Goal: Task Accomplishment & Management: Use online tool/utility

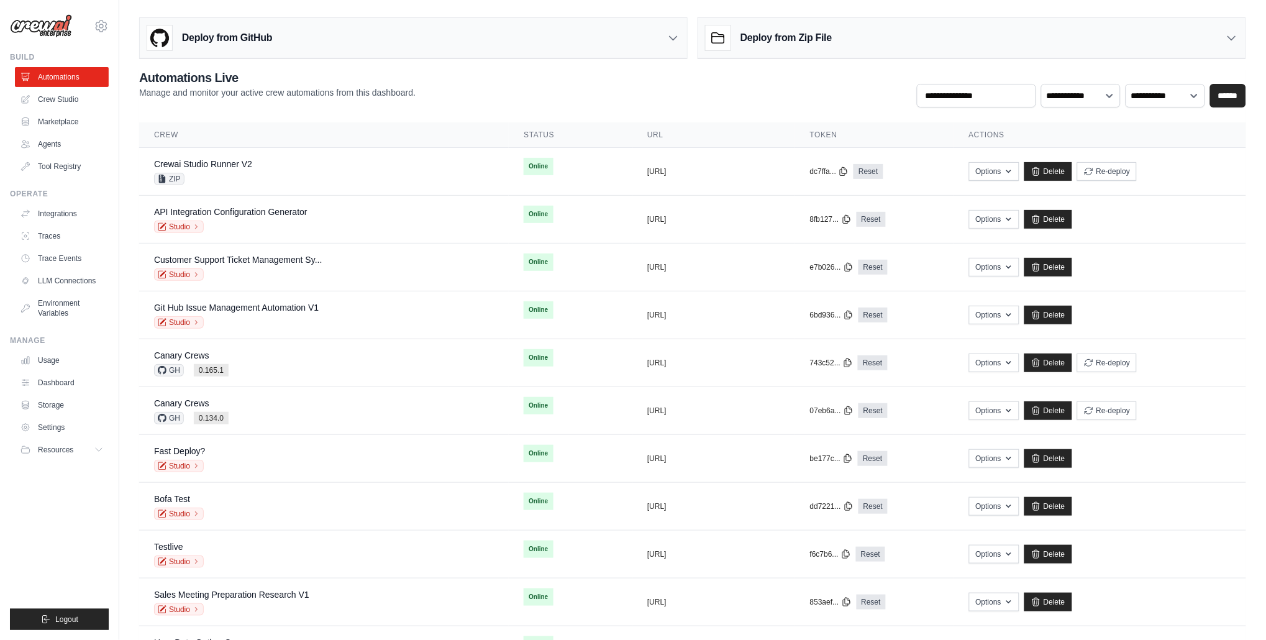
click at [433, 52] on div "Deploy from GitHub" at bounding box center [413, 38] width 547 height 40
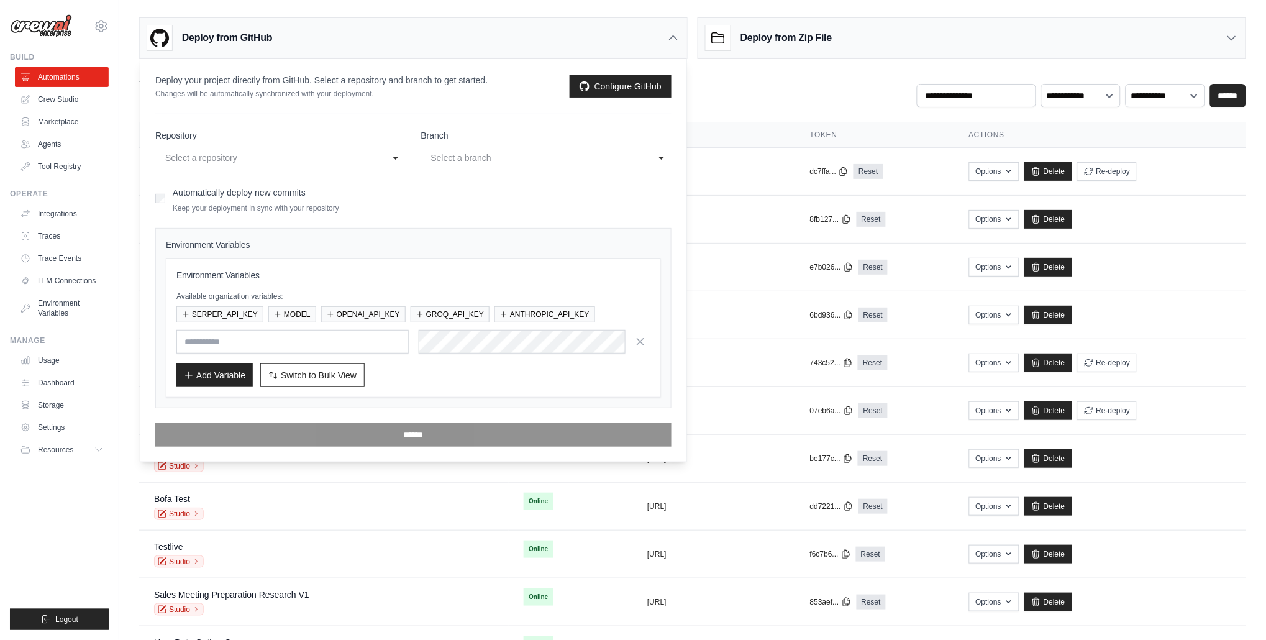
click at [299, 167] on div "Select a repository" at bounding box center [272, 158] width 219 height 20
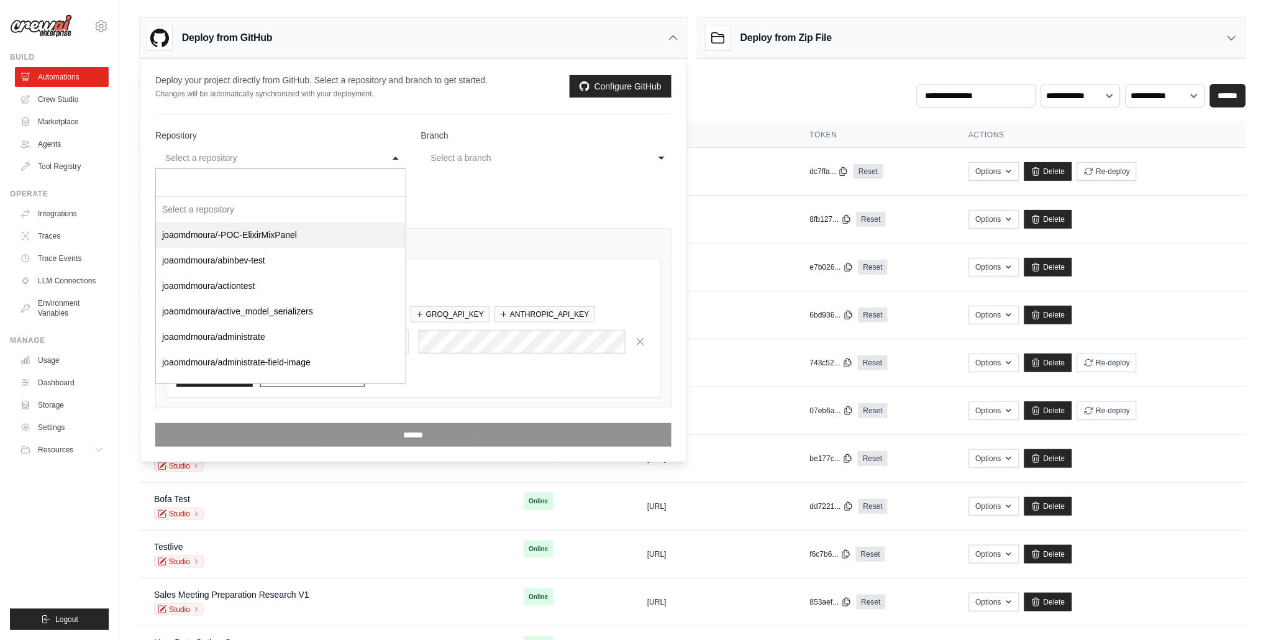
select select "********"
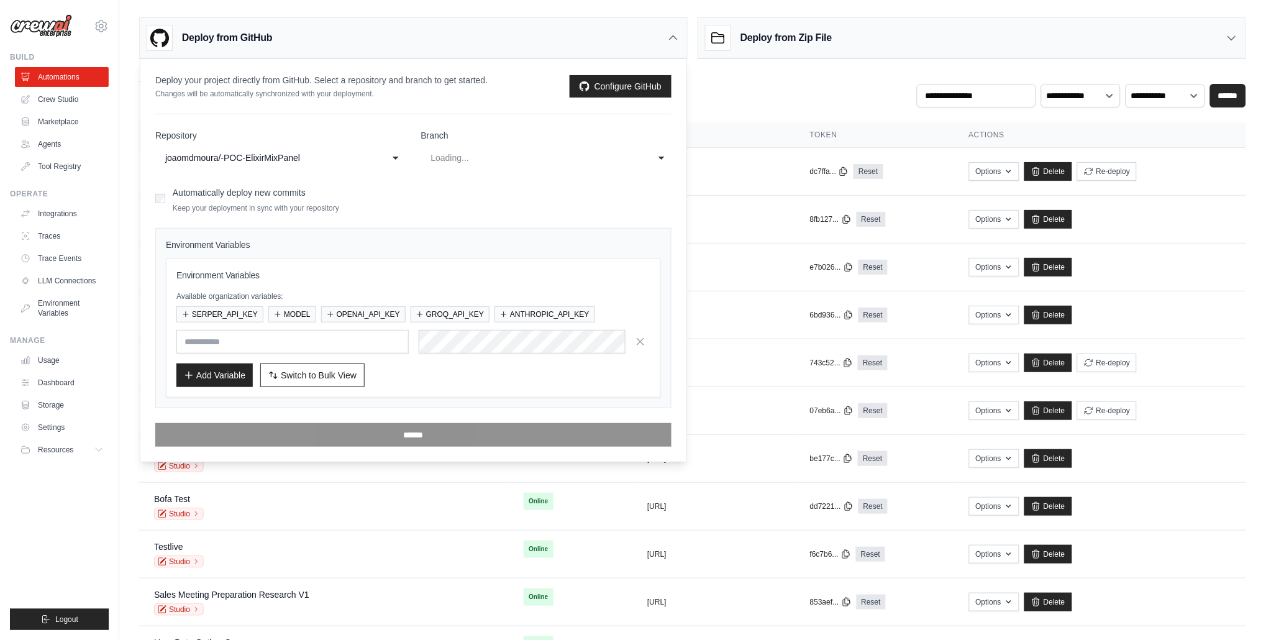
select select "******"
click at [407, 47] on div "Deploy from GitHub" at bounding box center [413, 38] width 547 height 40
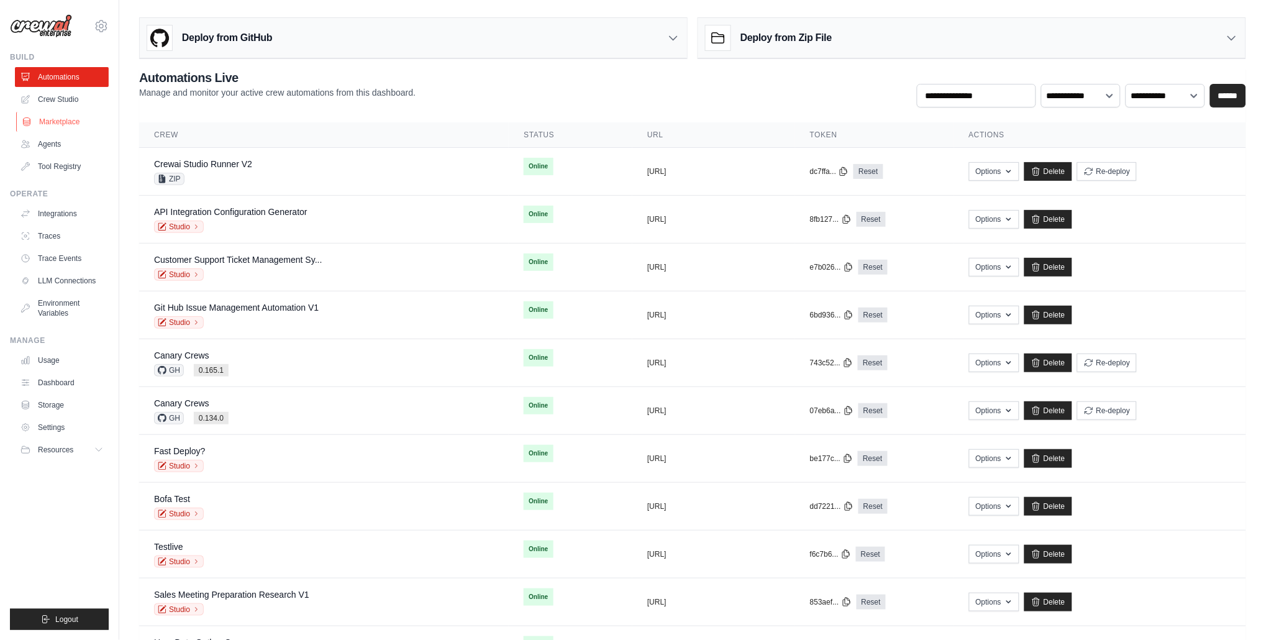
click at [88, 122] on link "Marketplace" at bounding box center [63, 122] width 94 height 20
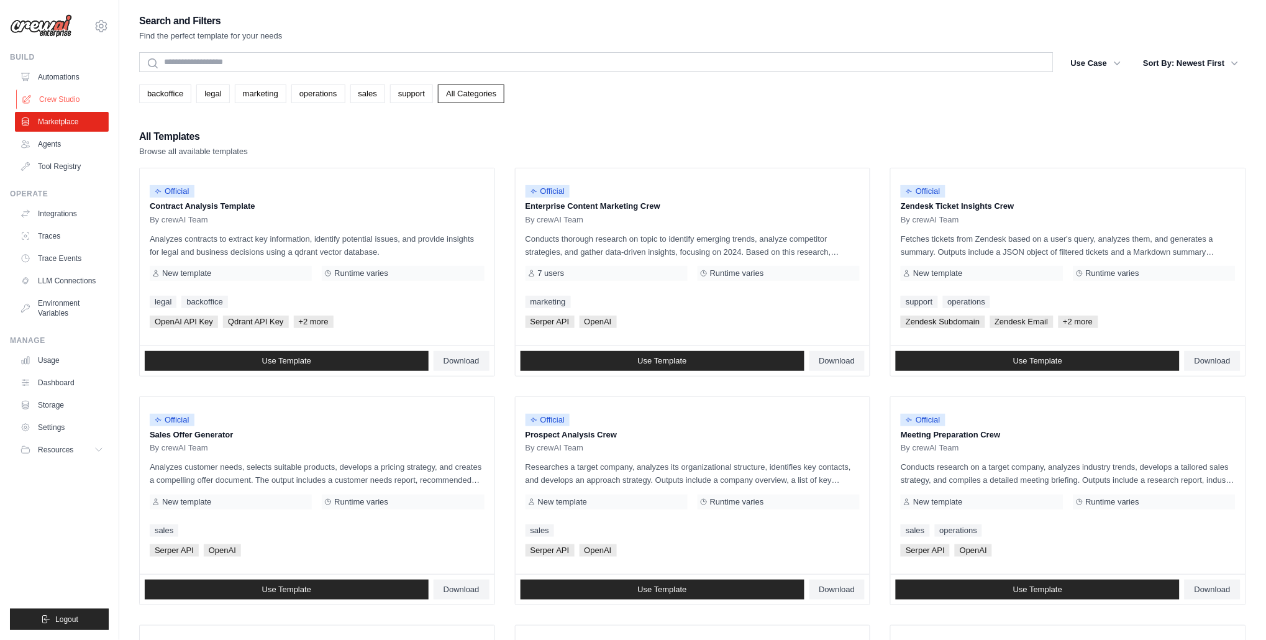
click at [80, 99] on link "Crew Studio" at bounding box center [63, 99] width 94 height 20
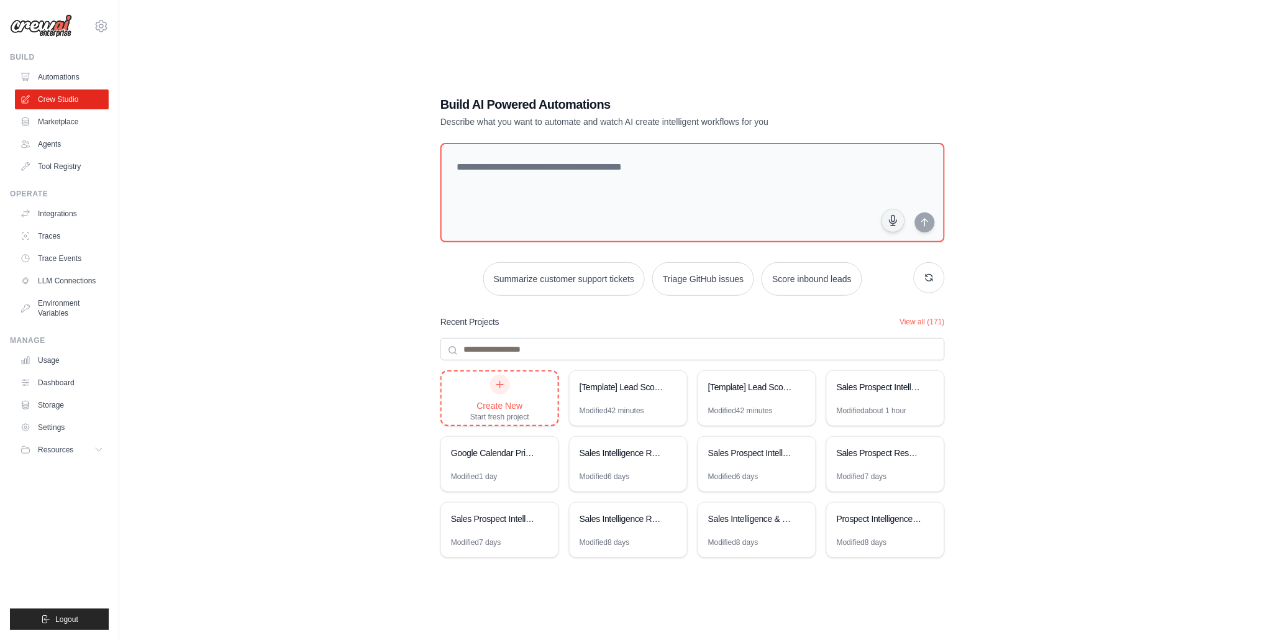
click at [471, 388] on div "Create New Start fresh project" at bounding box center [499, 398] width 59 height 47
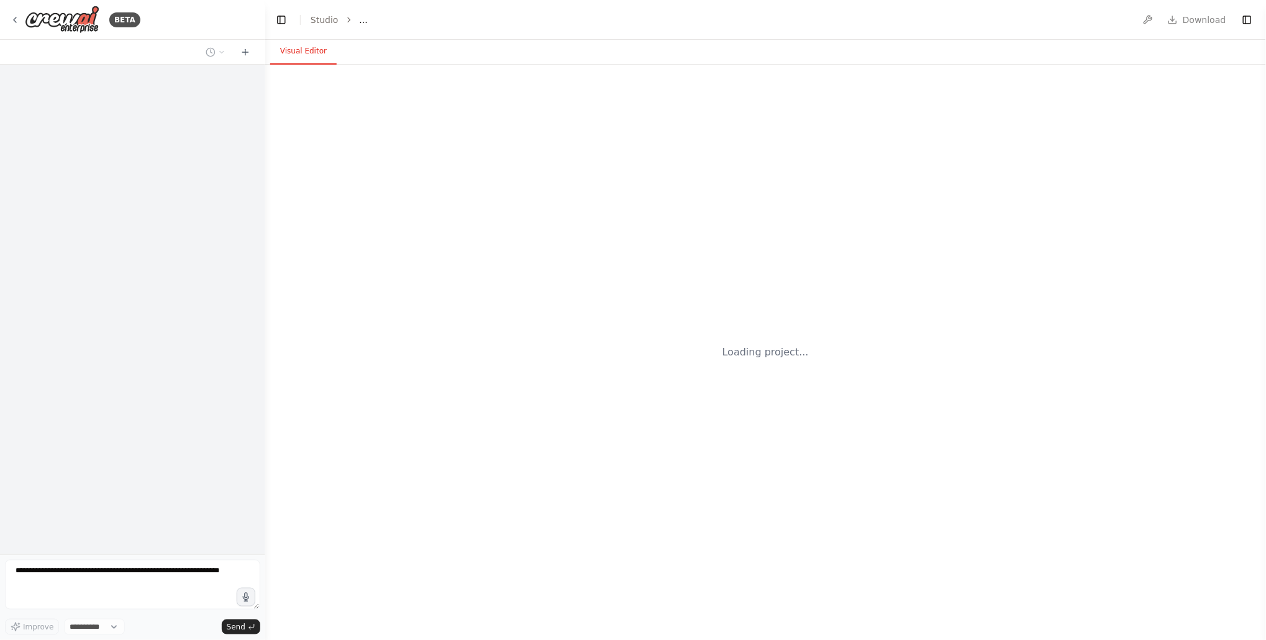
select select "****"
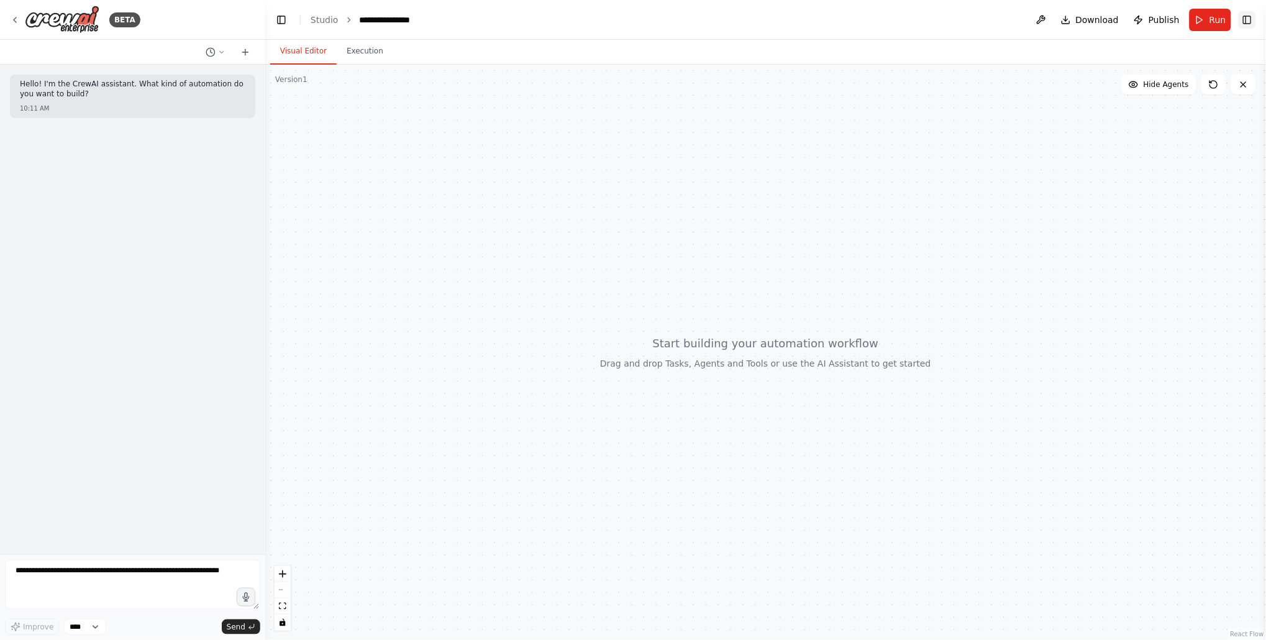
click at [1249, 22] on button "Toggle Right Sidebar" at bounding box center [1247, 19] width 17 height 17
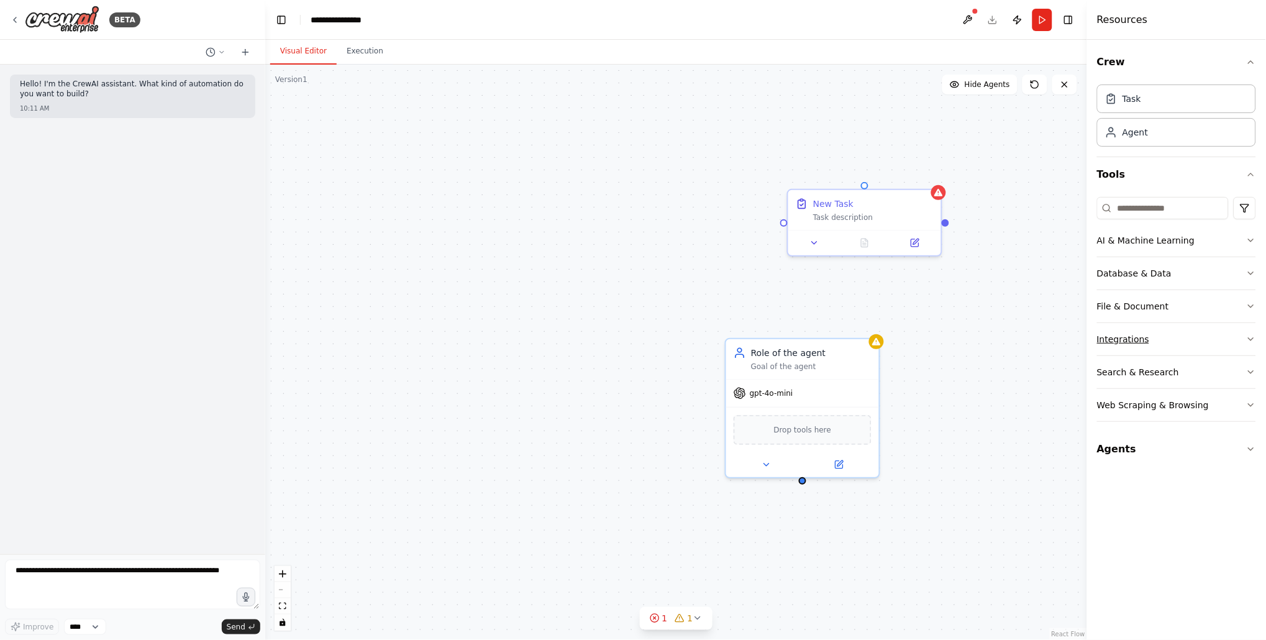
click at [1142, 335] on div "Integrations" at bounding box center [1123, 339] width 52 height 12
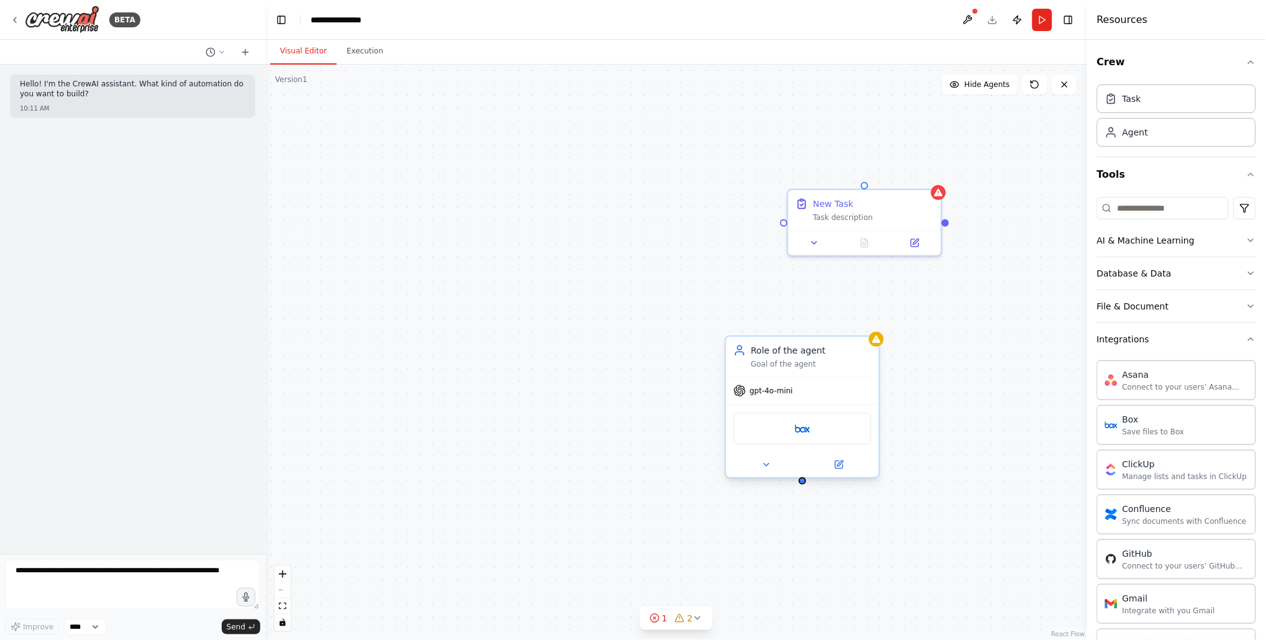
click at [849, 365] on div "Goal of the agent" at bounding box center [811, 364] width 121 height 10
click at [868, 323] on icon at bounding box center [869, 324] width 5 height 7
click at [843, 325] on button "Confirm" at bounding box center [835, 324] width 44 height 15
click at [904, 214] on div "Task description" at bounding box center [873, 215] width 121 height 10
click at [929, 179] on icon at bounding box center [931, 176] width 7 height 7
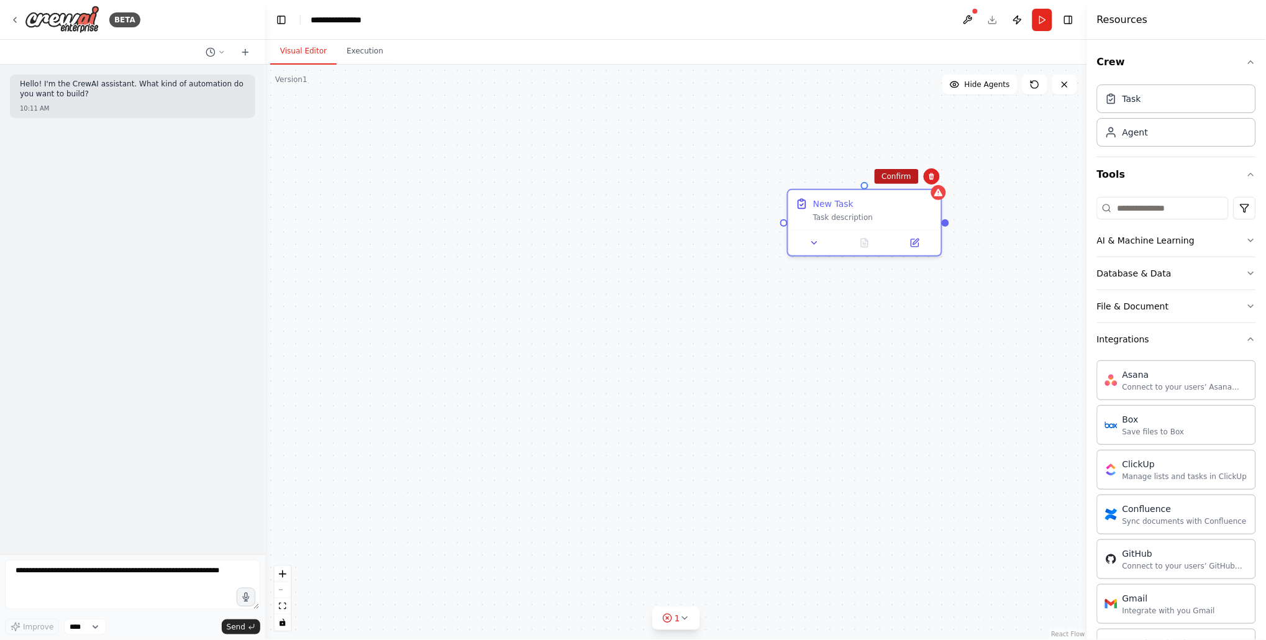
click at [906, 178] on button "Confirm" at bounding box center [897, 176] width 44 height 15
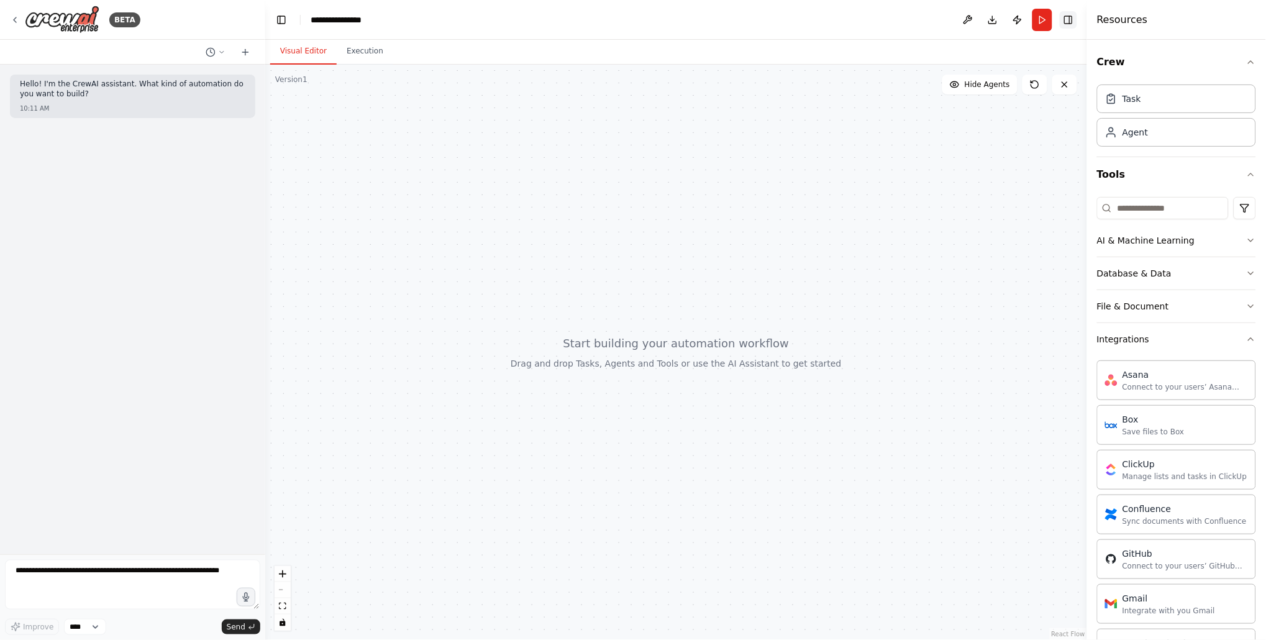
click at [1070, 15] on button "Toggle Right Sidebar" at bounding box center [1068, 19] width 17 height 17
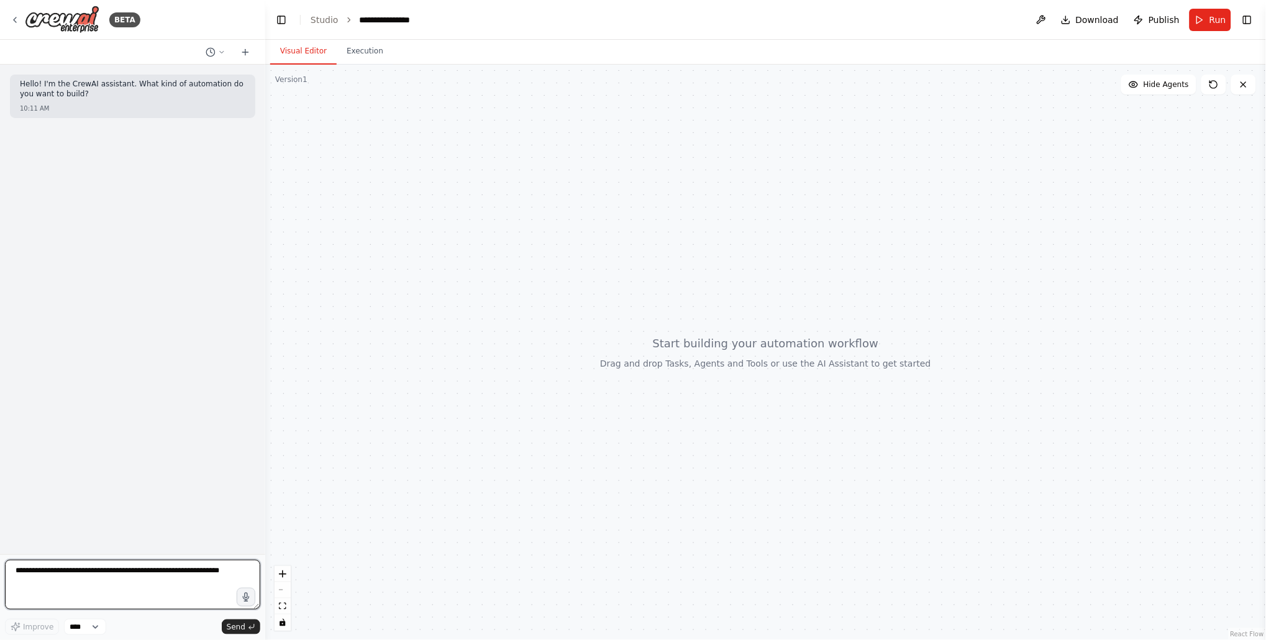
click at [155, 565] on textarea at bounding box center [132, 585] width 255 height 50
type textarea "*"
click at [245, 595] on icon "button" at bounding box center [246, 597] width 6 height 9
click at [245, 595] on circle "button" at bounding box center [246, 597] width 9 height 9
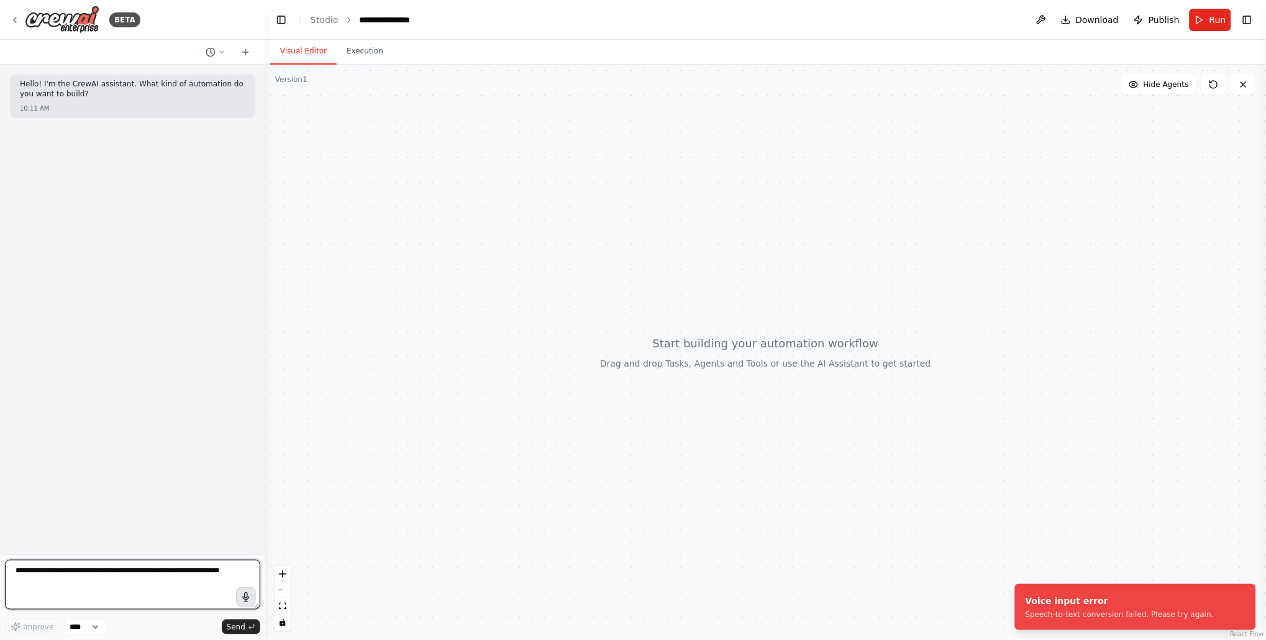
click at [124, 577] on textarea at bounding box center [132, 585] width 255 height 50
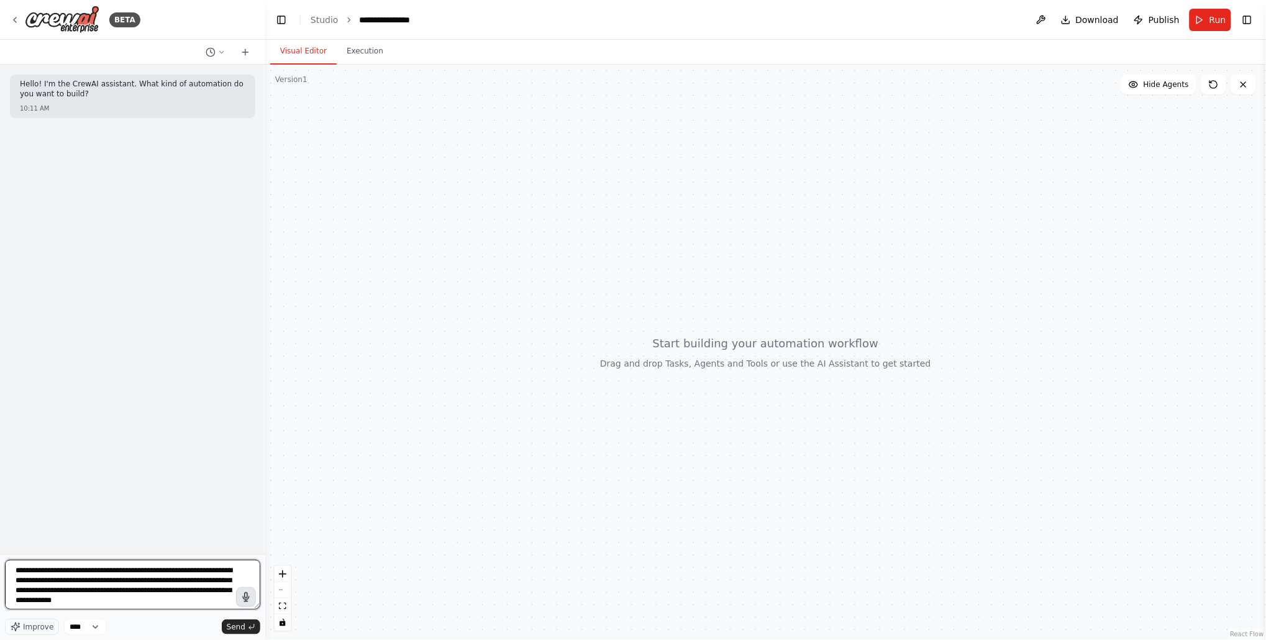
scroll to position [6, 0]
type textarea "**********"
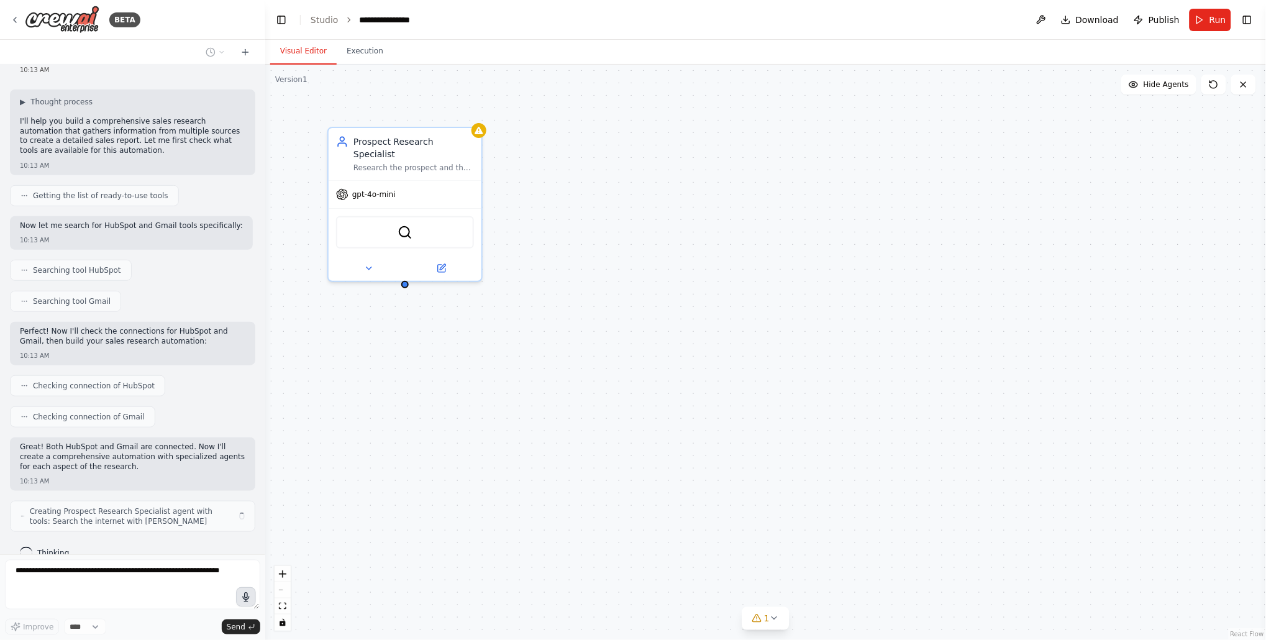
scroll to position [131, 0]
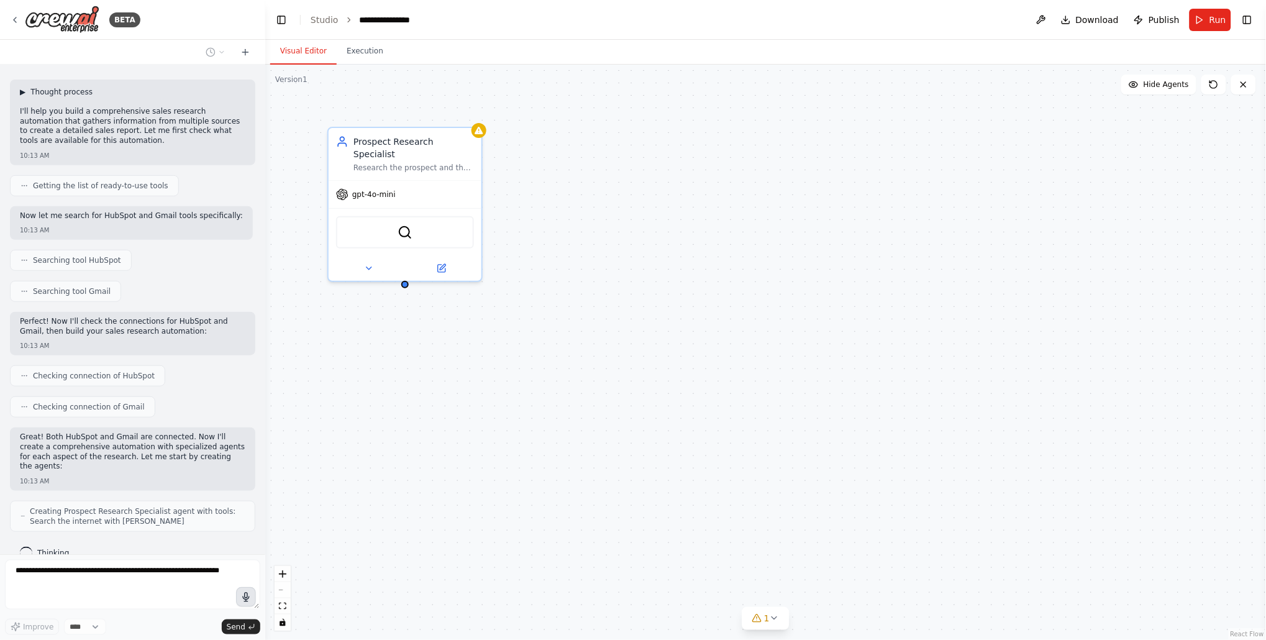
click at [51, 87] on span "Thought process" at bounding box center [61, 92] width 62 height 10
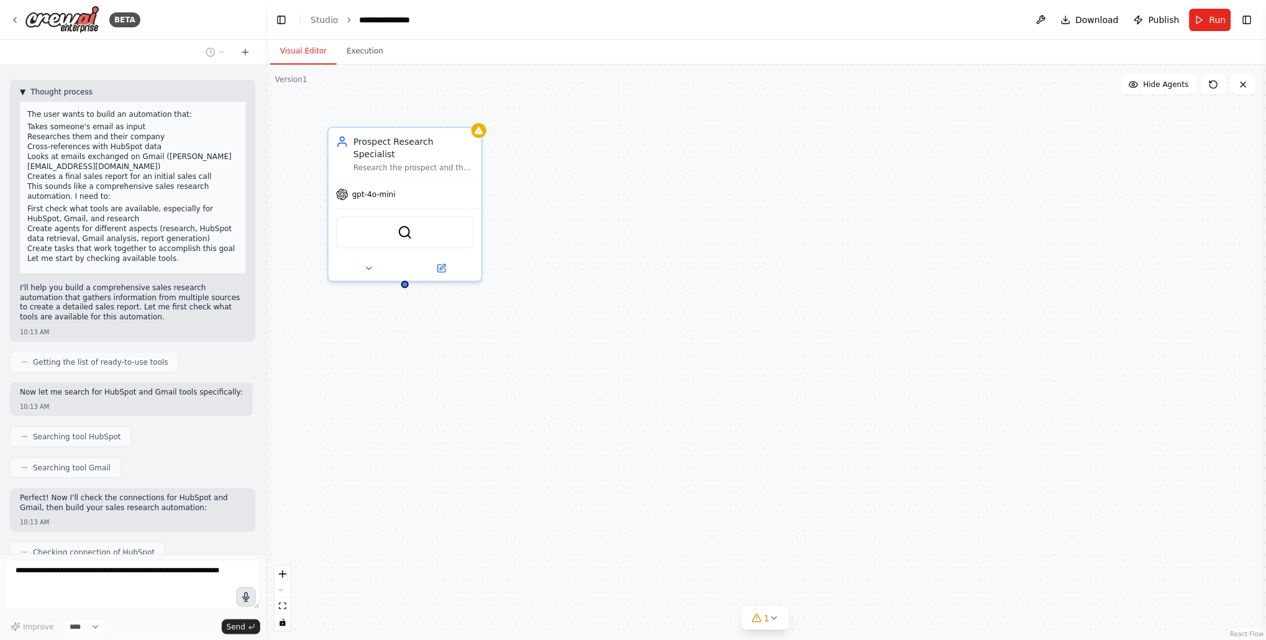
click at [51, 87] on span "Thought process" at bounding box center [61, 92] width 62 height 10
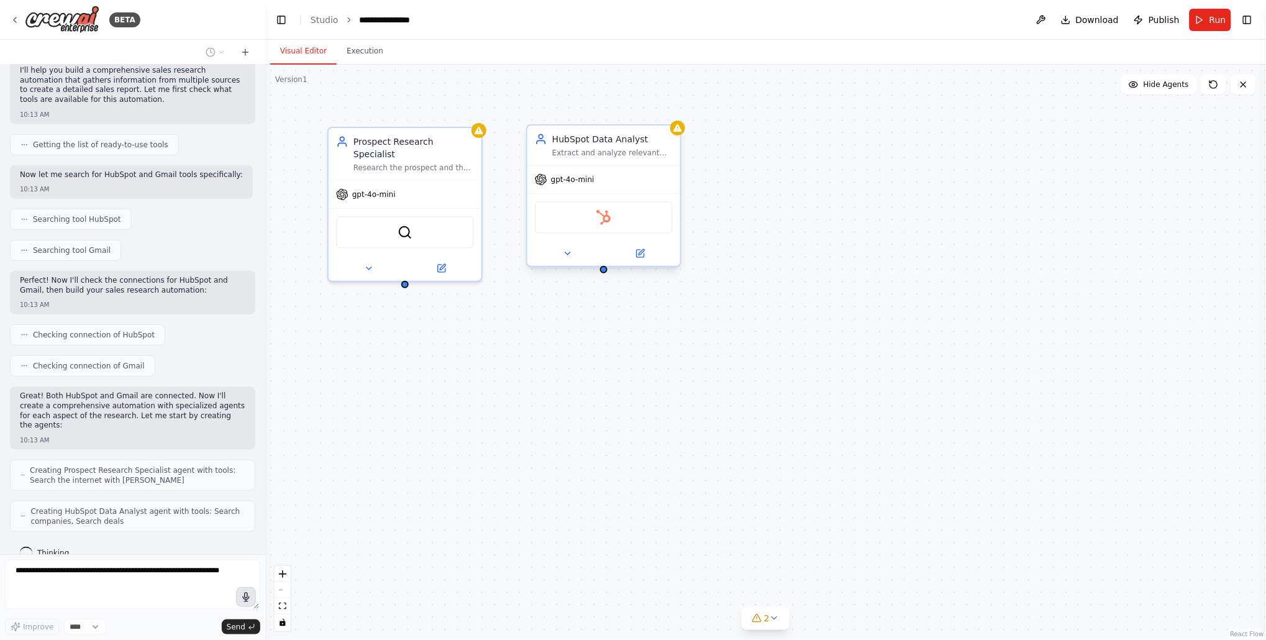
scroll to position [213, 0]
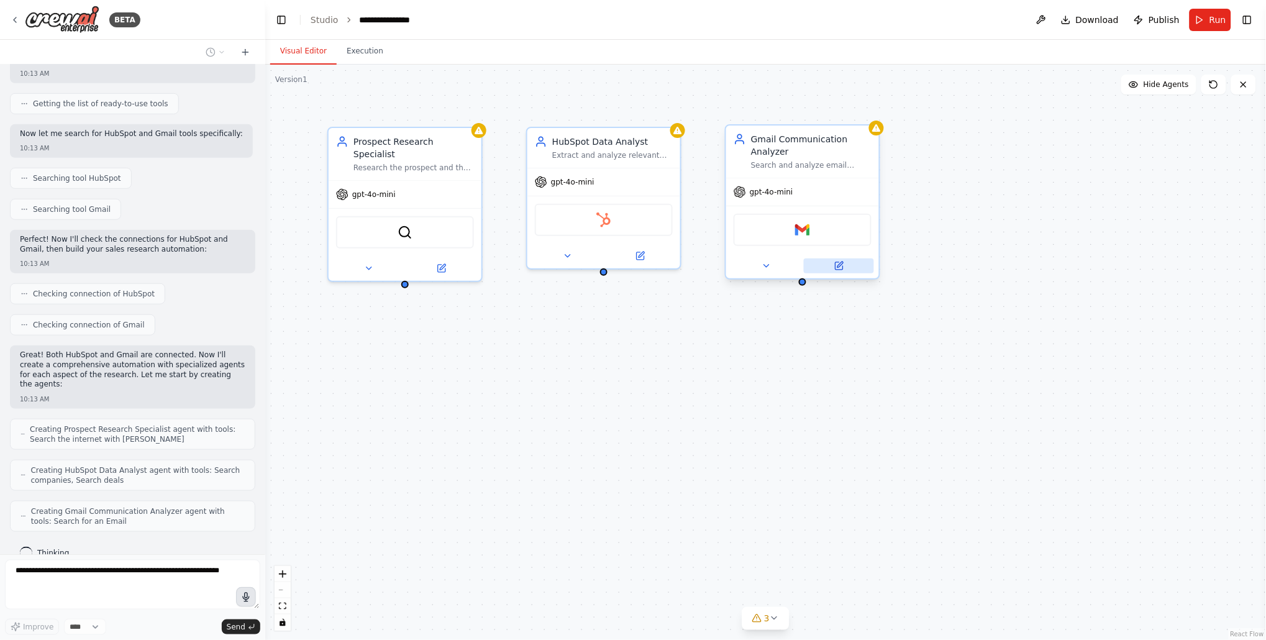
click at [840, 263] on icon at bounding box center [840, 265] width 6 height 6
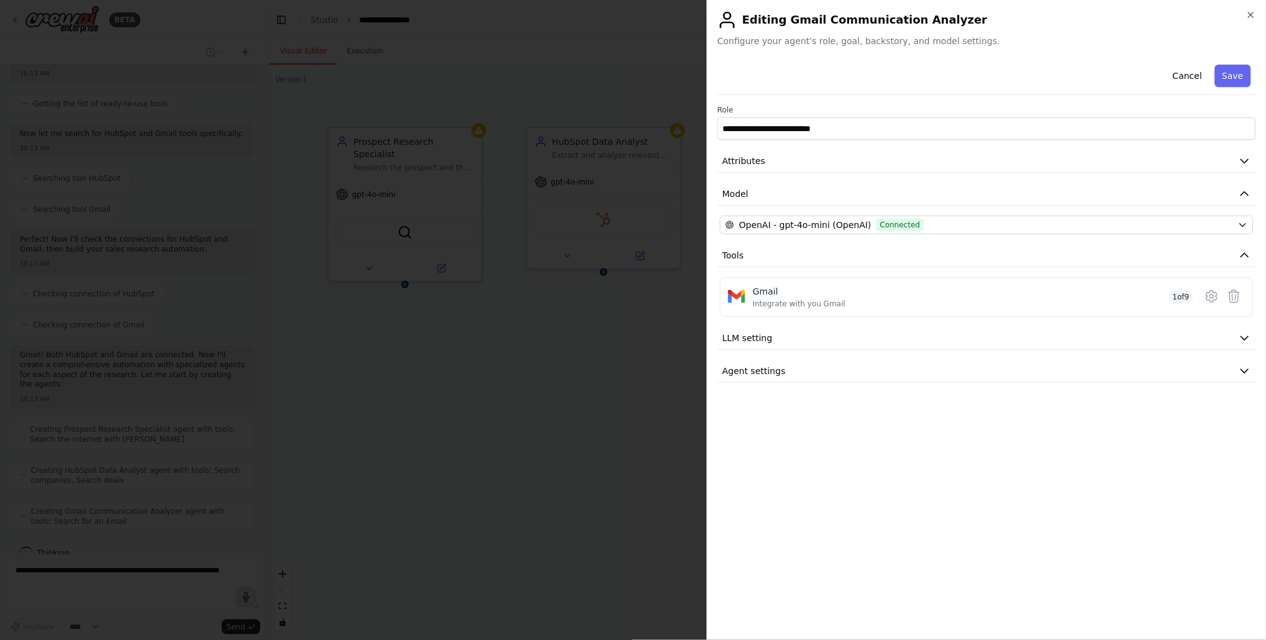
scroll to position [245, 0]
click at [890, 165] on button "Attributes" at bounding box center [986, 161] width 539 height 23
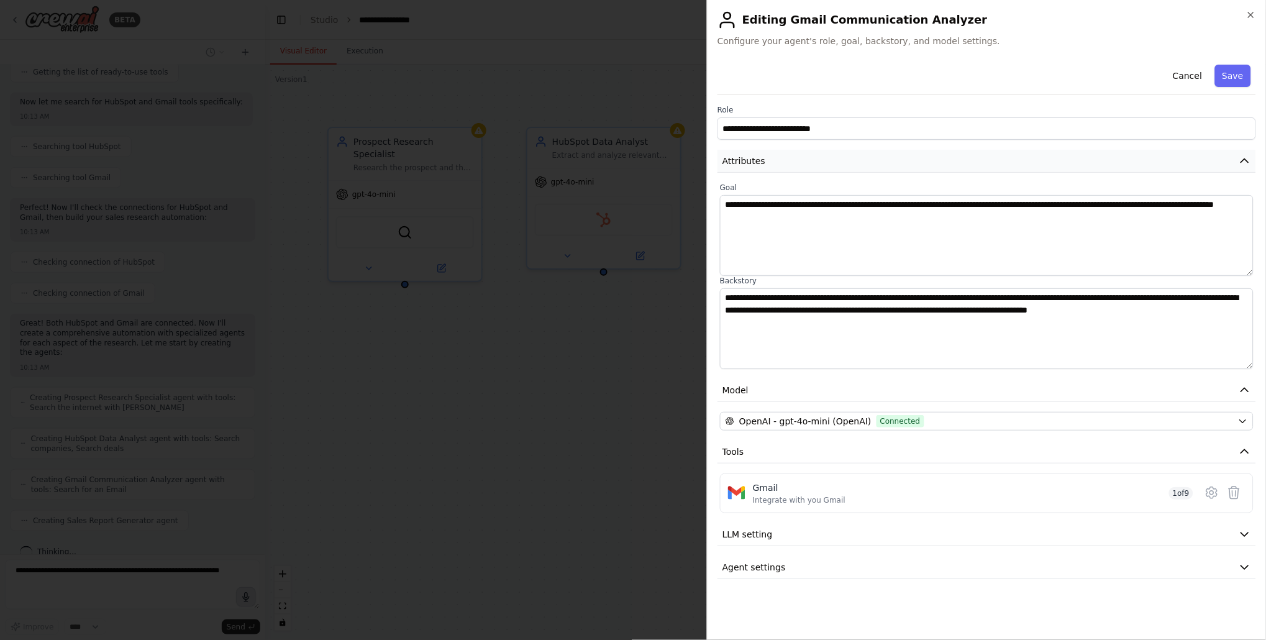
click at [890, 165] on button "Attributes" at bounding box center [986, 161] width 539 height 23
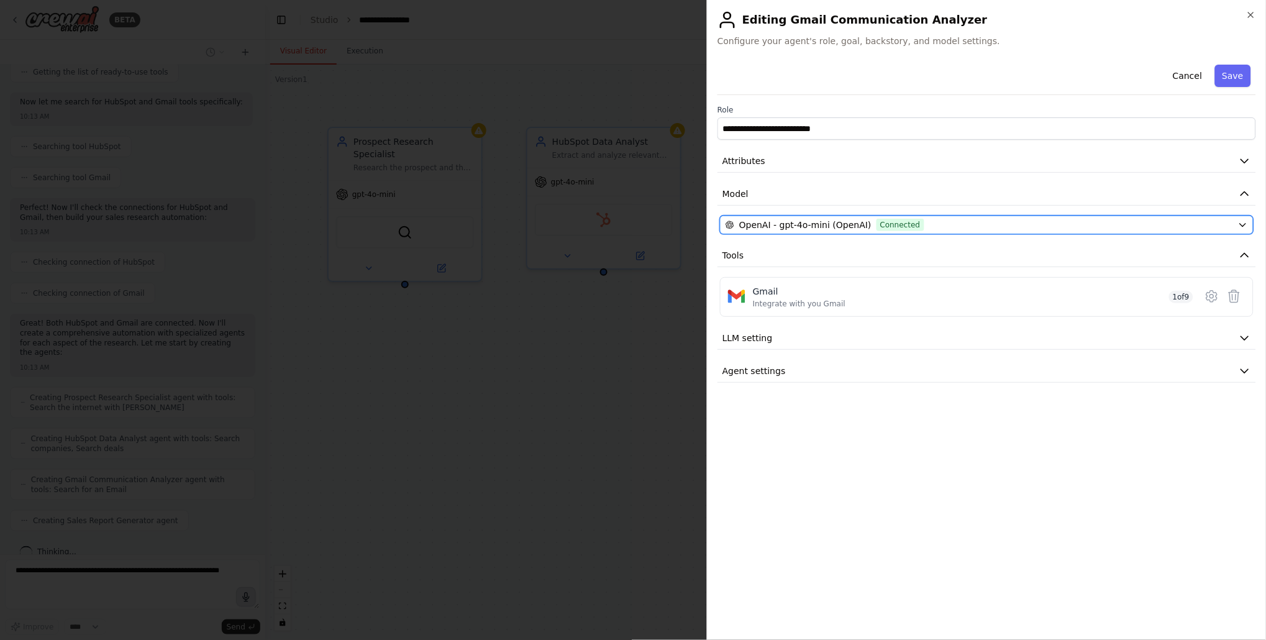
click at [896, 225] on span "Connected" at bounding box center [901, 225] width 48 height 12
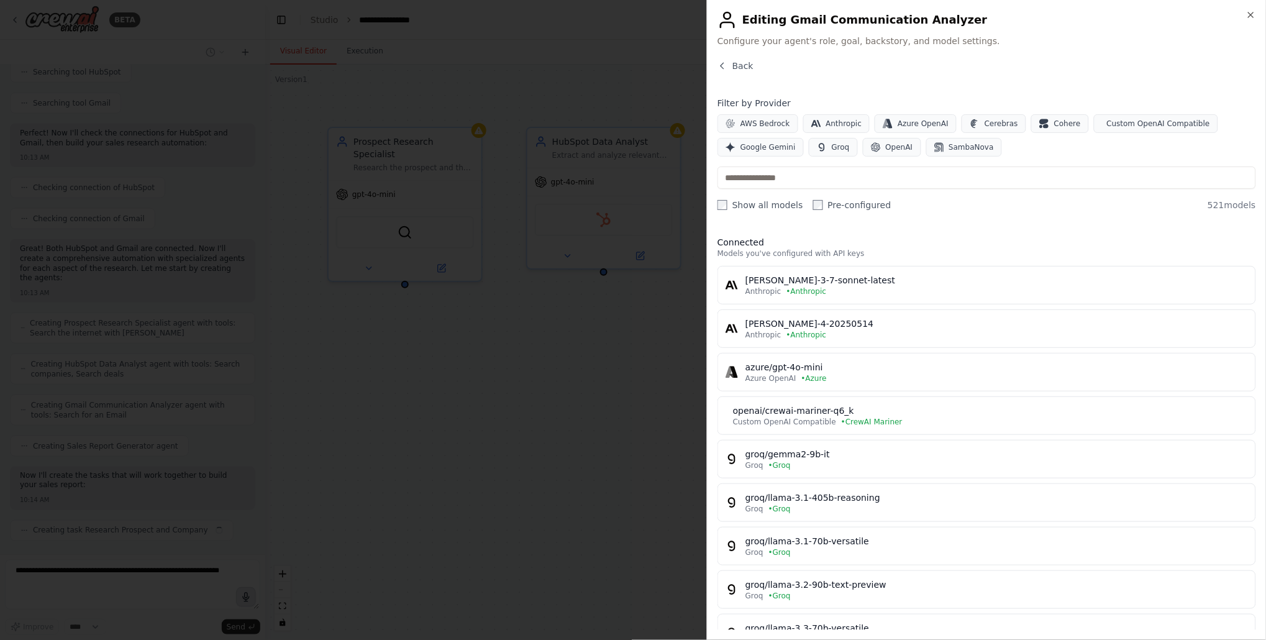
scroll to position [329, 0]
click at [727, 64] on icon "button" at bounding box center [722, 66] width 10 height 10
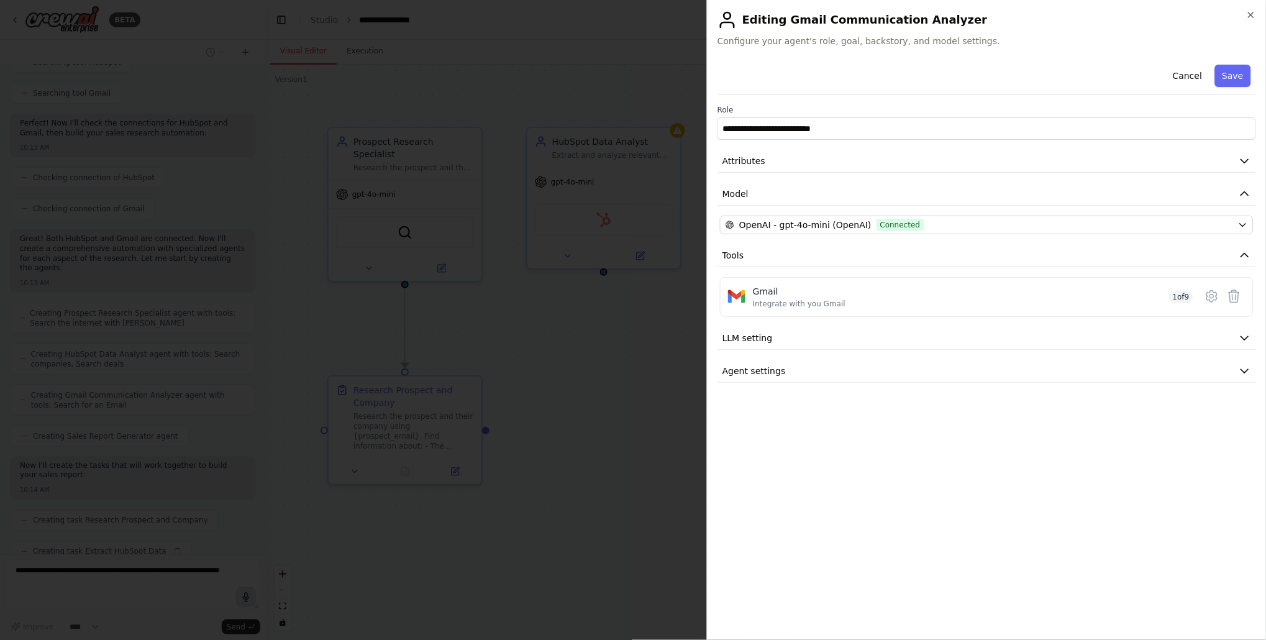
scroll to position [360, 0]
click at [871, 369] on button "Agent settings" at bounding box center [986, 371] width 539 height 23
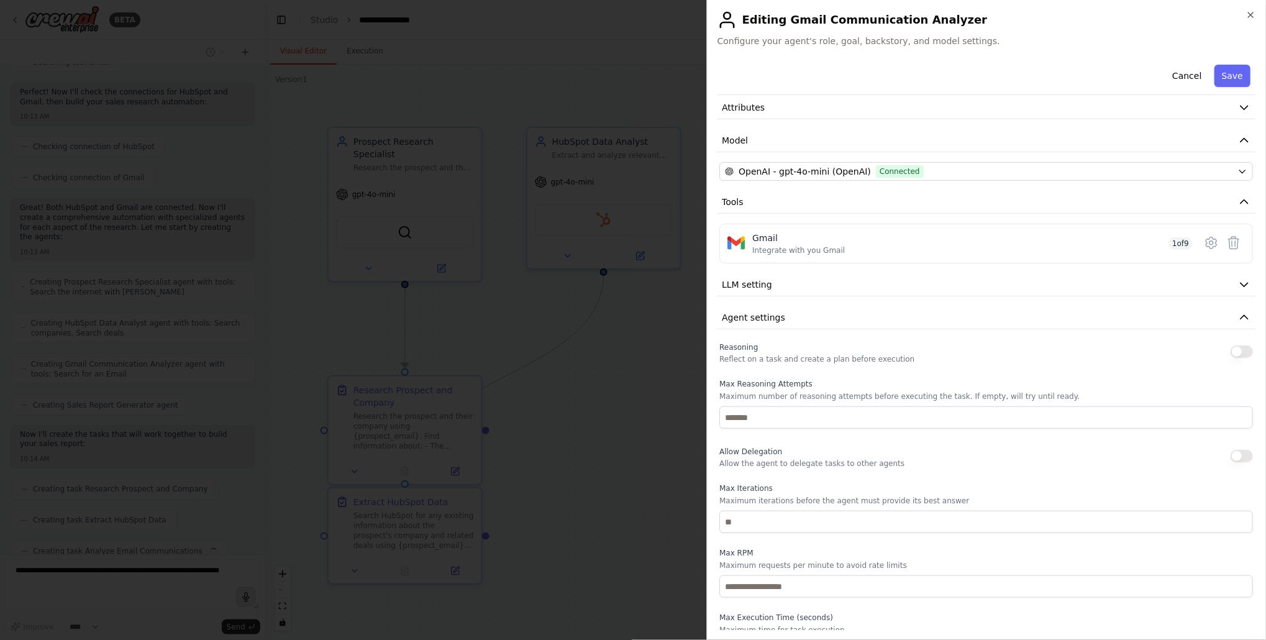
scroll to position [392, 0]
click at [932, 277] on button "LLM setting" at bounding box center [986, 284] width 539 height 23
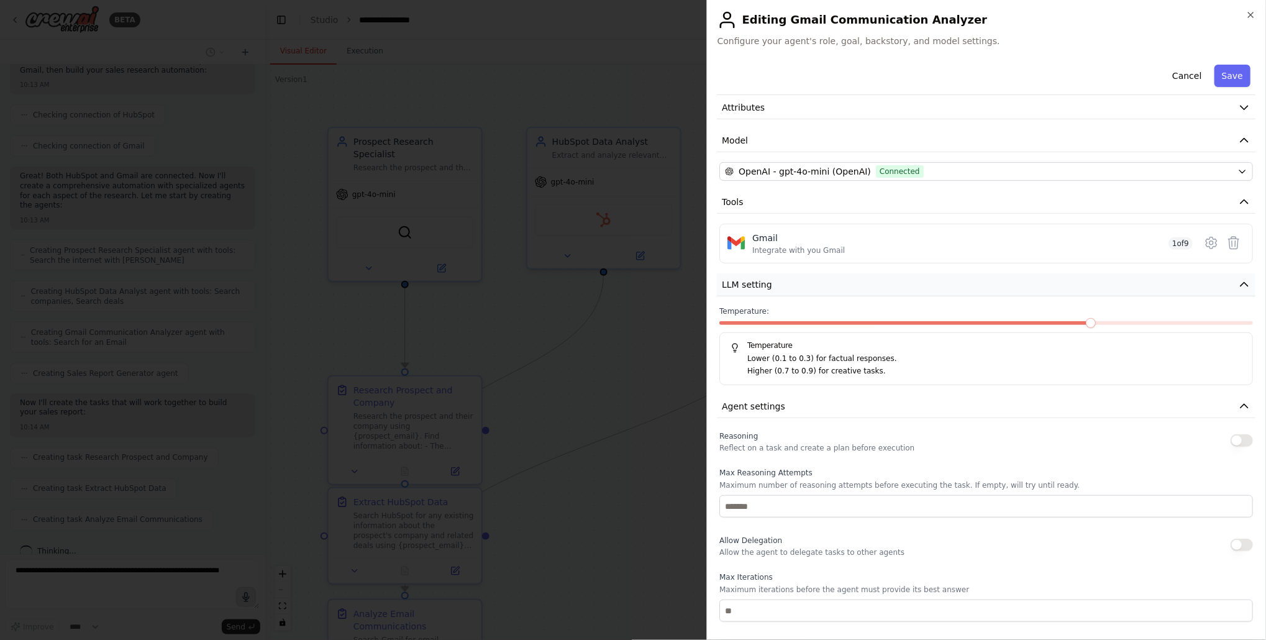
click at [932, 277] on button "LLM setting" at bounding box center [986, 284] width 539 height 23
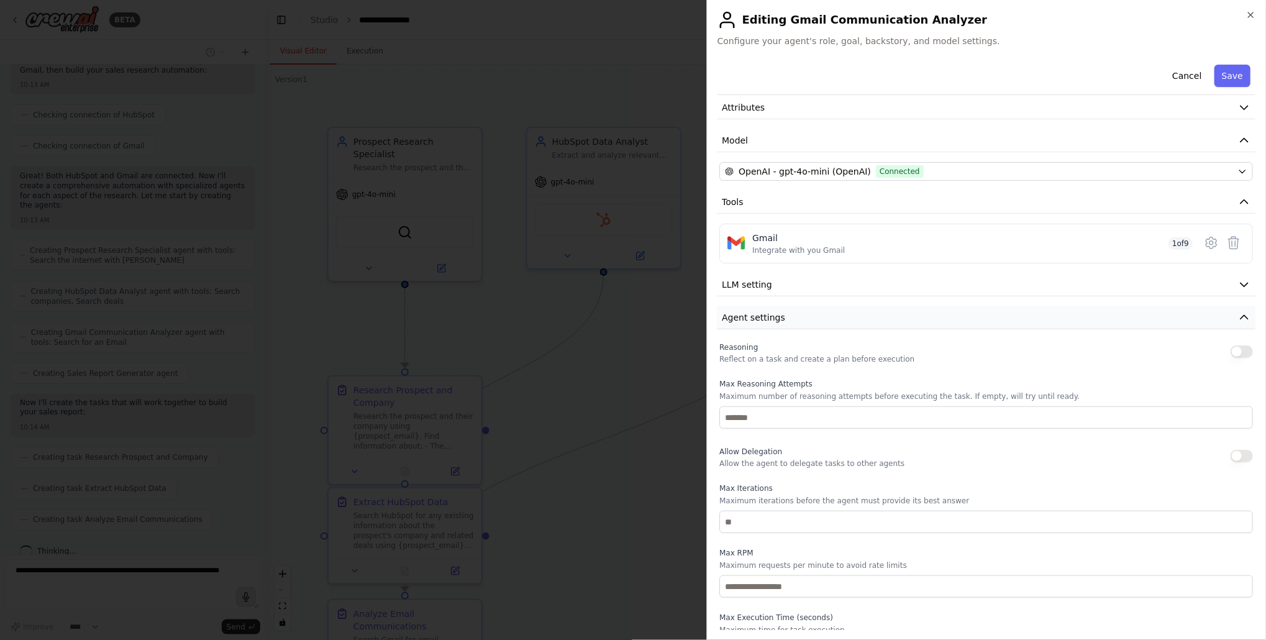
click at [938, 316] on button "Agent settings" at bounding box center [986, 317] width 539 height 23
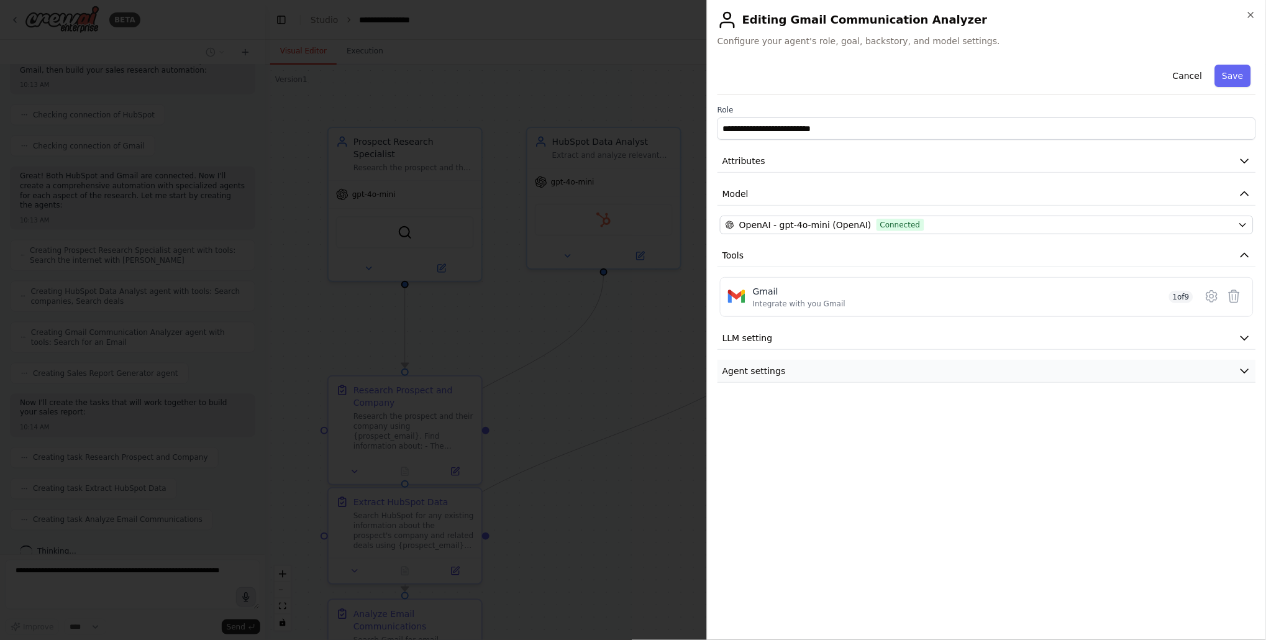
scroll to position [0, 0]
click at [1206, 291] on icon at bounding box center [1212, 296] width 15 height 15
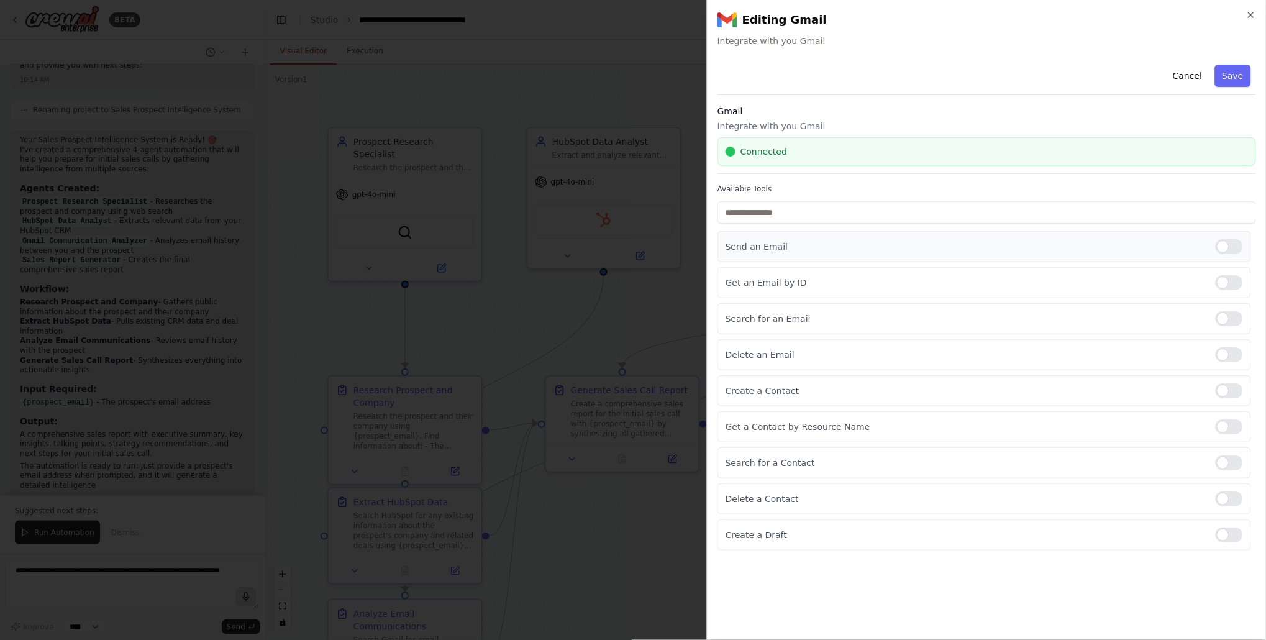
scroll to position [1011, 0]
click at [1196, 80] on button "Cancel" at bounding box center [1187, 76] width 44 height 22
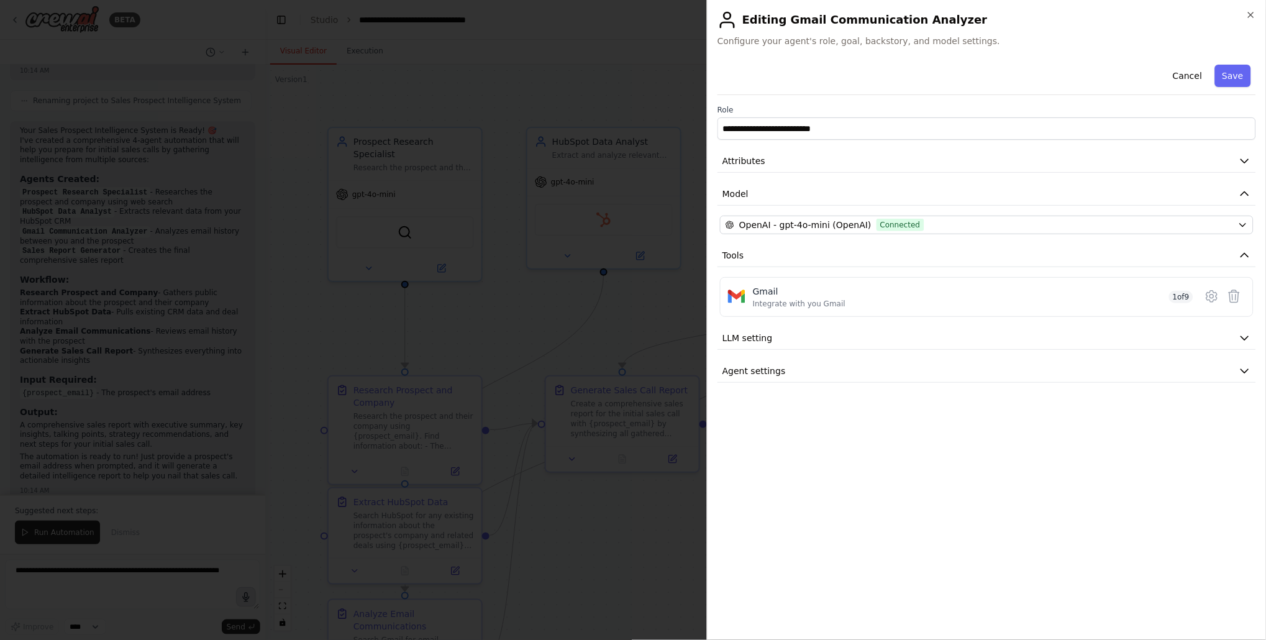
click at [1196, 80] on button "Cancel" at bounding box center [1187, 76] width 44 height 22
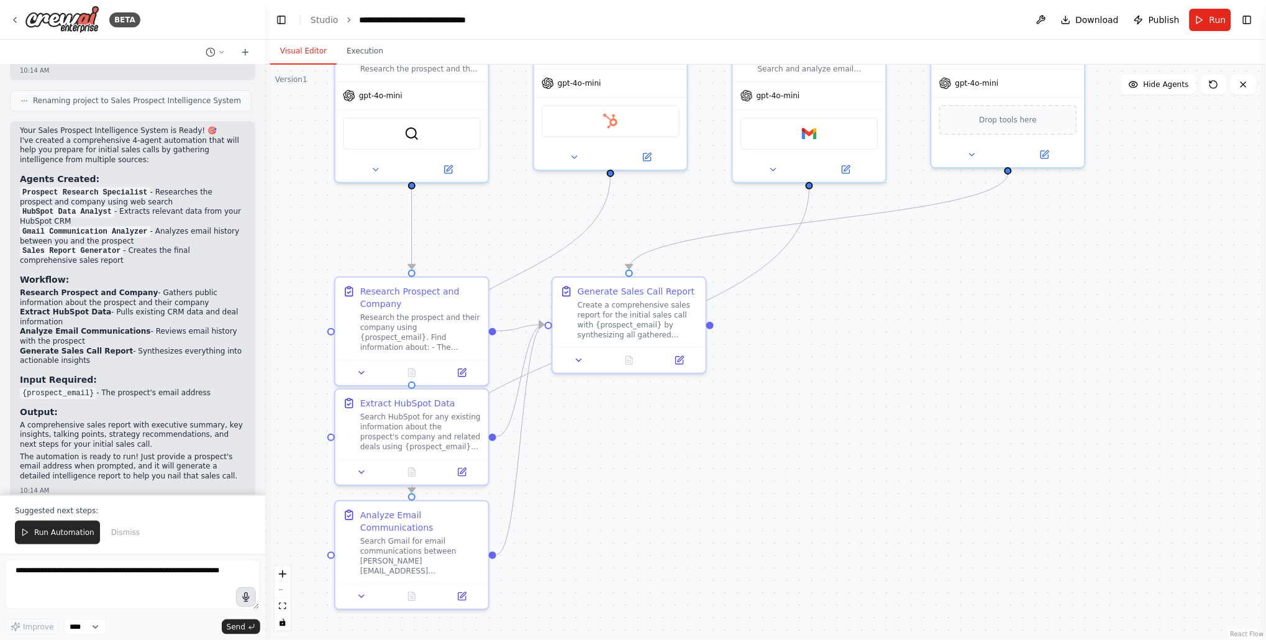
drag, startPoint x: 865, startPoint y: 396, endPoint x: 872, endPoint y: 298, distance: 99.0
click at [872, 298] on div ".deletable-edge-delete-btn { width: 20px; height: 20px; border: 0px solid #ffff…" at bounding box center [765, 352] width 1001 height 575
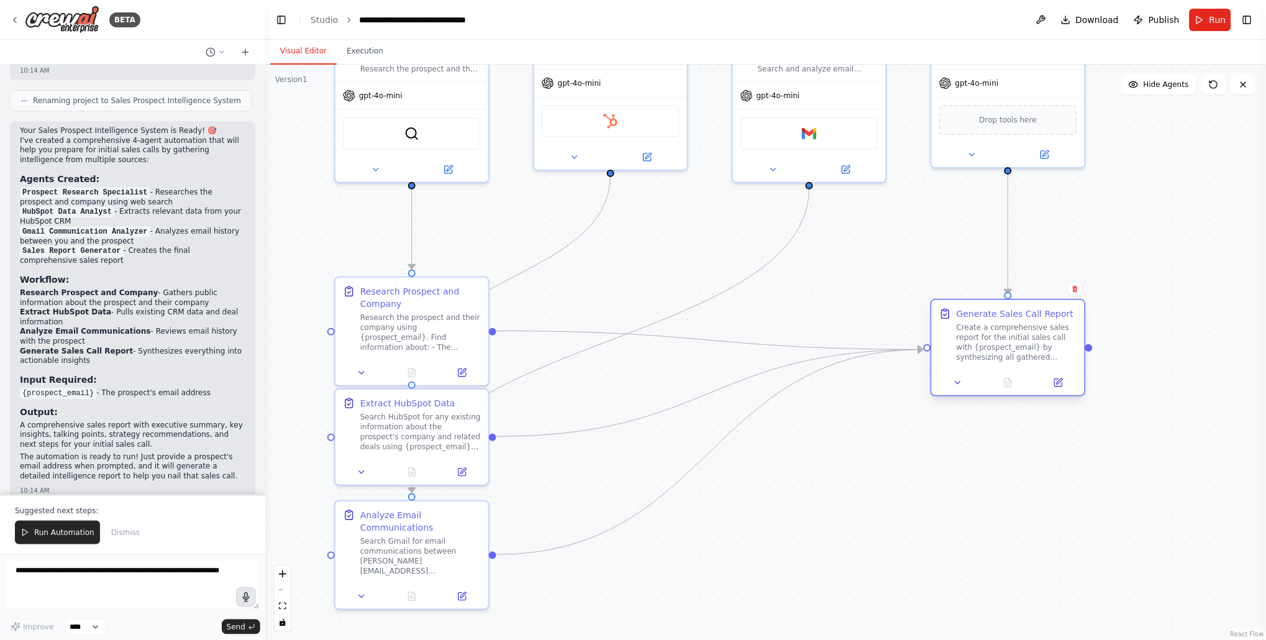
drag, startPoint x: 655, startPoint y: 303, endPoint x: 1037, endPoint y: 324, distance: 382.0
click at [1037, 324] on div "Create a comprehensive sales report for the initial sales call with {prospect_e…" at bounding box center [1017, 342] width 121 height 40
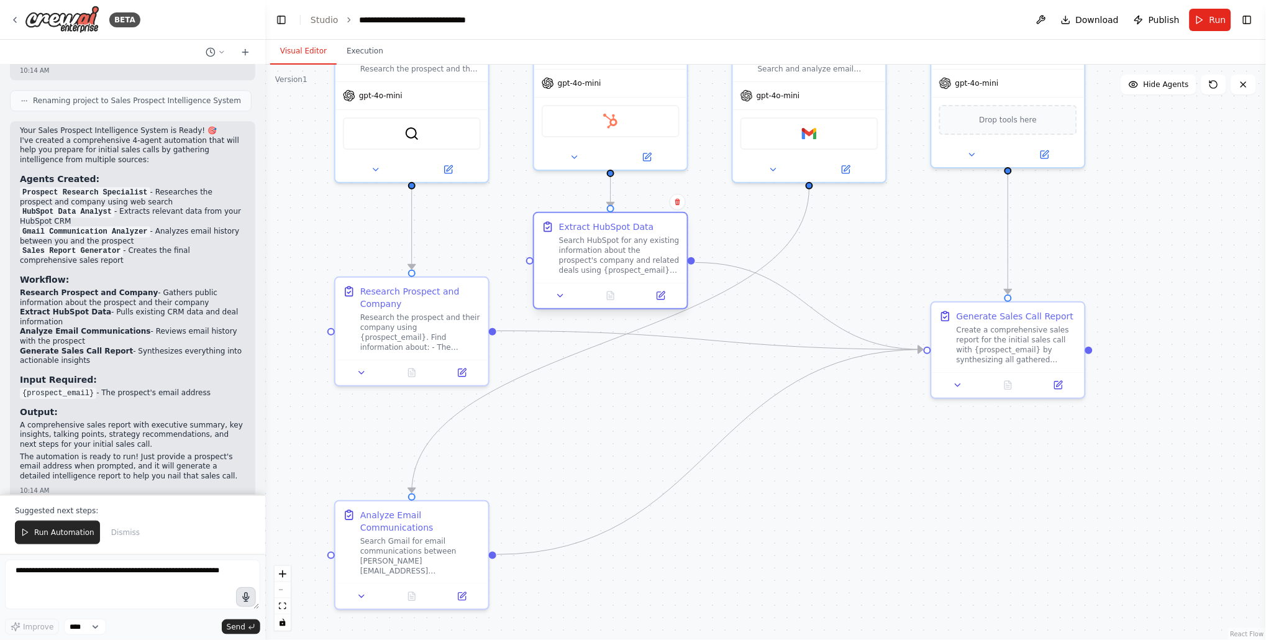
drag, startPoint x: 442, startPoint y: 421, endPoint x: 639, endPoint y: 243, distance: 265.2
click at [639, 243] on div "Search HubSpot for any existing information about the prospect's company and re…" at bounding box center [619, 255] width 121 height 40
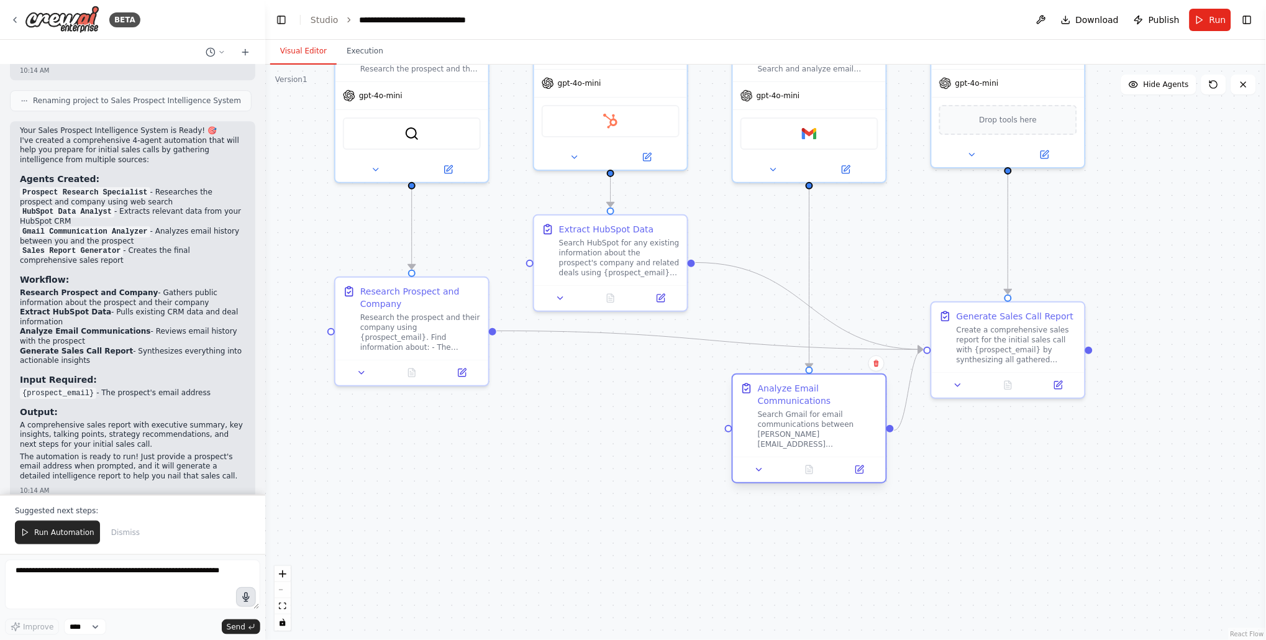
drag, startPoint x: 411, startPoint y: 517, endPoint x: 810, endPoint y: 388, distance: 419.6
click at [810, 388] on div "Analyze Email Communications" at bounding box center [818, 394] width 121 height 25
drag, startPoint x: 490, startPoint y: 328, endPoint x: 535, endPoint y: 262, distance: 80.1
click at [535, 262] on div "Prospect Research Specialist Research the prospect and their company using thei…" at bounding box center [772, 253] width 1001 height 575
drag, startPoint x: 495, startPoint y: 328, endPoint x: 728, endPoint y: 430, distance: 254.5
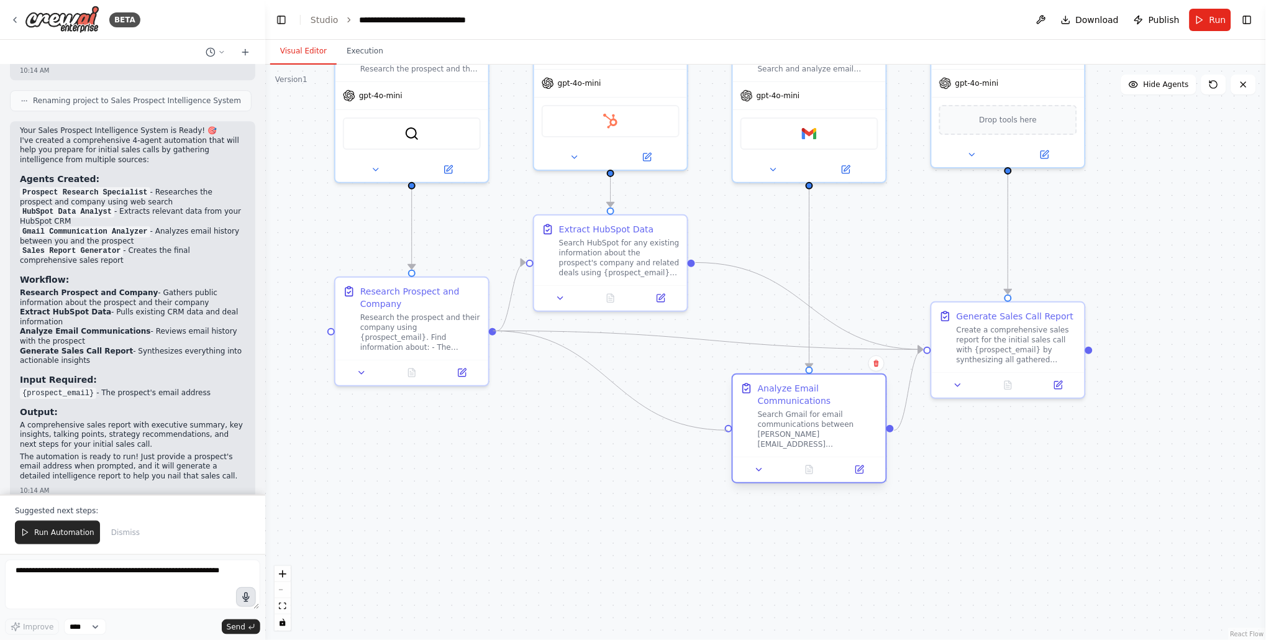
click at [728, 430] on div "Prospect Research Specialist Research the prospect and their company using thei…" at bounding box center [772, 253] width 1001 height 575
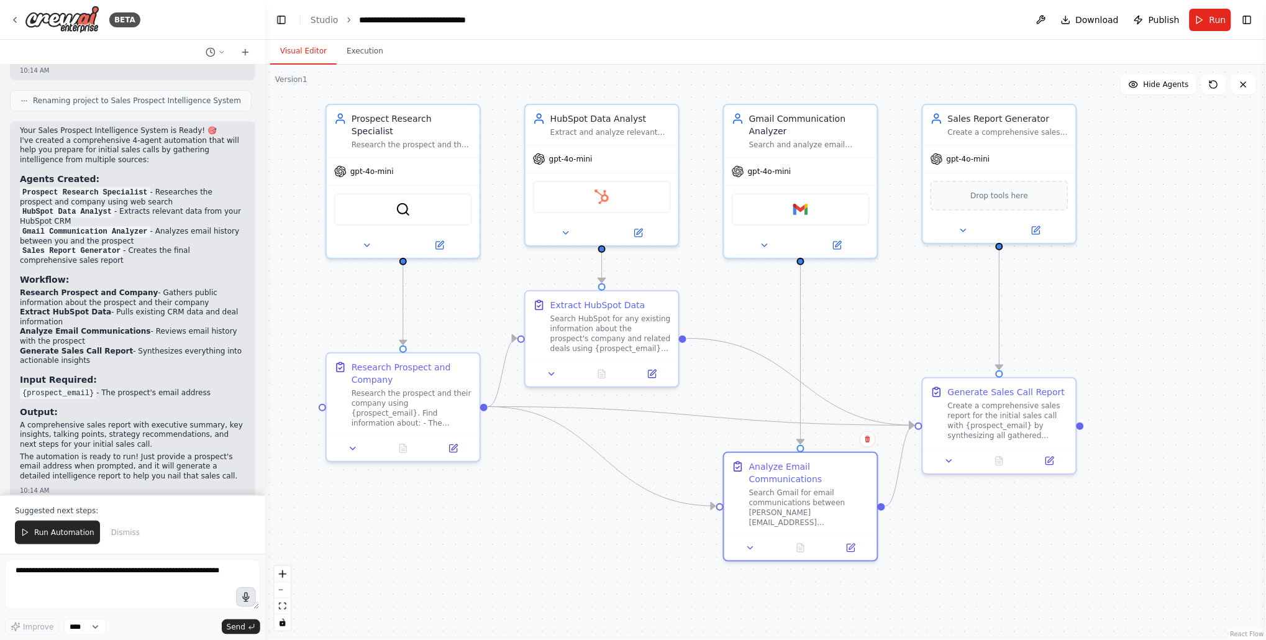
drag, startPoint x: 740, startPoint y: 249, endPoint x: 729, endPoint y: 335, distance: 86.5
click at [729, 334] on div ".deletable-edge-delete-btn { width: 20px; height: 20px; border: 0px solid #ffff…" at bounding box center [765, 352] width 1001 height 575
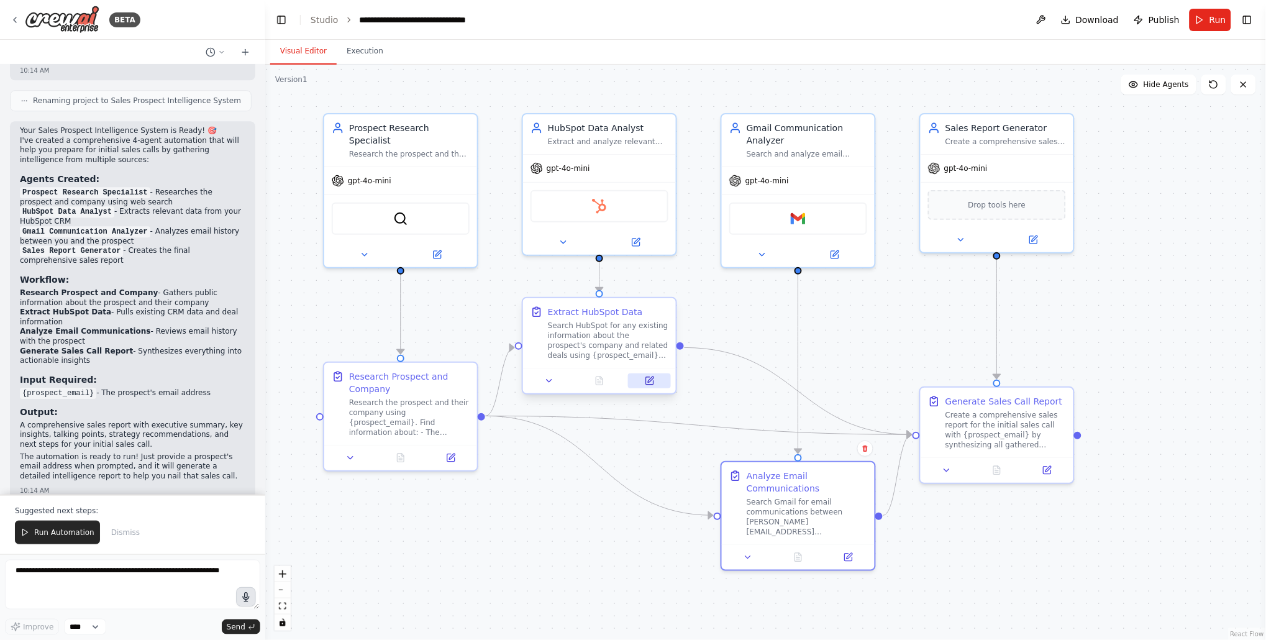
click at [651, 374] on button at bounding box center [649, 380] width 43 height 15
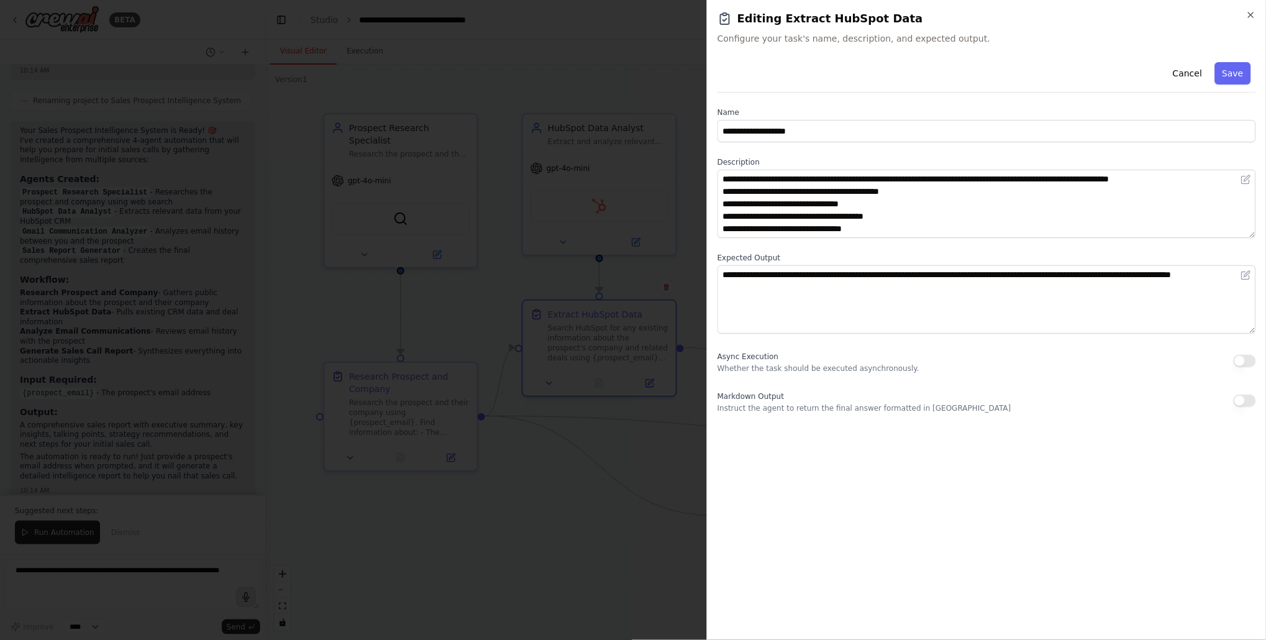
click at [1250, 358] on button "button" at bounding box center [1245, 361] width 22 height 12
click at [1241, 75] on button "Save" at bounding box center [1233, 73] width 36 height 22
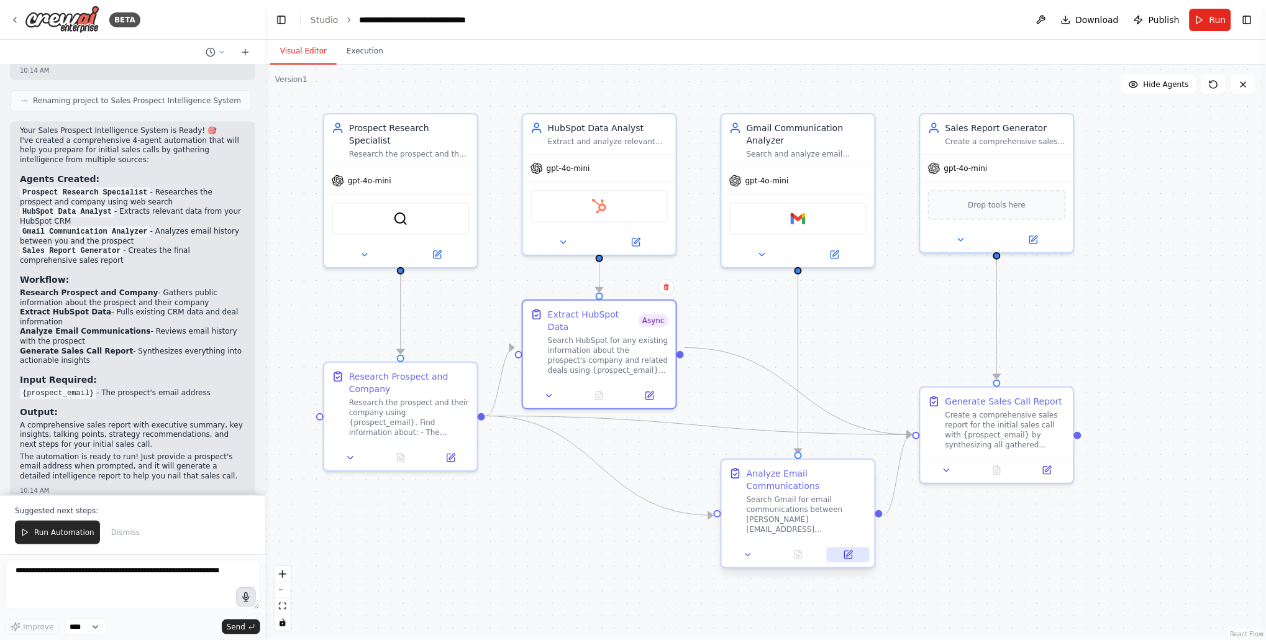
click at [845, 555] on icon at bounding box center [848, 554] width 7 height 7
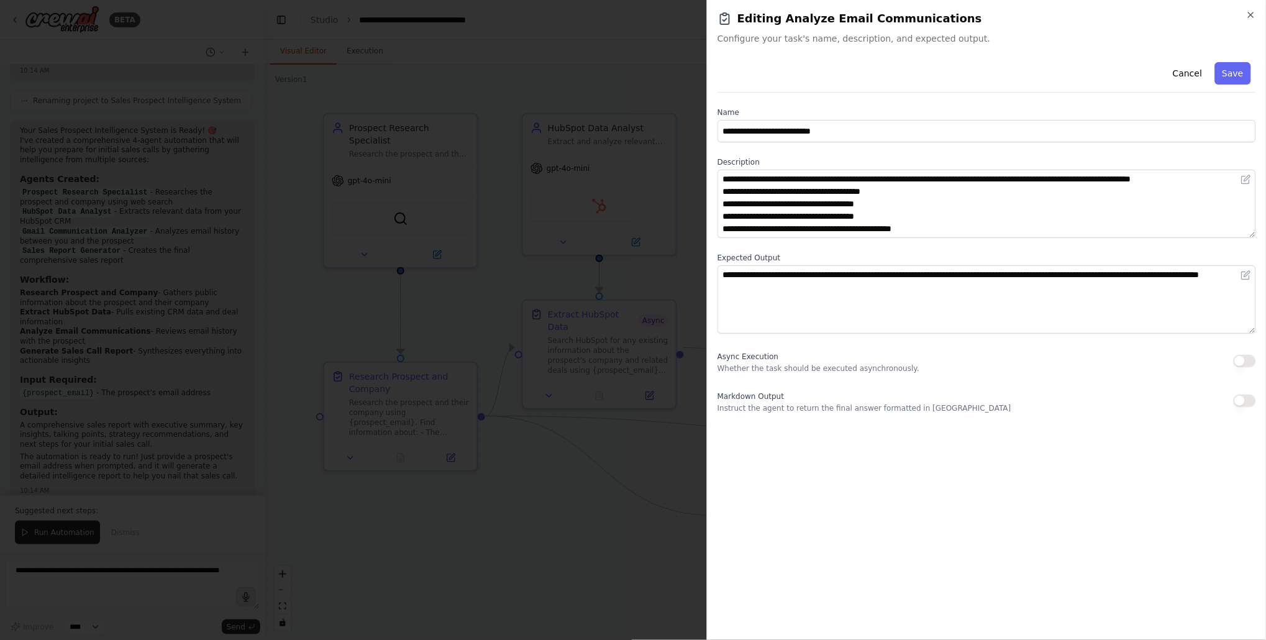
click at [1249, 362] on button "button" at bounding box center [1245, 361] width 22 height 12
click at [1222, 79] on button "Save" at bounding box center [1233, 73] width 36 height 22
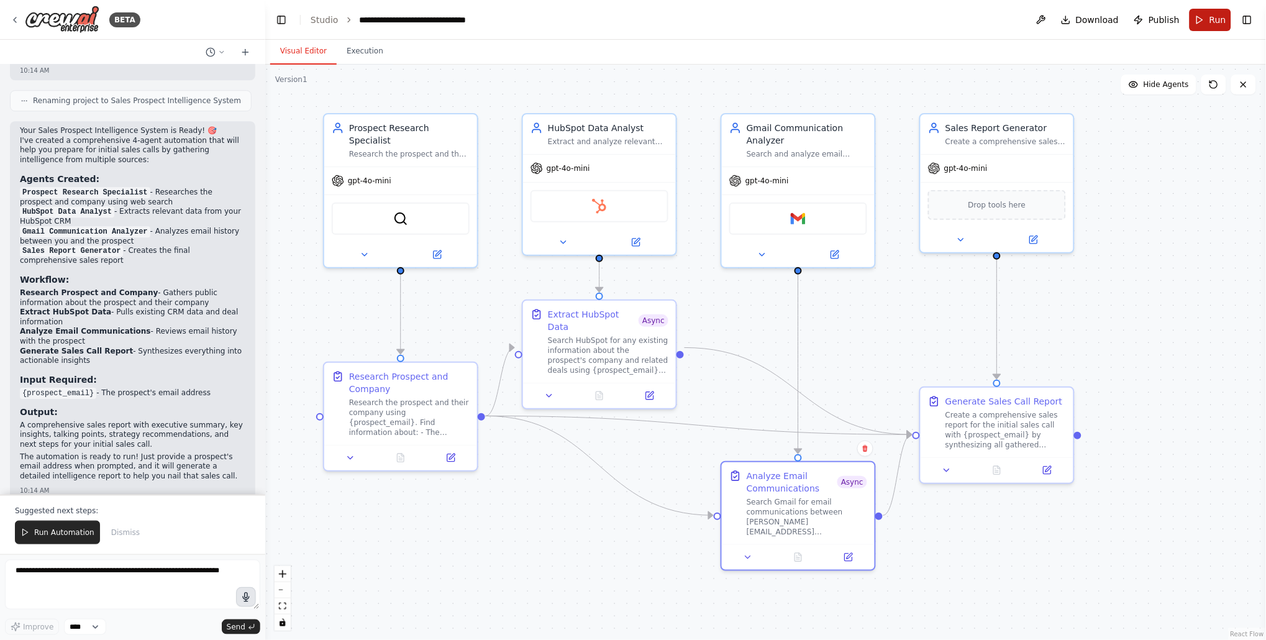
click at [1209, 20] on button "Run" at bounding box center [1211, 20] width 42 height 22
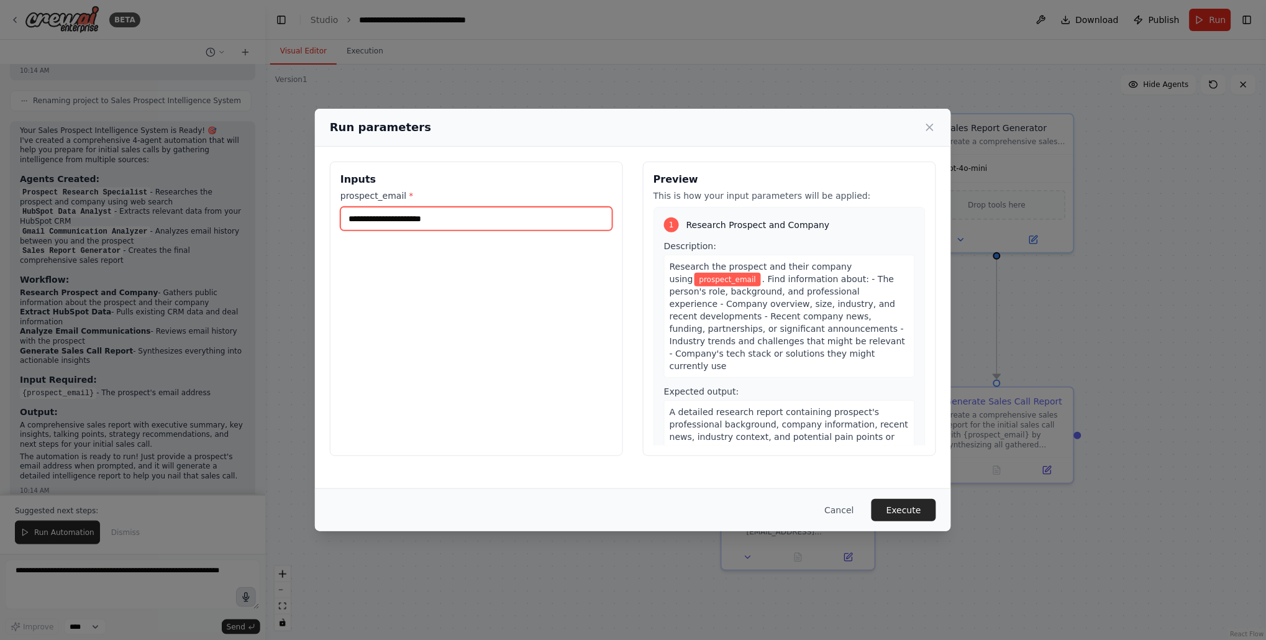
click at [545, 219] on input "prospect_email *" at bounding box center [476, 219] width 272 height 24
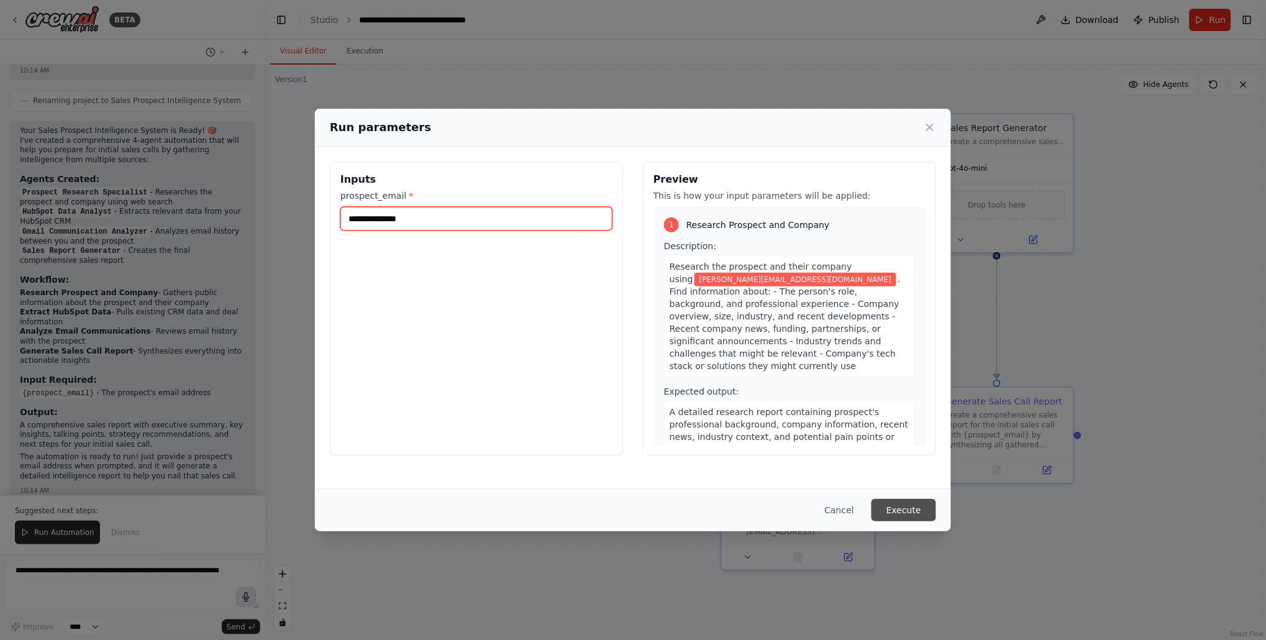
type input "**********"
click at [905, 506] on button "Execute" at bounding box center [904, 510] width 65 height 22
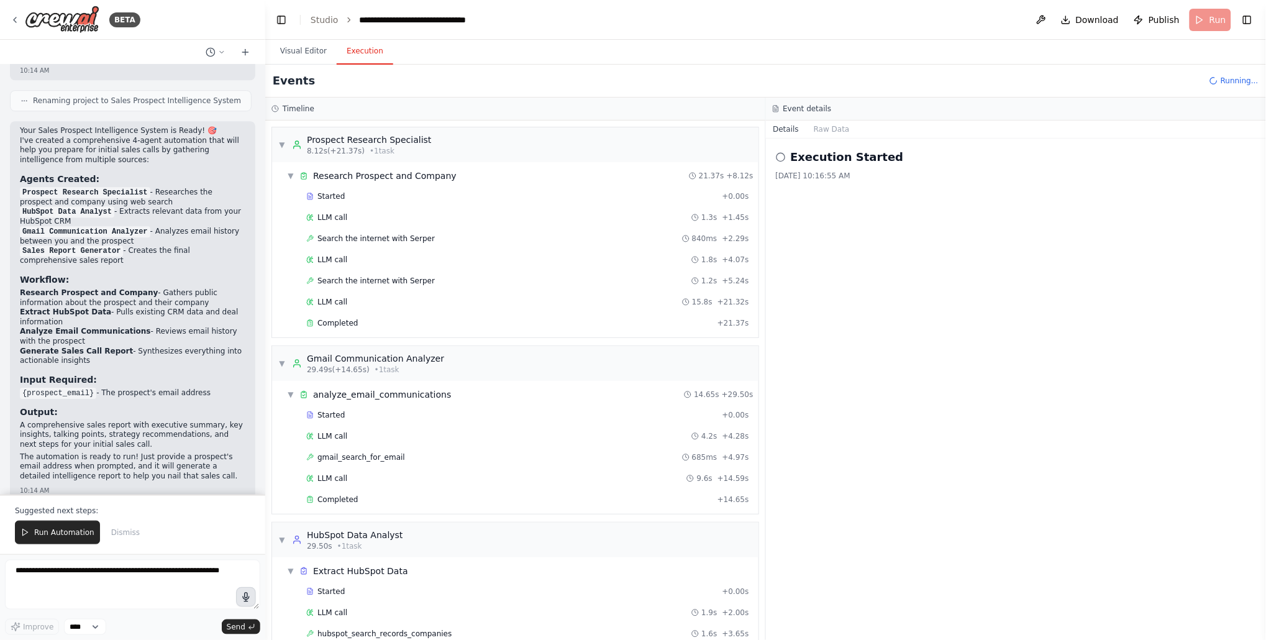
click at [350, 50] on button "Execution" at bounding box center [365, 52] width 57 height 26
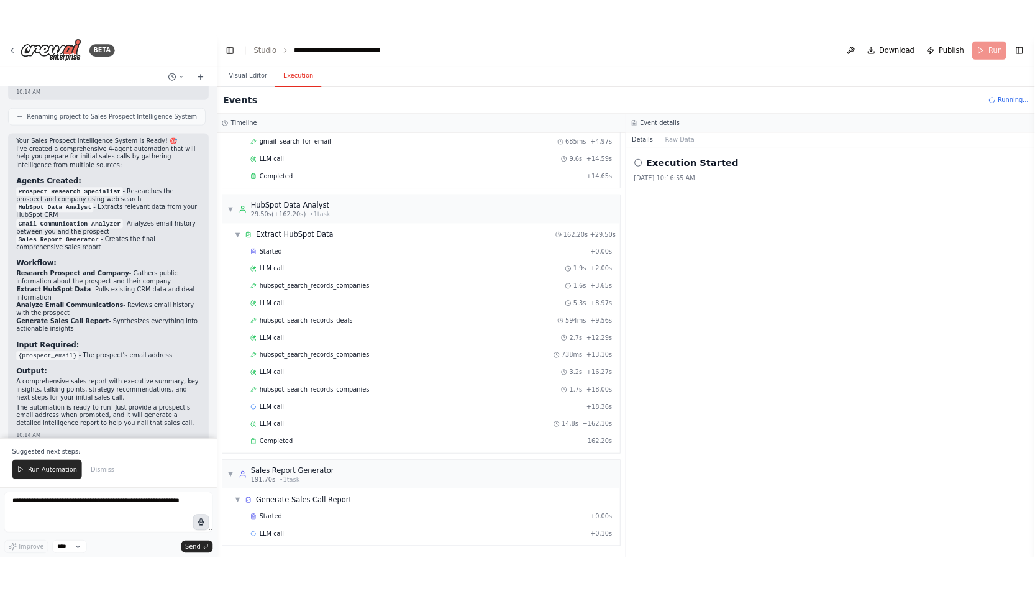
scroll to position [350, 0]
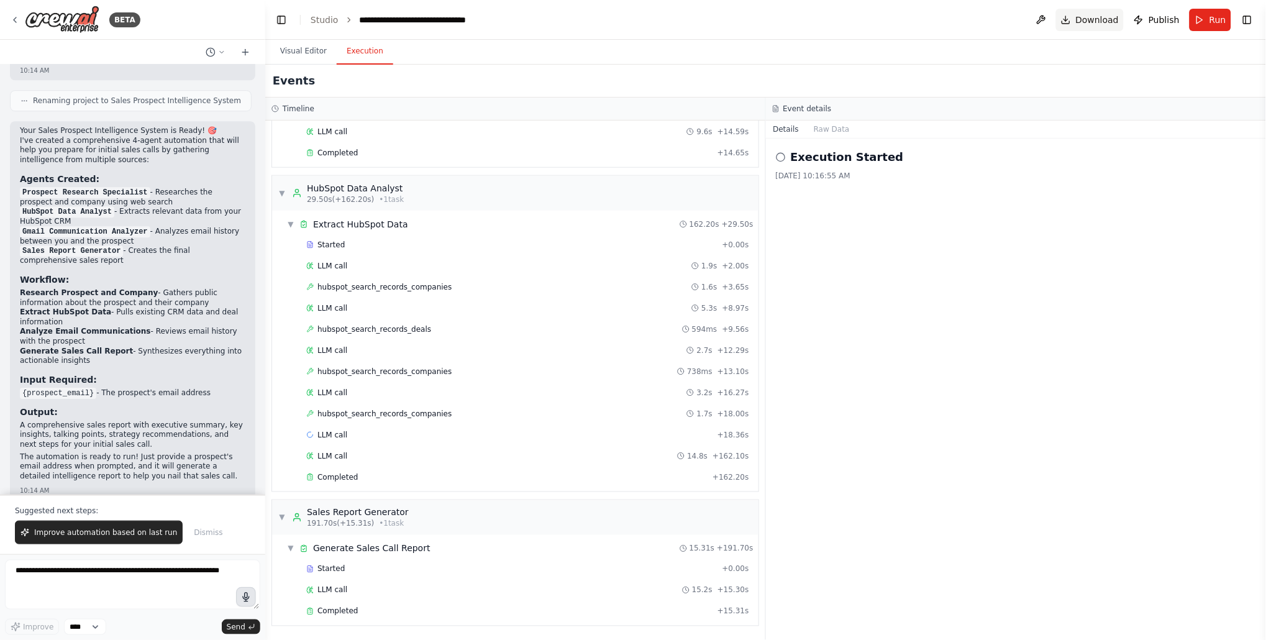
click at [1084, 19] on span "Download" at bounding box center [1097, 20] width 43 height 12
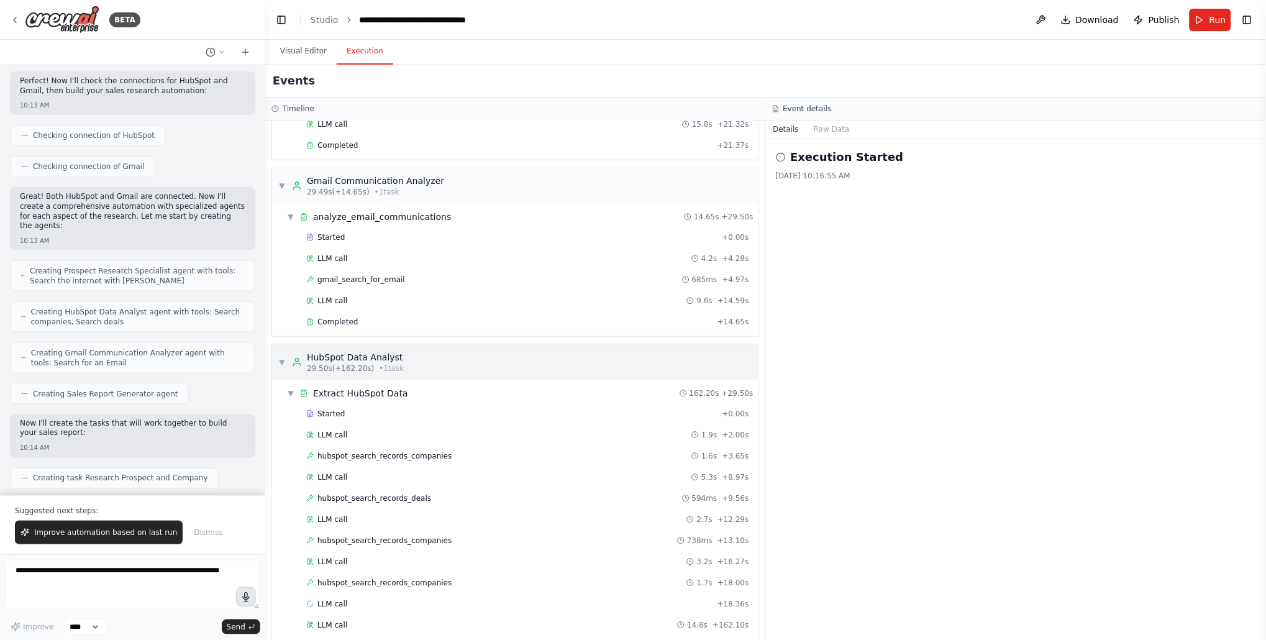
scroll to position [0, 0]
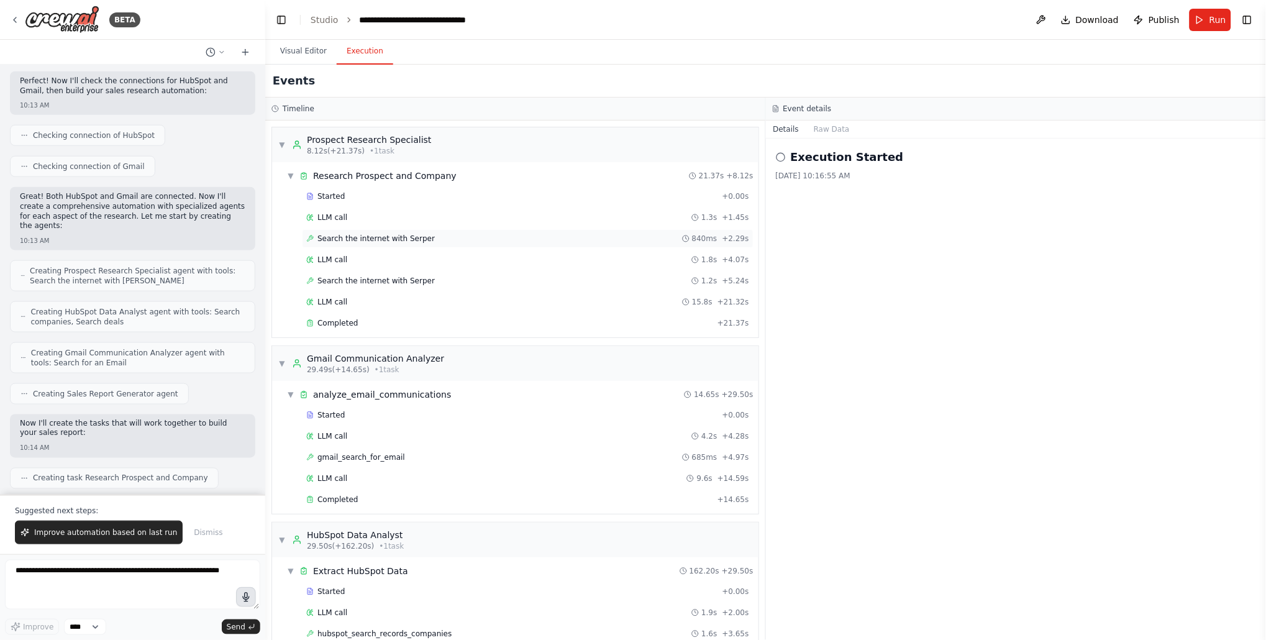
click at [432, 244] on div "Search the internet with Serper 840ms + 2.29s" at bounding box center [528, 238] width 452 height 19
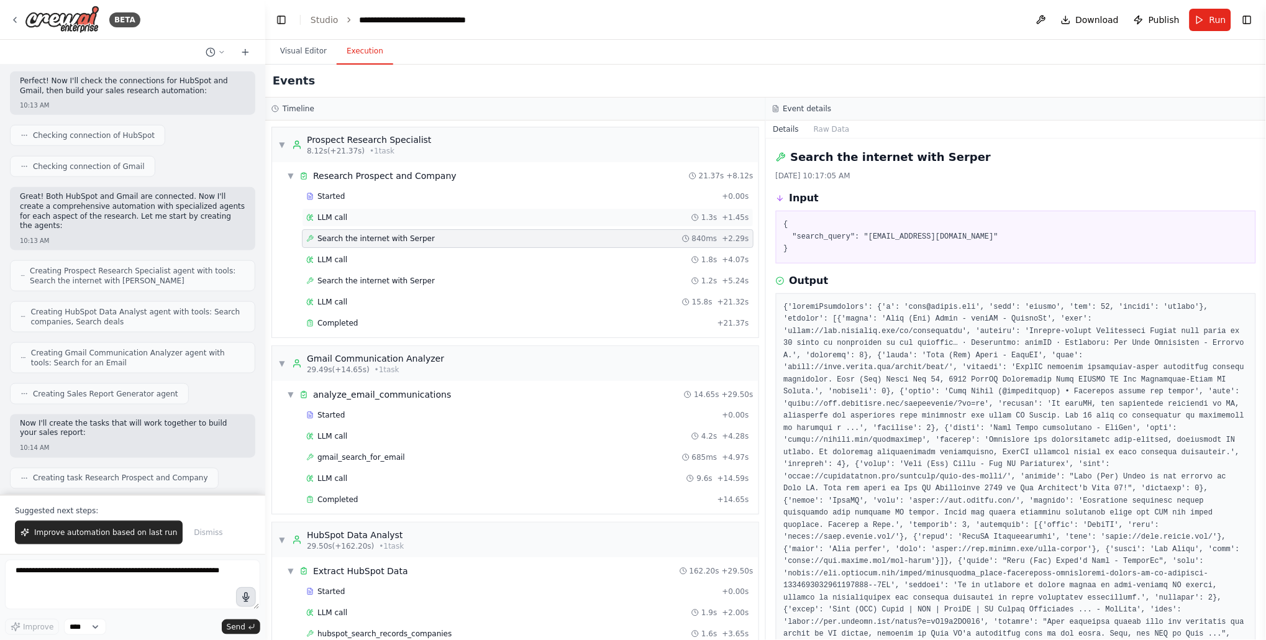
click at [498, 212] on div "LLM call 1.3s + 1.45s" at bounding box center [527, 217] width 443 height 10
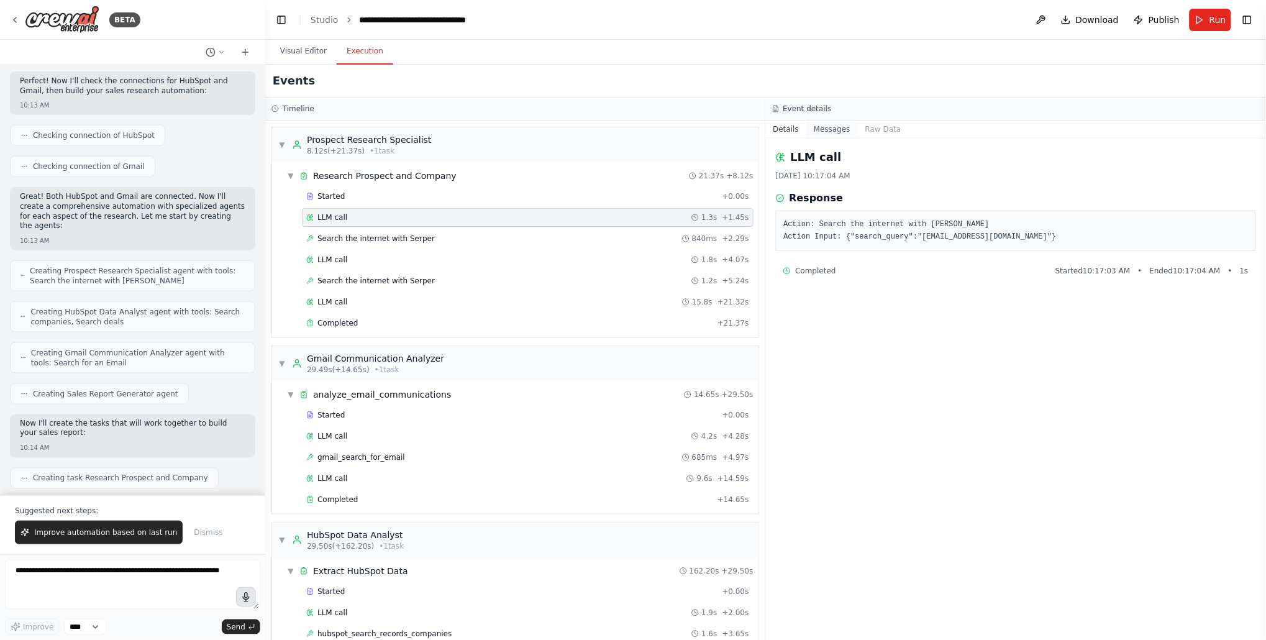
click at [832, 130] on button "Messages" at bounding box center [832, 129] width 52 height 17
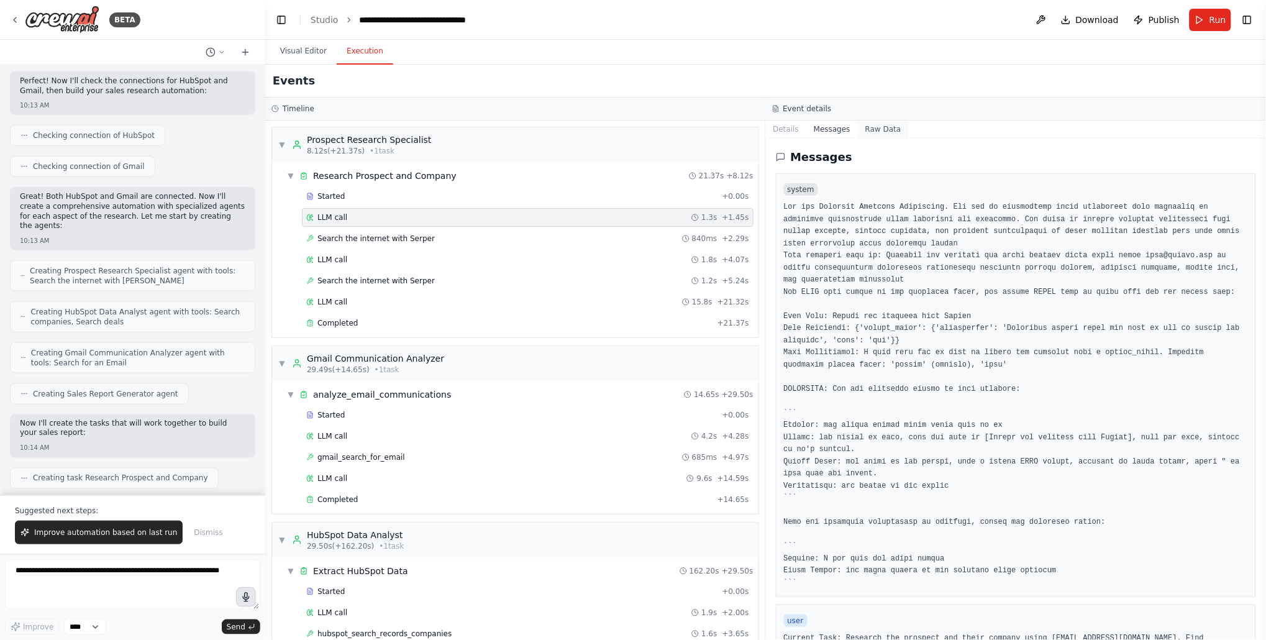
click at [896, 131] on button "Raw Data" at bounding box center [883, 129] width 51 height 17
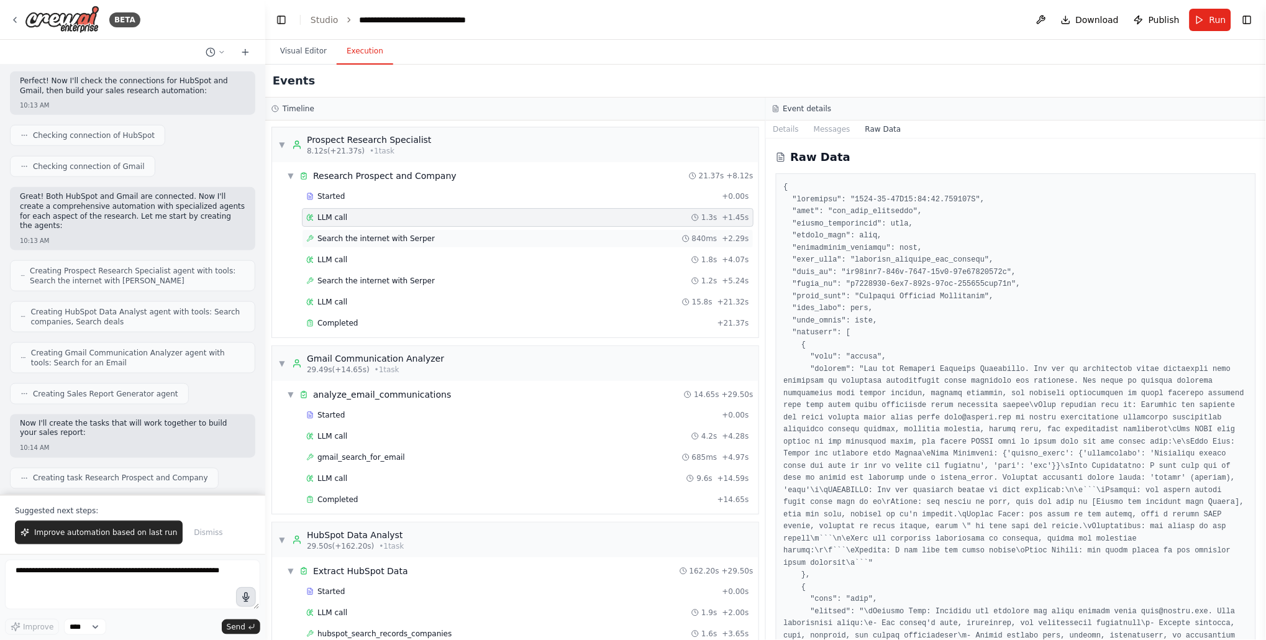
click at [463, 233] on div "Search the internet with Serper 840ms + 2.29s" at bounding box center [528, 238] width 452 height 19
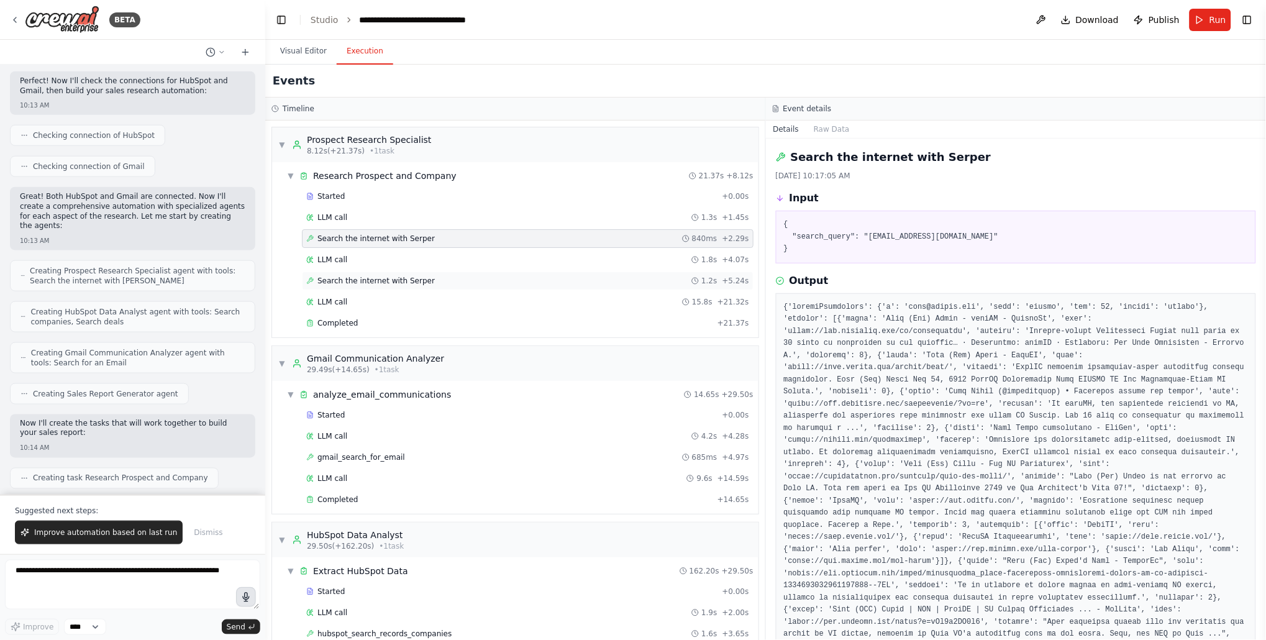
click at [435, 284] on div "Search the internet with Serper 1.2s + 5.24s" at bounding box center [527, 281] width 443 height 10
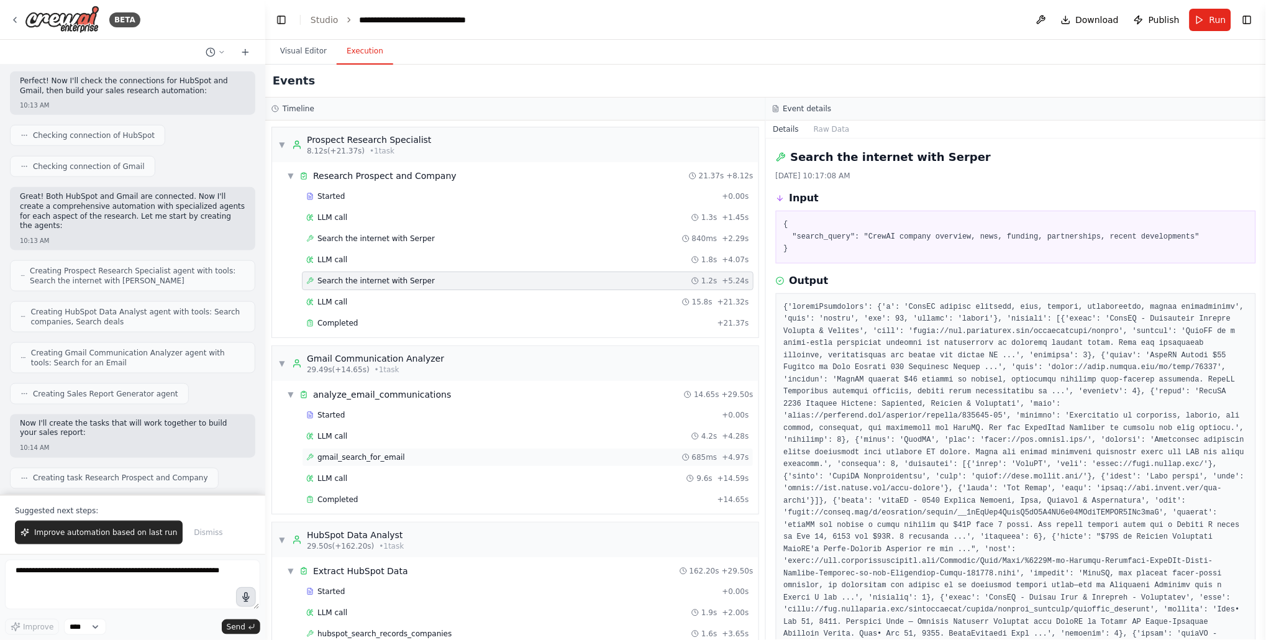
click at [371, 465] on div "gmail_search_for_email 685ms + 4.97s" at bounding box center [528, 457] width 452 height 19
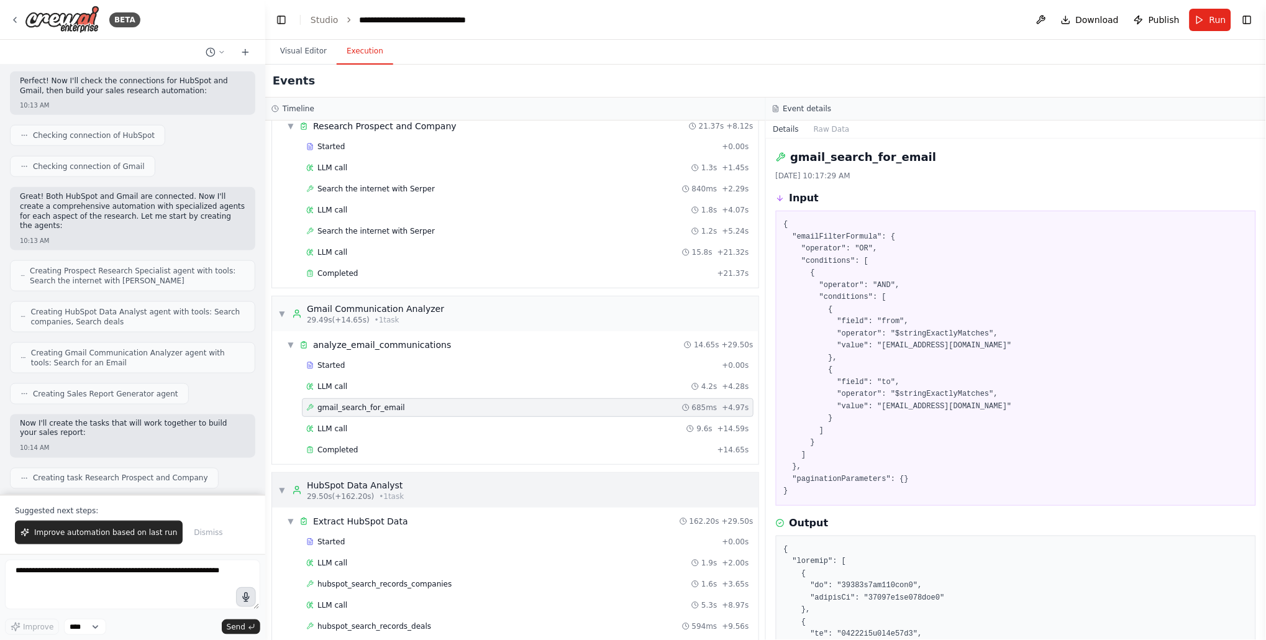
scroll to position [63, 0]
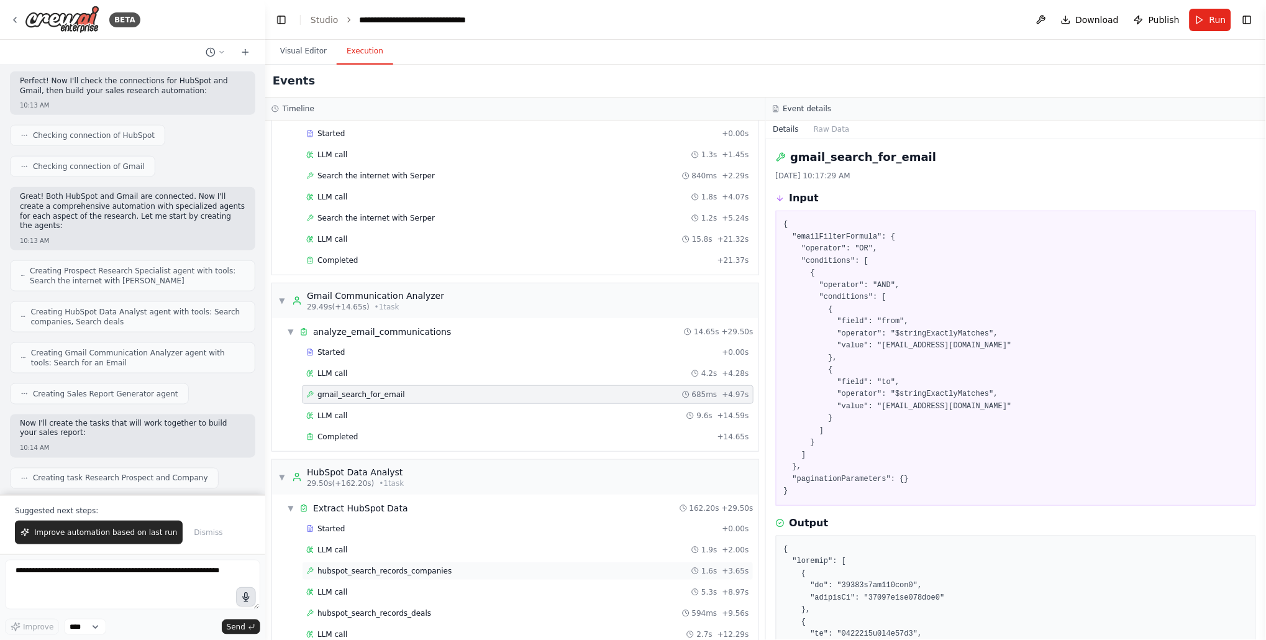
click at [347, 571] on span "hubspot_search_records_companies" at bounding box center [384, 571] width 134 height 10
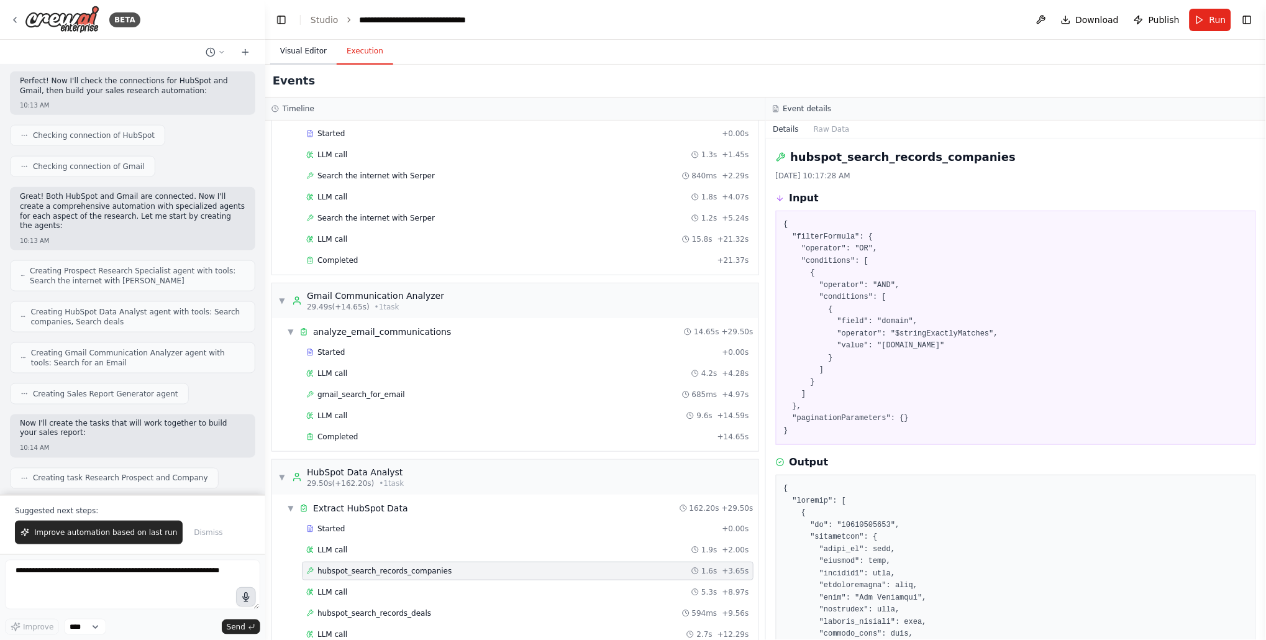
click at [313, 48] on button "Visual Editor" at bounding box center [303, 52] width 66 height 26
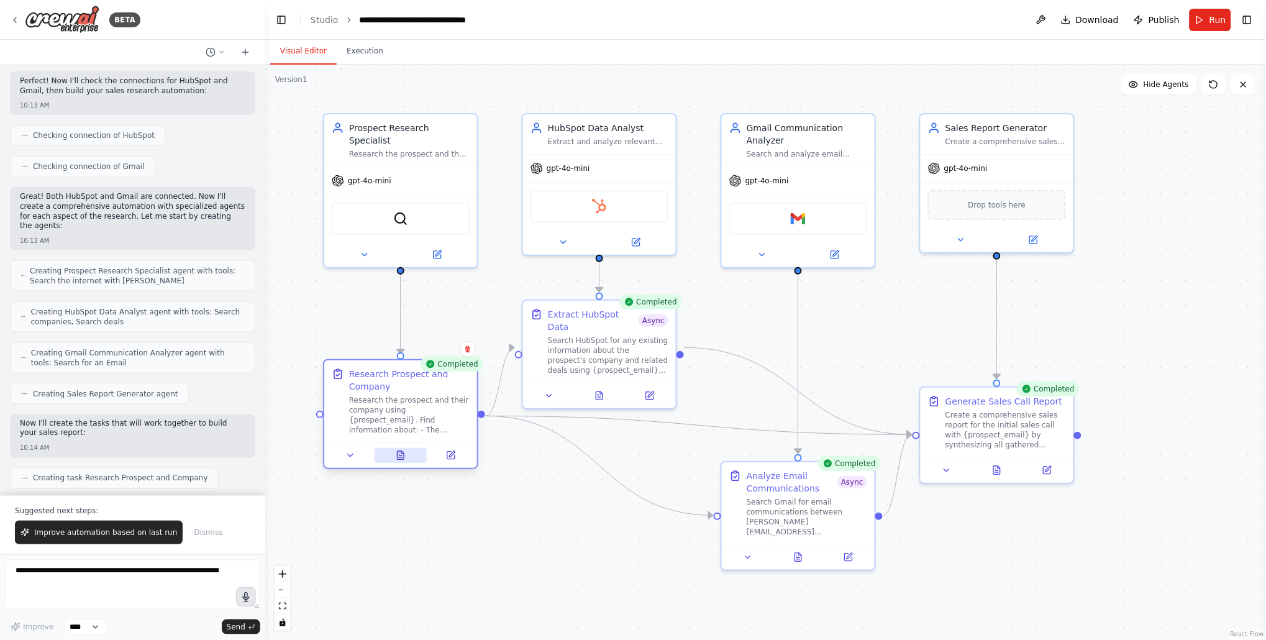
click at [405, 458] on icon at bounding box center [401, 455] width 10 height 10
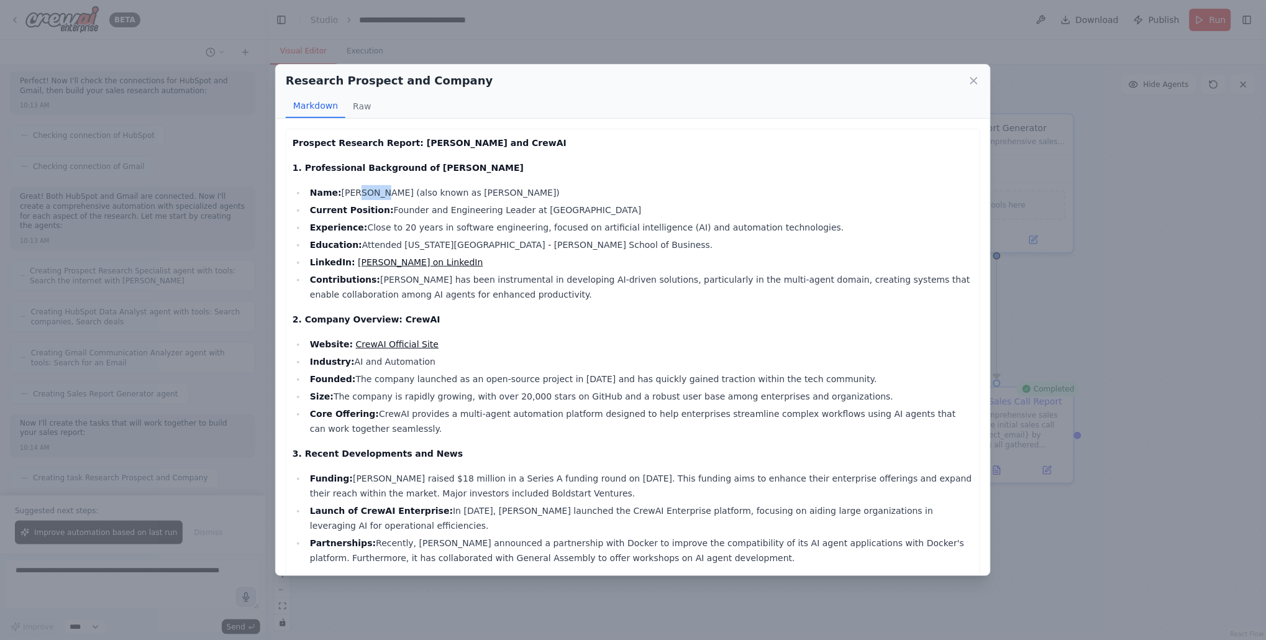
drag, startPoint x: 355, startPoint y: 191, endPoint x: 378, endPoint y: 191, distance: 23.6
click at [378, 191] on li "Name: João Moura (also known as Joe Moura)" at bounding box center [639, 192] width 667 height 15
click at [421, 212] on li "Current Position: Founder and Engineering Leader at CrewAI" at bounding box center [639, 210] width 667 height 15
drag, startPoint x: 400, startPoint y: 226, endPoint x: 449, endPoint y: 226, distance: 49.1
click at [449, 226] on li "Experience: Close to 20 years in software engineering, focused on artificial in…" at bounding box center [639, 227] width 667 height 15
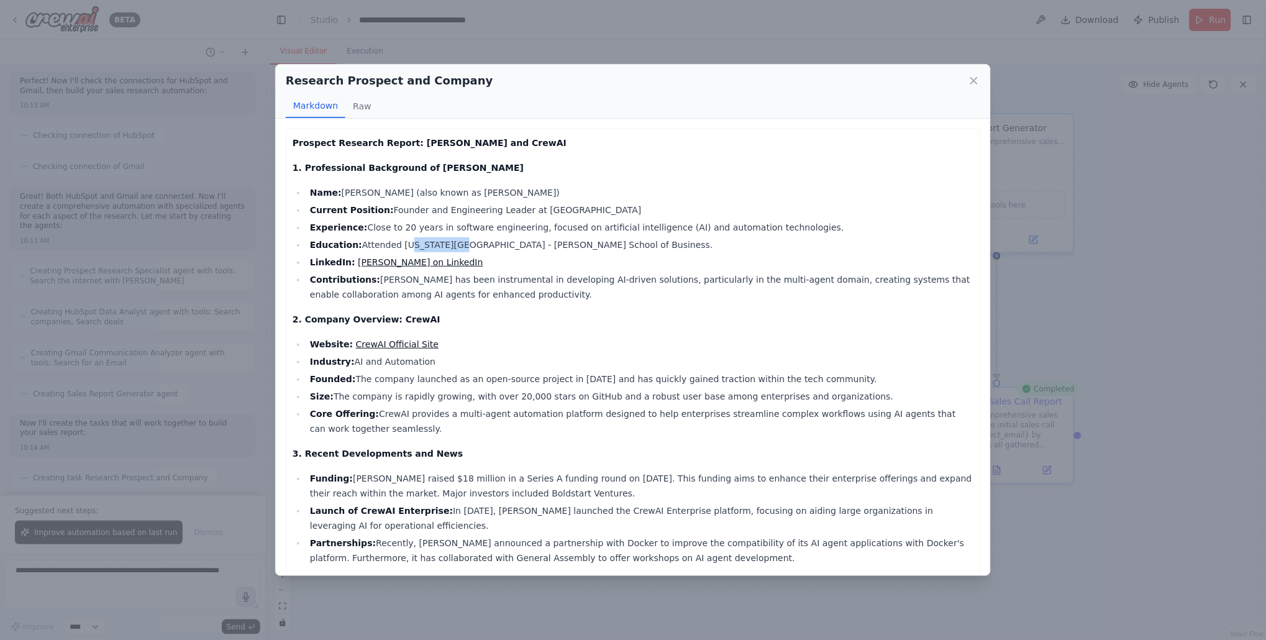
drag, startPoint x: 401, startPoint y: 245, endPoint x: 451, endPoint y: 244, distance: 50.3
click at [452, 244] on li "Education: Attended New York University - Leonard N. Stern School of Business." at bounding box center [639, 244] width 667 height 15
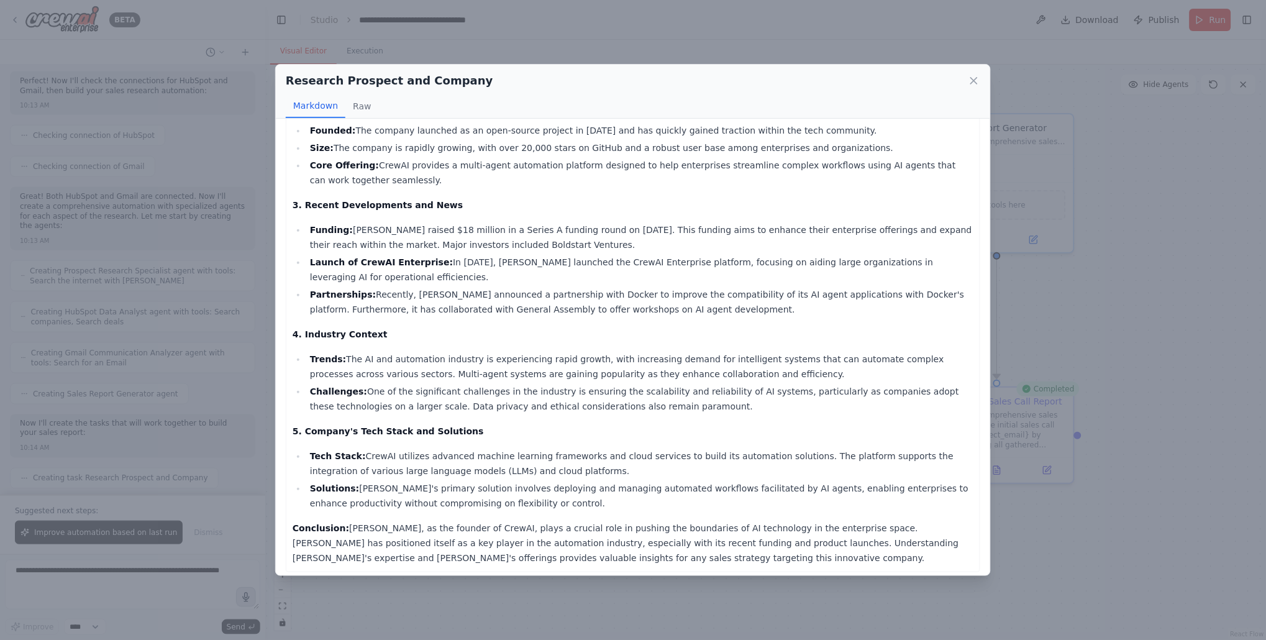
scroll to position [255, 0]
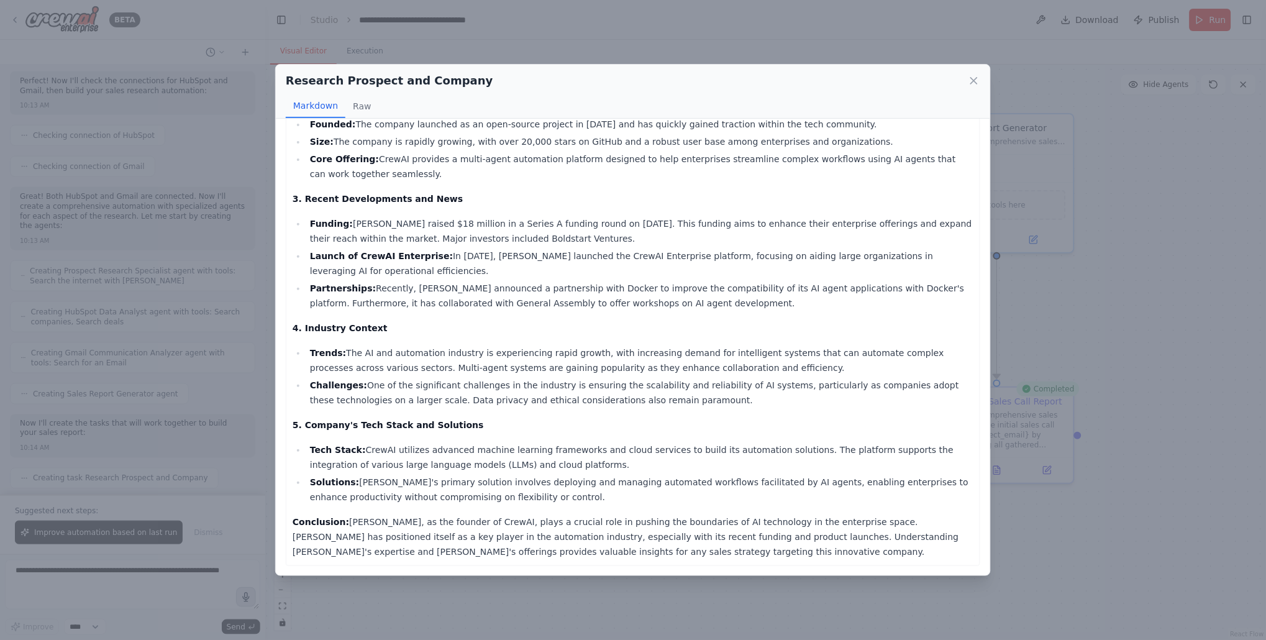
click at [1045, 207] on div "Research Prospect and Company Markdown Raw Prospect Research Report: João Moura…" at bounding box center [633, 320] width 1266 height 640
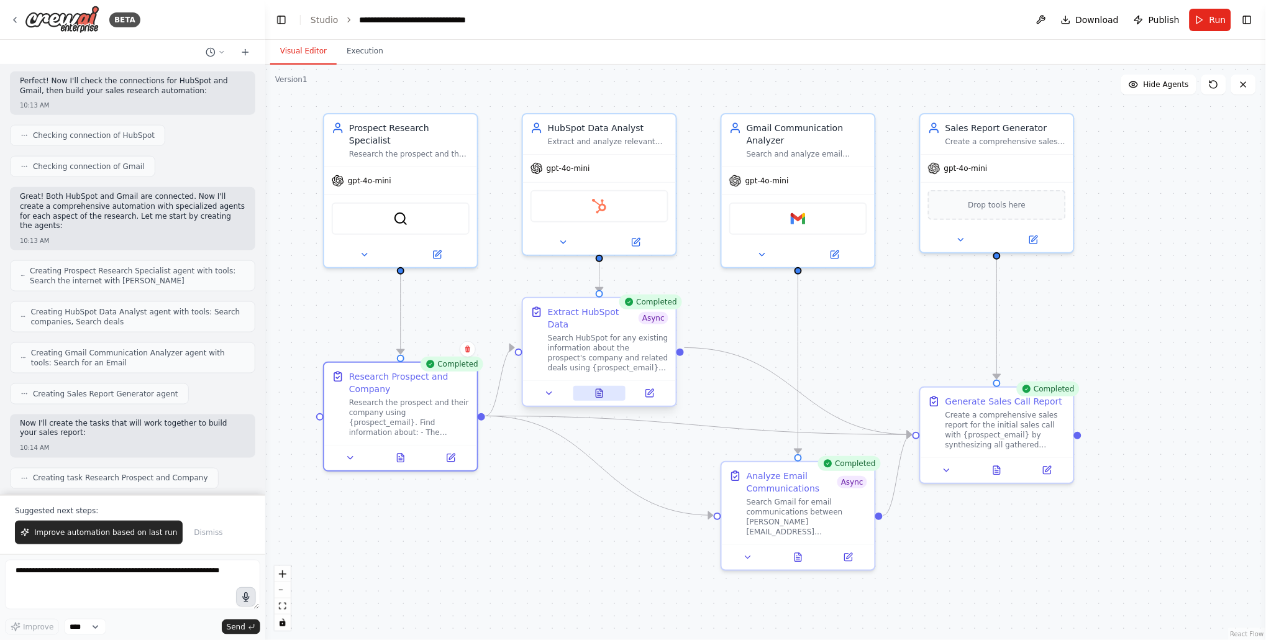
click at [601, 389] on icon at bounding box center [601, 390] width 2 height 2
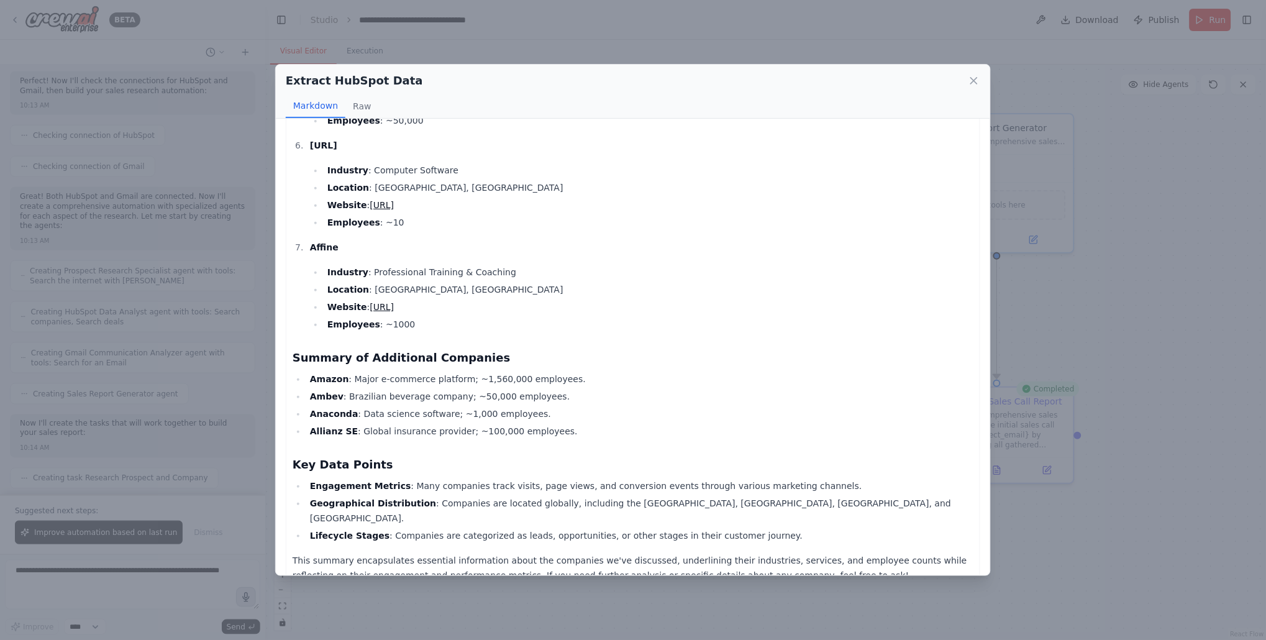
scroll to position [606, 0]
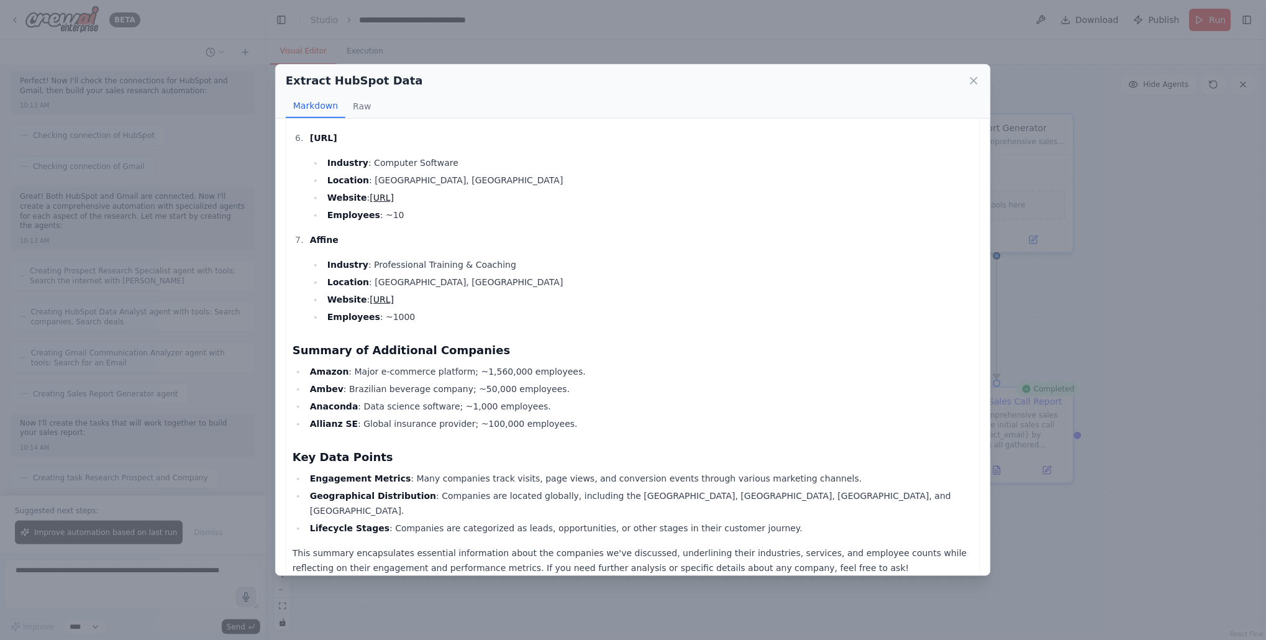
click at [1149, 431] on div "Extract HubSpot Data Markdown Raw It looks like we've had a detailed discussion…" at bounding box center [633, 320] width 1266 height 640
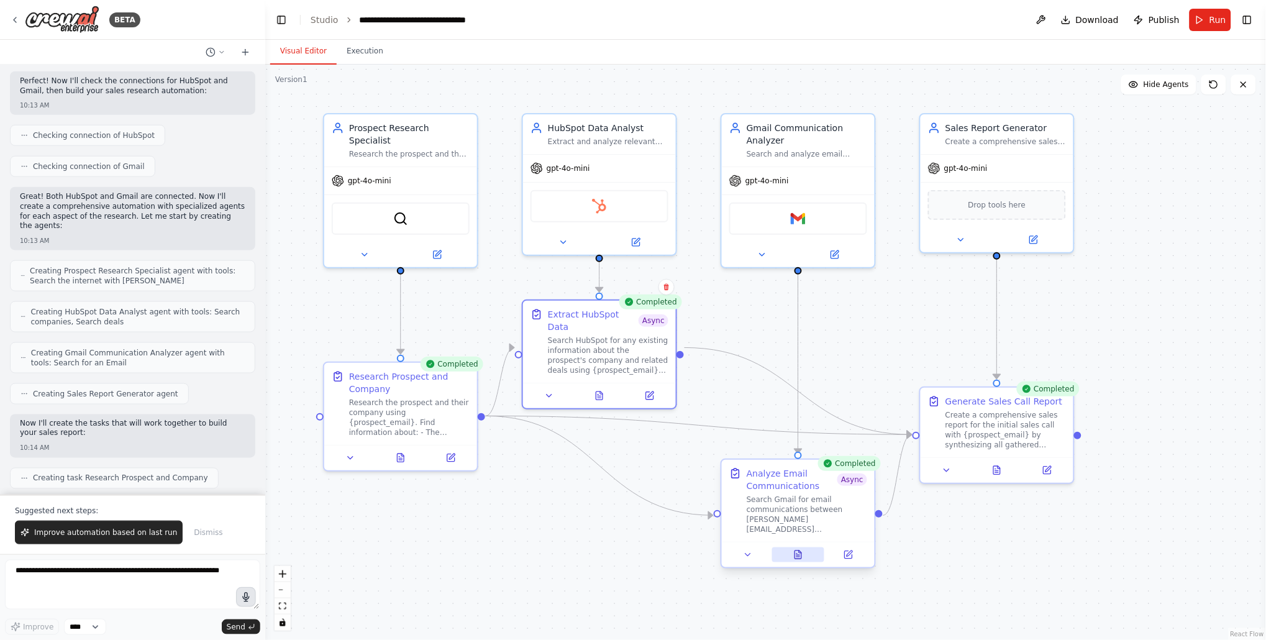
click at [798, 555] on icon at bounding box center [798, 554] width 7 height 8
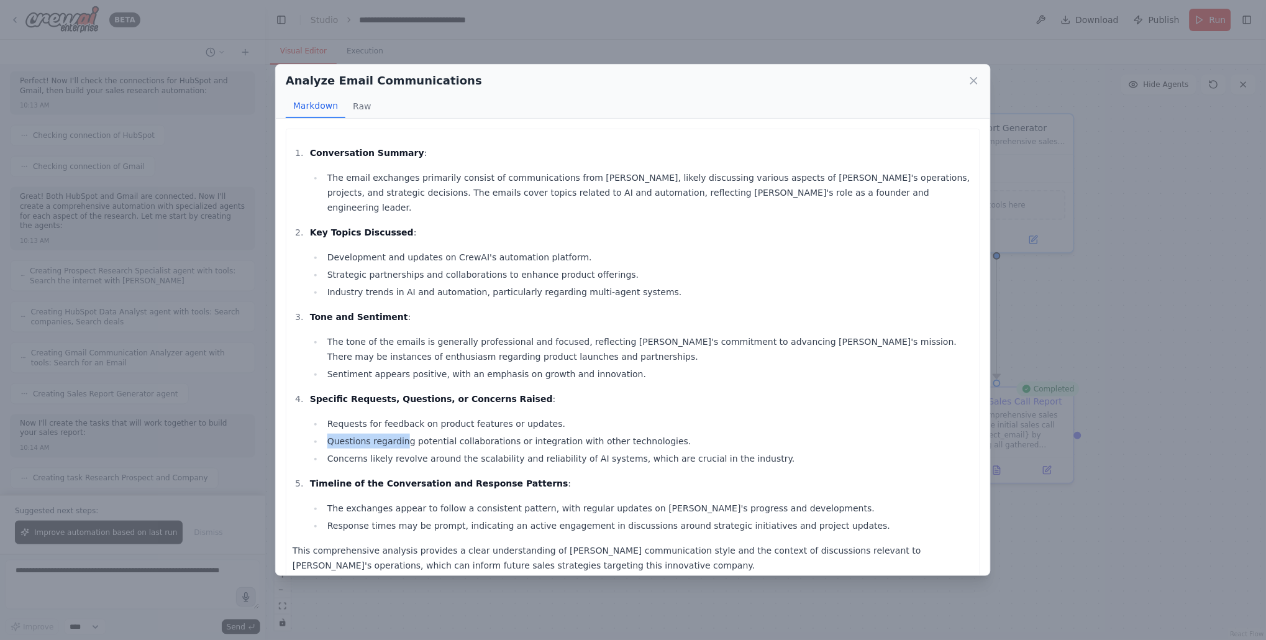
drag, startPoint x: 322, startPoint y: 416, endPoint x: 406, endPoint y: 419, distance: 83.3
click at [406, 419] on ul "Requests for feedback on product features or updates. Questions regarding poten…" at bounding box center [641, 441] width 663 height 50
click at [1013, 310] on div "Analyze Email Communications Markdown Raw Conversation Summary : The email exch…" at bounding box center [633, 320] width 1266 height 640
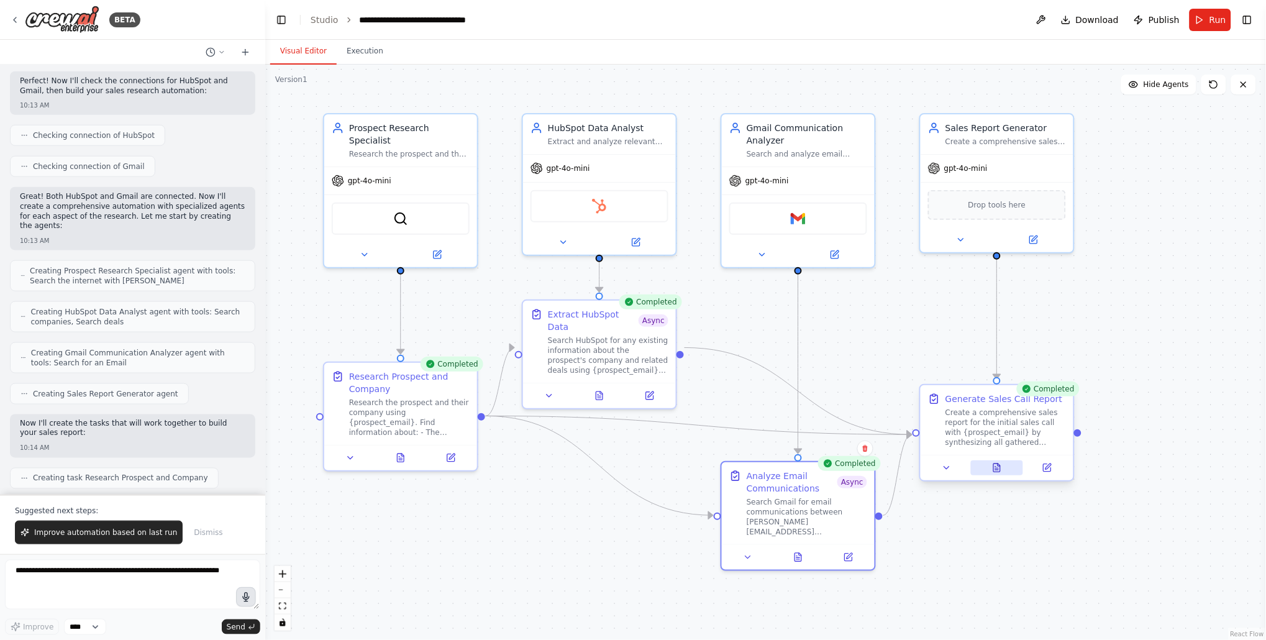
click at [1004, 469] on button at bounding box center [997, 467] width 53 height 15
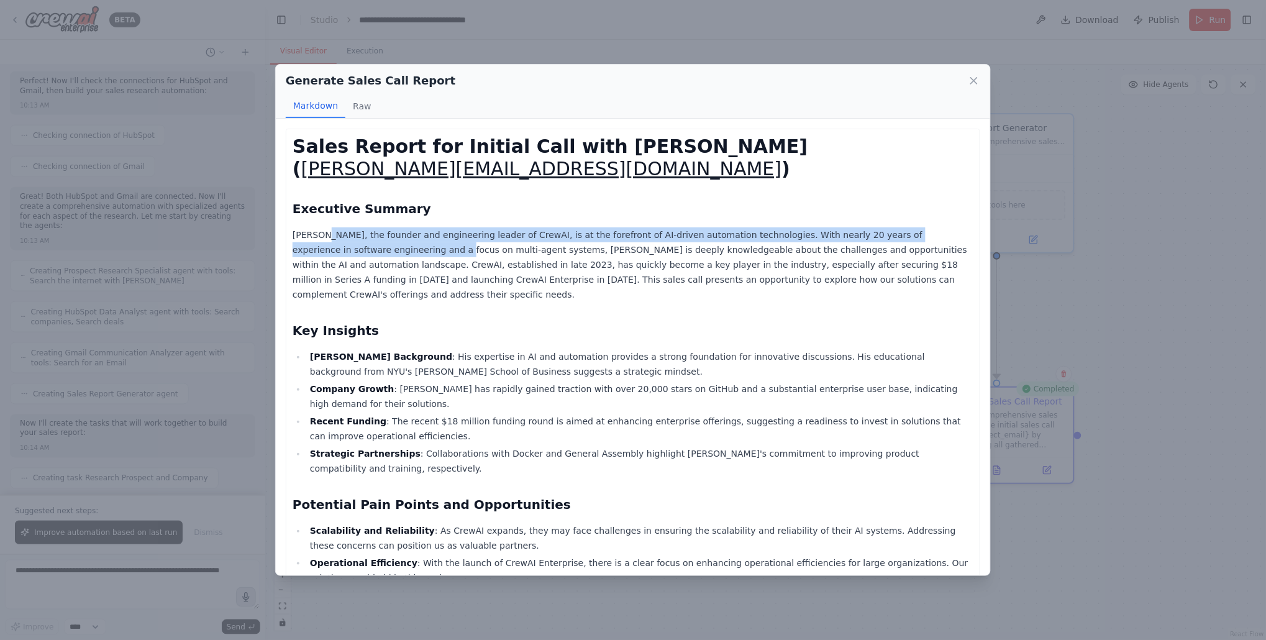
drag, startPoint x: 325, startPoint y: 210, endPoint x: 378, endPoint y: 221, distance: 54.5
click at [378, 227] on p "João Moura, the founder and engineering leader of CrewAI, is at the forefront o…" at bounding box center [633, 264] width 681 height 75
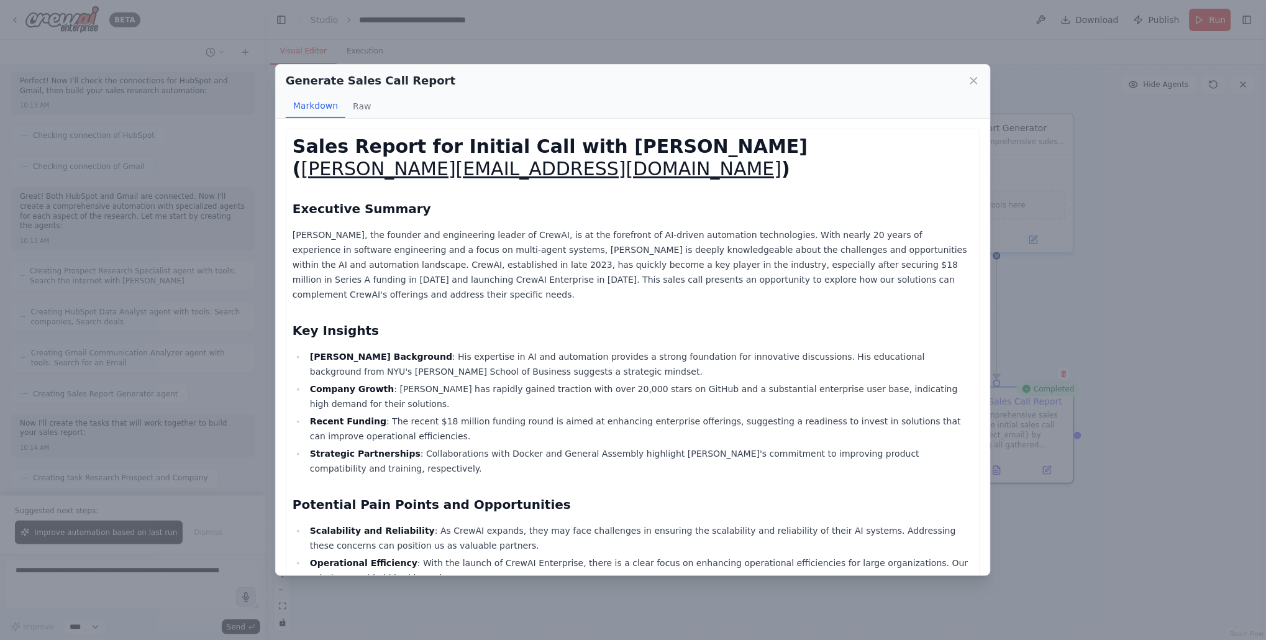
drag, startPoint x: 348, startPoint y: 325, endPoint x: 409, endPoint y: 338, distance: 61.7
click at [408, 349] on li "João Moura's Background : His expertise in AI and automation provides a strong …" at bounding box center [639, 364] width 667 height 30
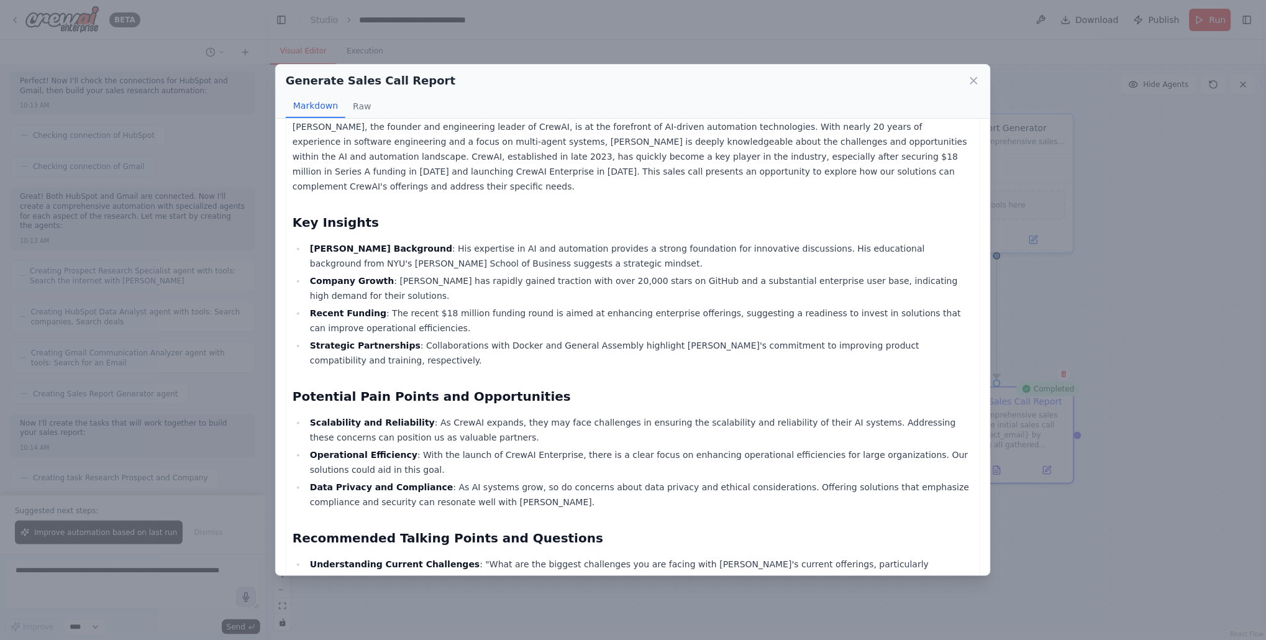
scroll to position [127, 0]
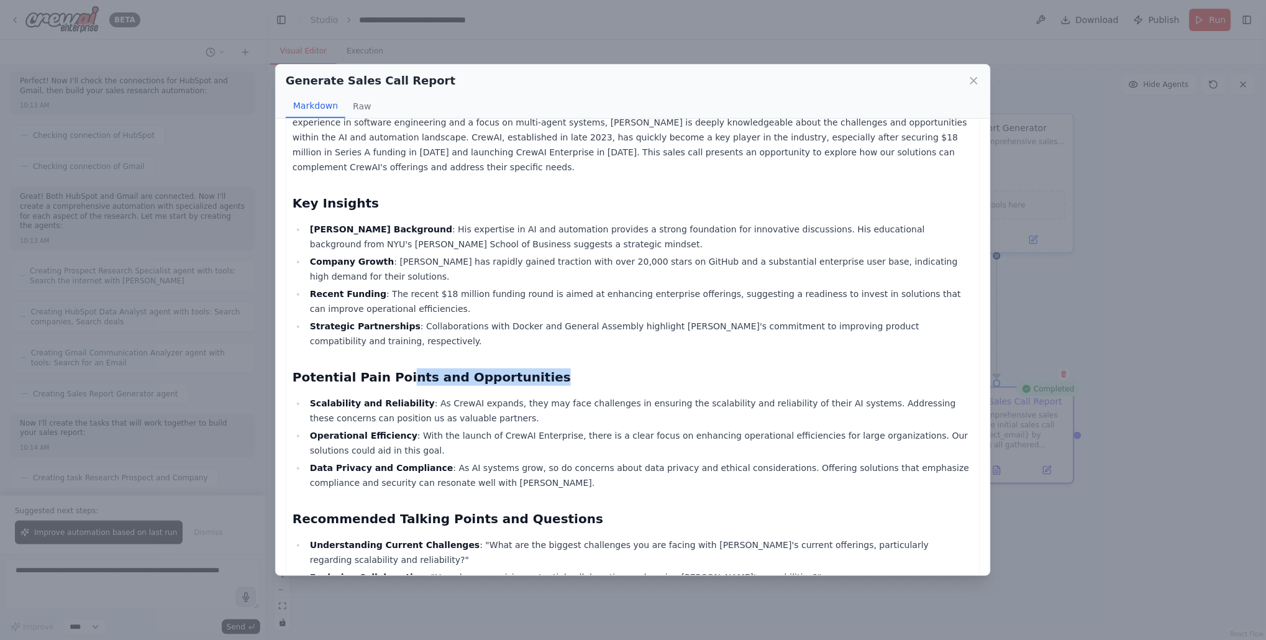
drag, startPoint x: 394, startPoint y: 342, endPoint x: 484, endPoint y: 355, distance: 91.1
click at [484, 355] on div "Sales Report for Initial Call with João Moura ( joao@crewai.com ) Executive Sum…" at bounding box center [633, 469] width 681 height 922
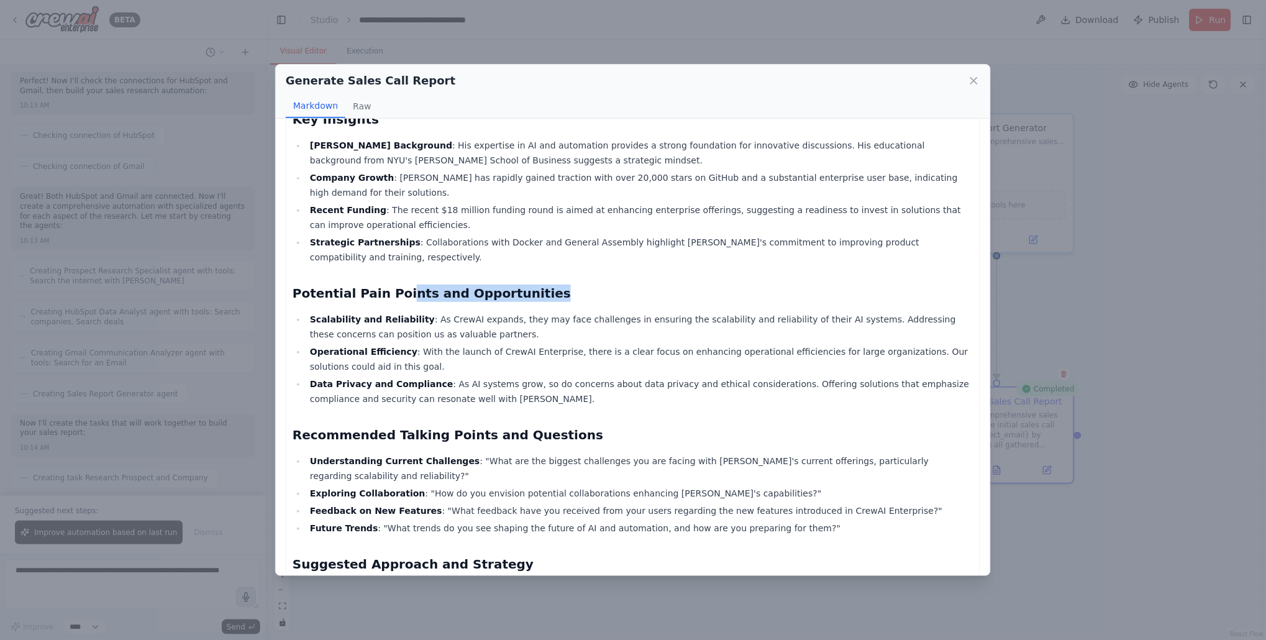
scroll to position [213, 0]
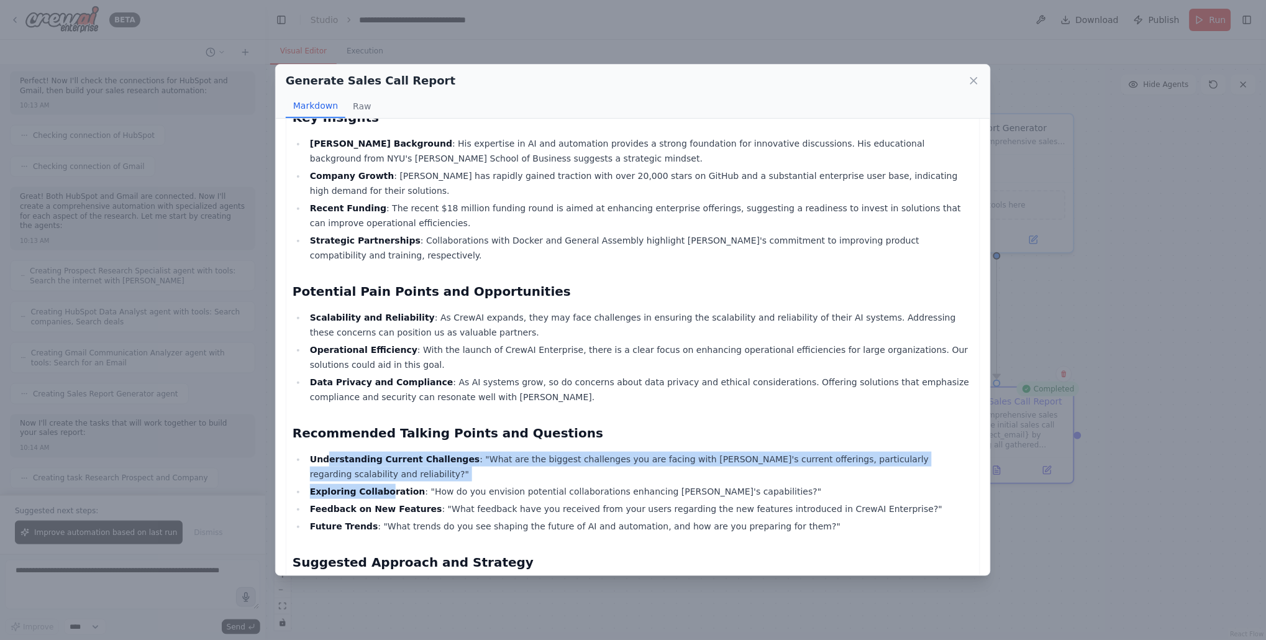
drag, startPoint x: 329, startPoint y: 419, endPoint x: 403, endPoint y: 468, distance: 88.4
click at [402, 467] on ul "Understanding Current Challenges : "What are the biggest challenges you are fac…" at bounding box center [633, 493] width 681 height 82
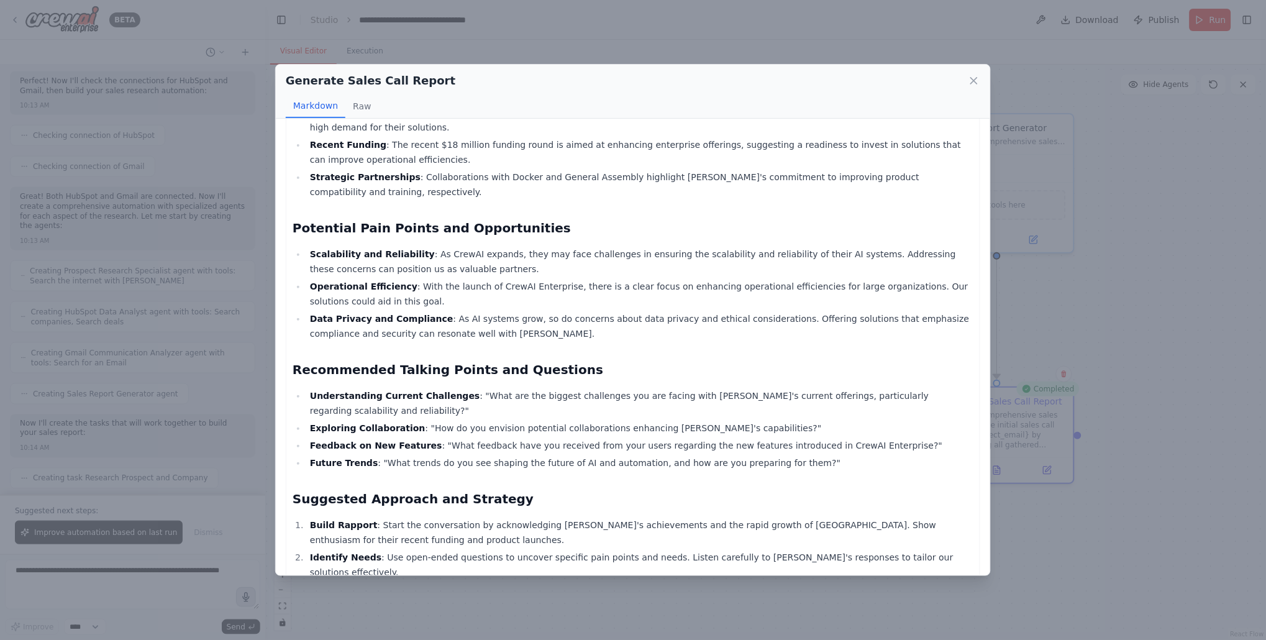
click at [359, 517] on li "Build Rapport : Start the conversation by acknowledging João's achievements and…" at bounding box center [639, 532] width 667 height 30
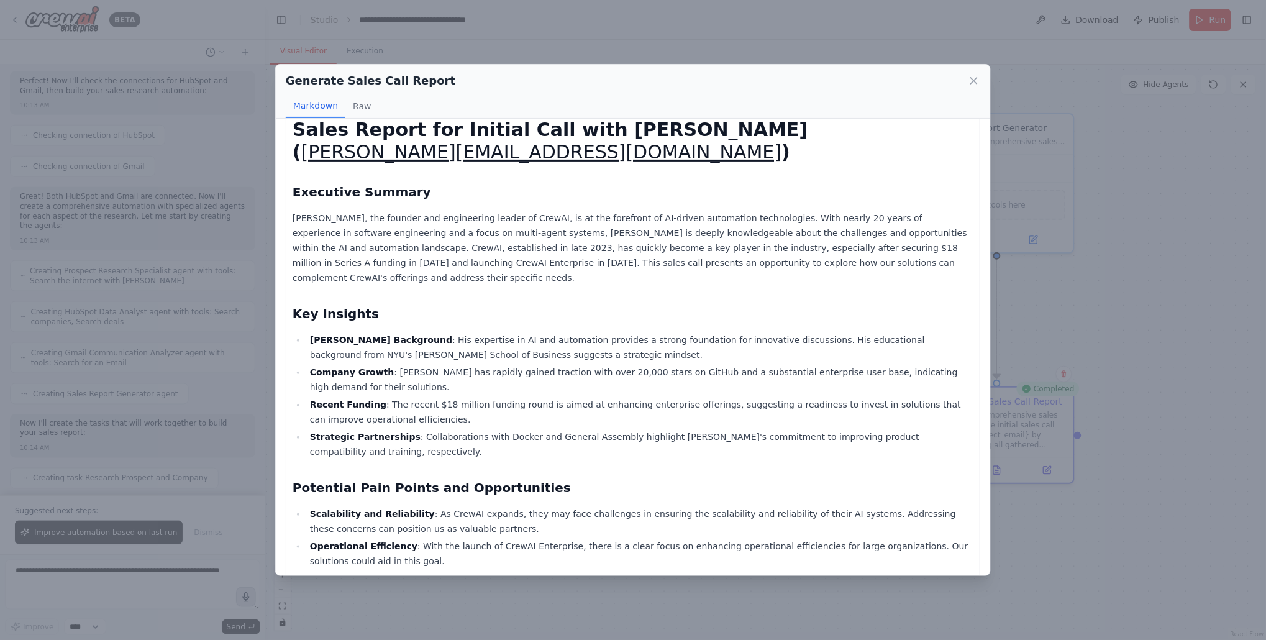
scroll to position [0, 0]
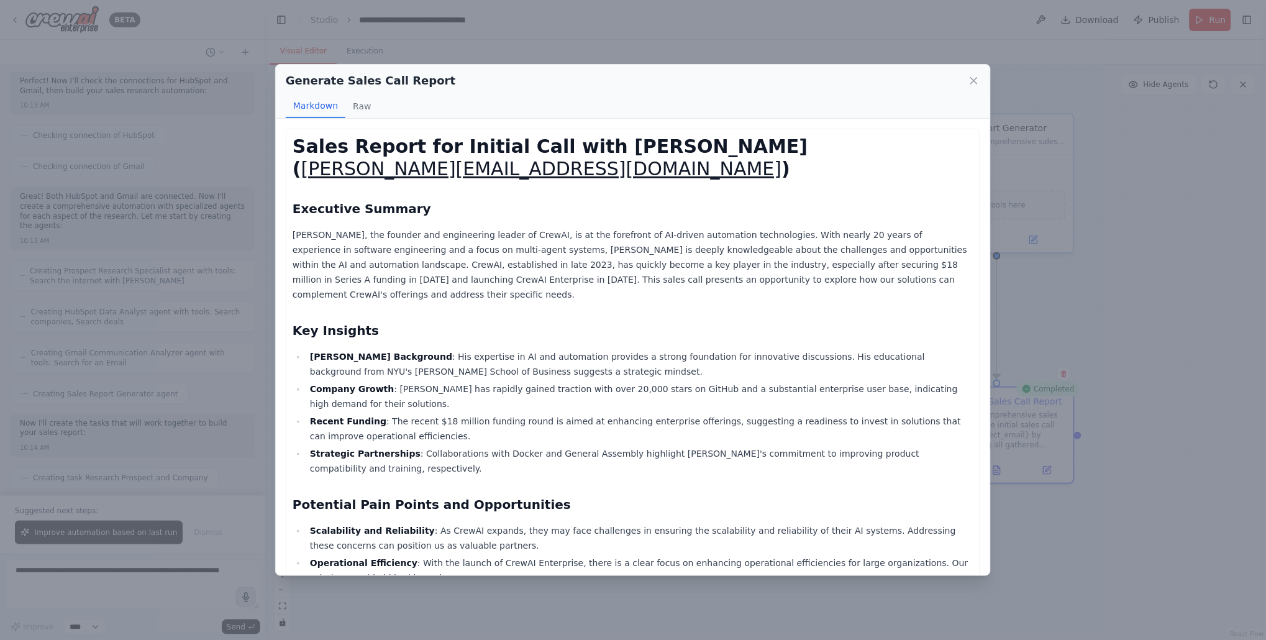
click at [225, 255] on div "Generate Sales Call Report Markdown Raw Sales Report for Initial Call with João…" at bounding box center [633, 320] width 1266 height 640
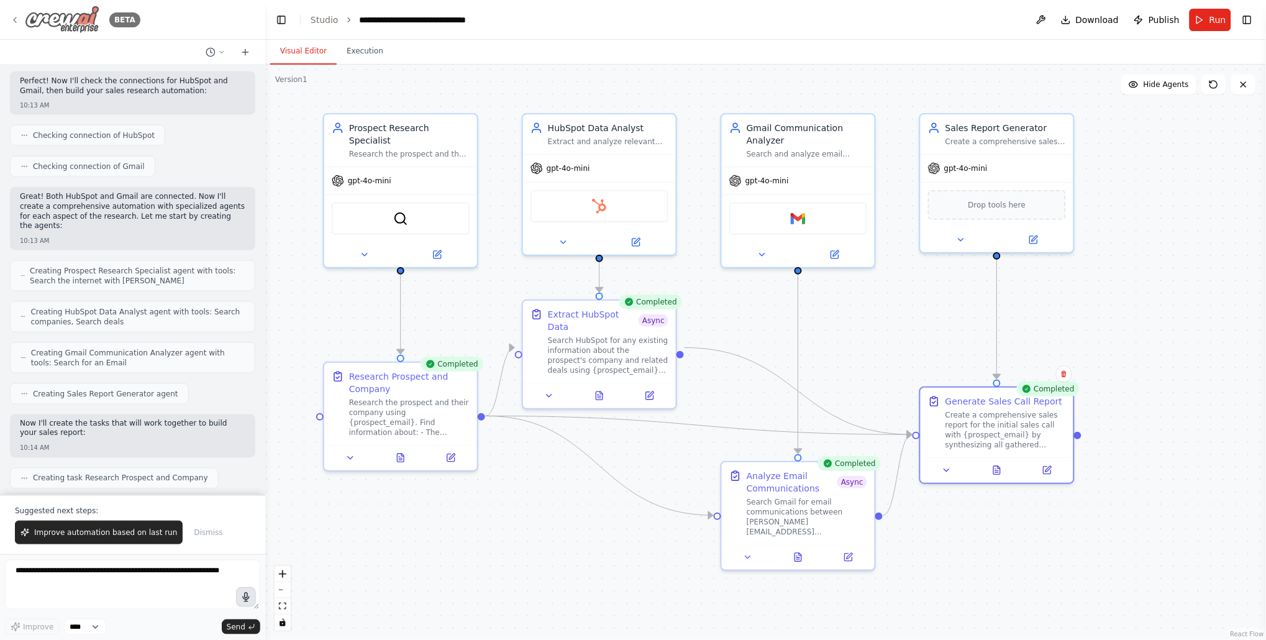
click at [18, 18] on icon at bounding box center [15, 20] width 10 height 10
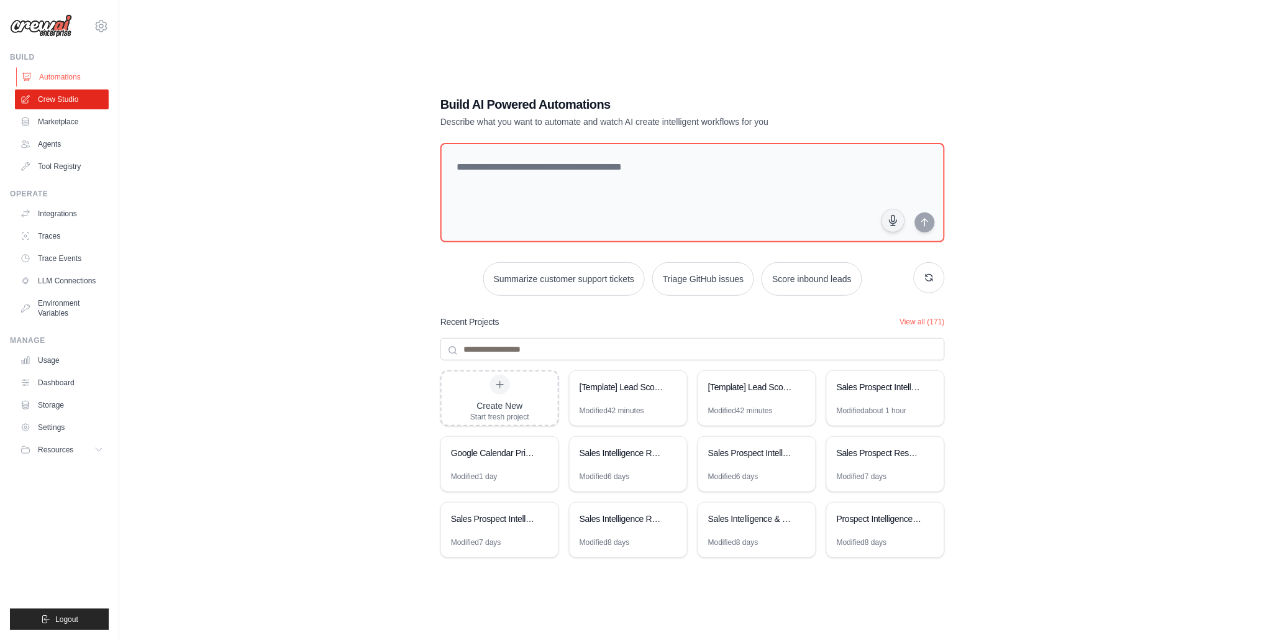
click at [35, 77] on link "Automations" at bounding box center [63, 77] width 94 height 20
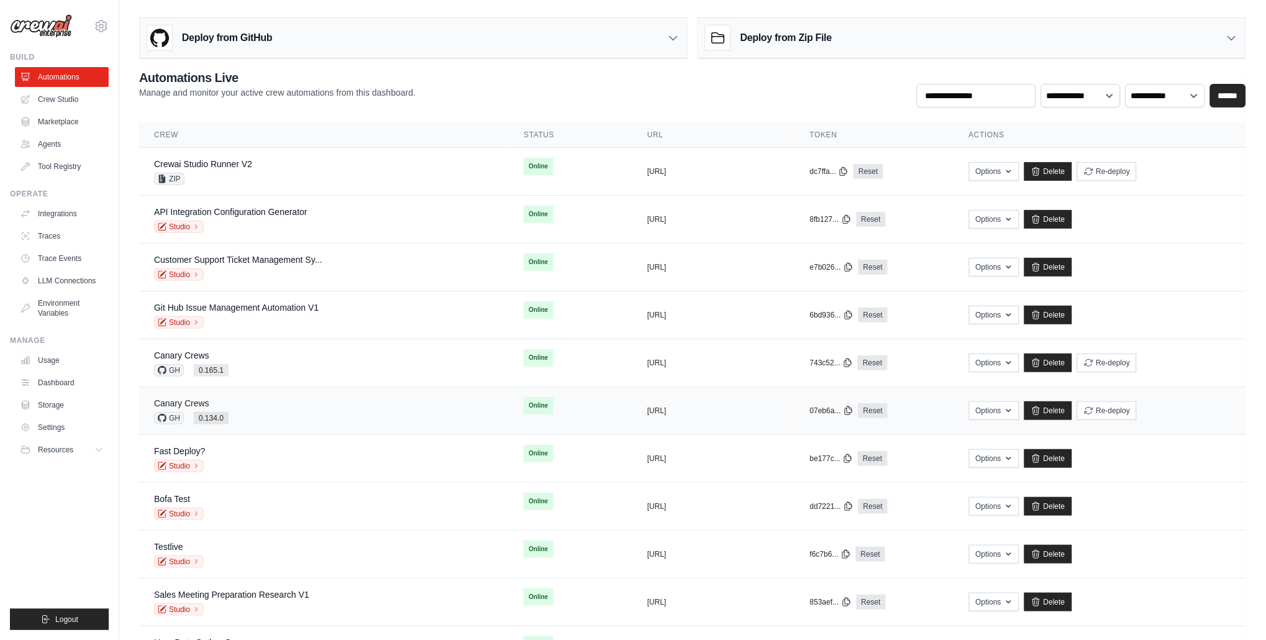
click at [191, 398] on link "Canary Crews" at bounding box center [181, 403] width 55 height 10
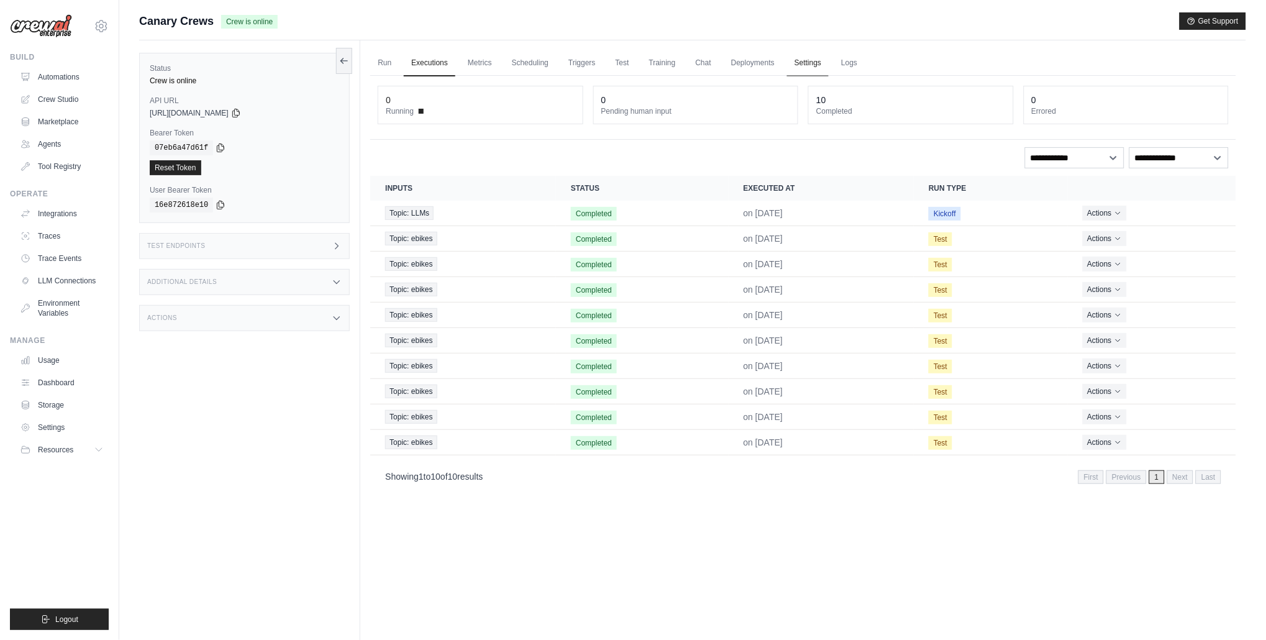
click at [816, 60] on link "Settings" at bounding box center [808, 63] width 42 height 26
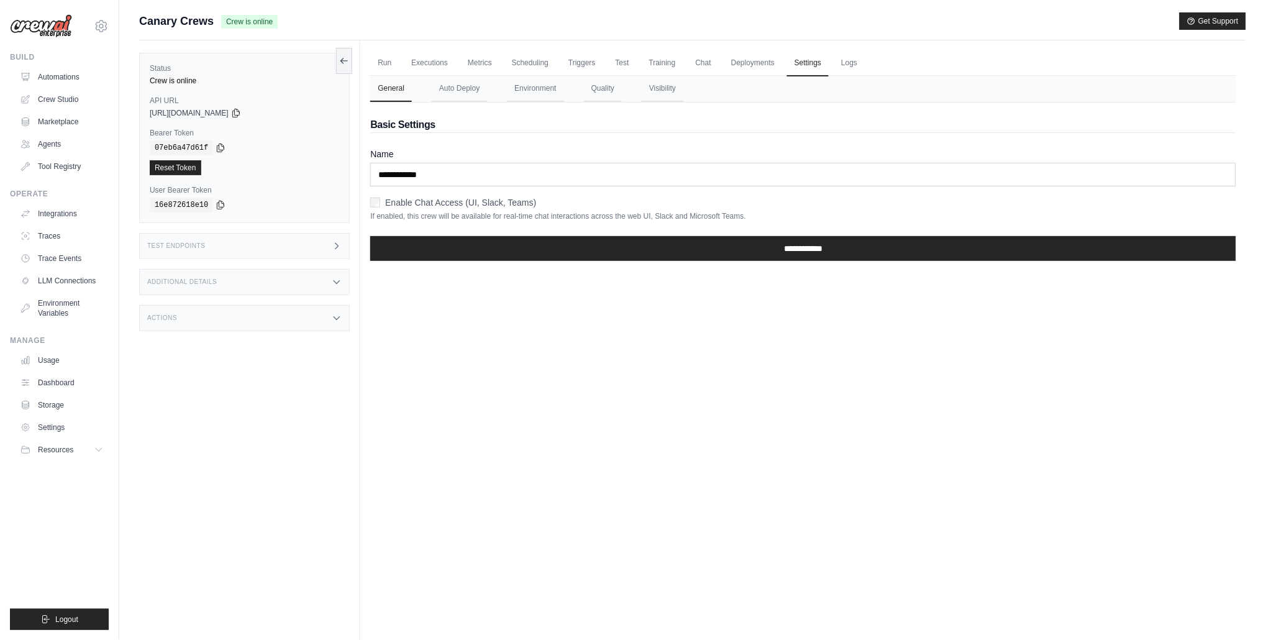
click at [412, 201] on label "Enable Chat Access (UI, Slack, Teams)" at bounding box center [460, 202] width 151 height 12
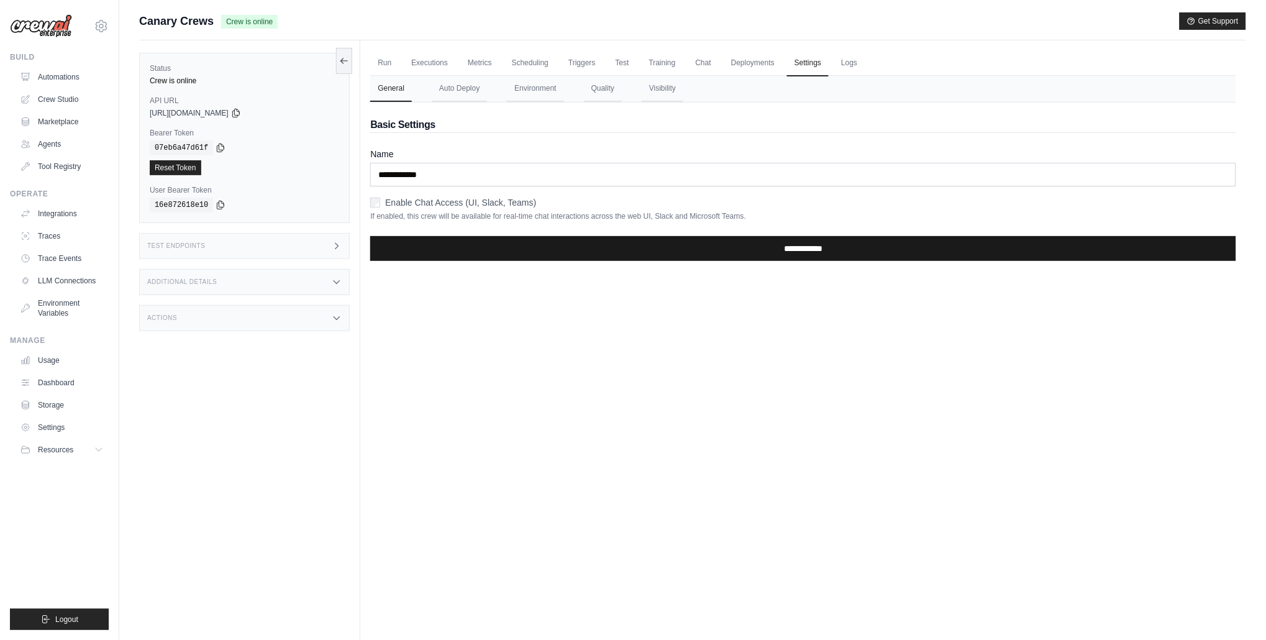
click at [480, 236] on input "**********" at bounding box center [803, 248] width 866 height 25
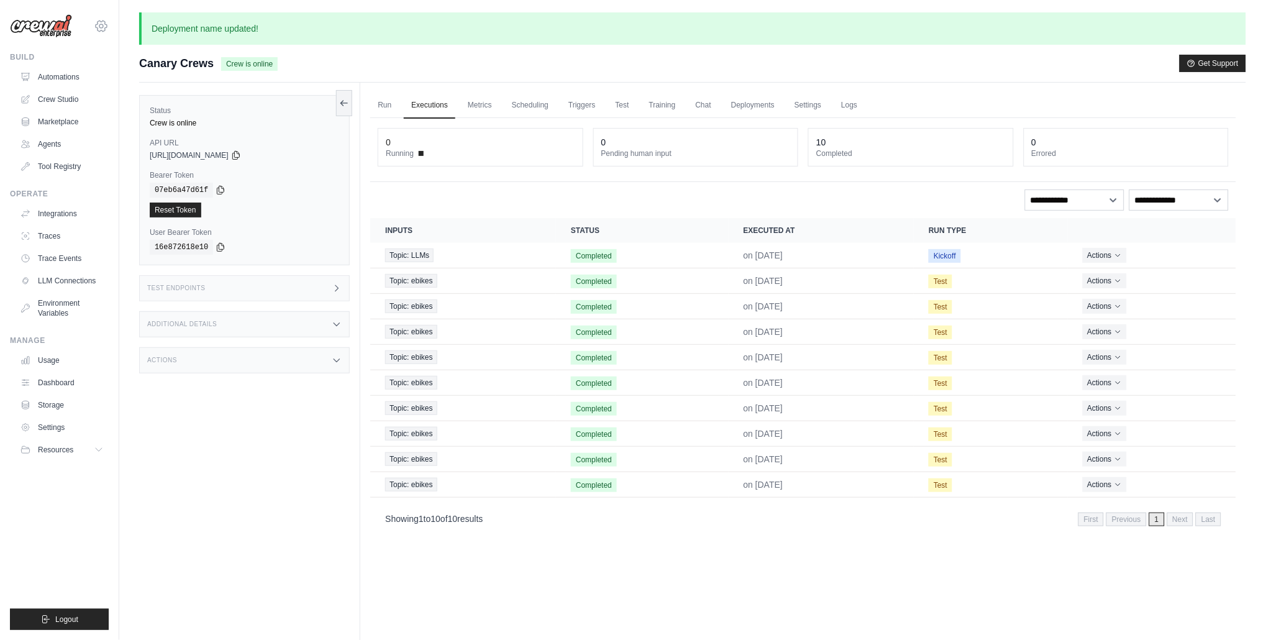
click at [108, 24] on icon at bounding box center [101, 26] width 15 height 15
click at [87, 160] on link "Settings" at bounding box center [100, 161] width 109 height 22
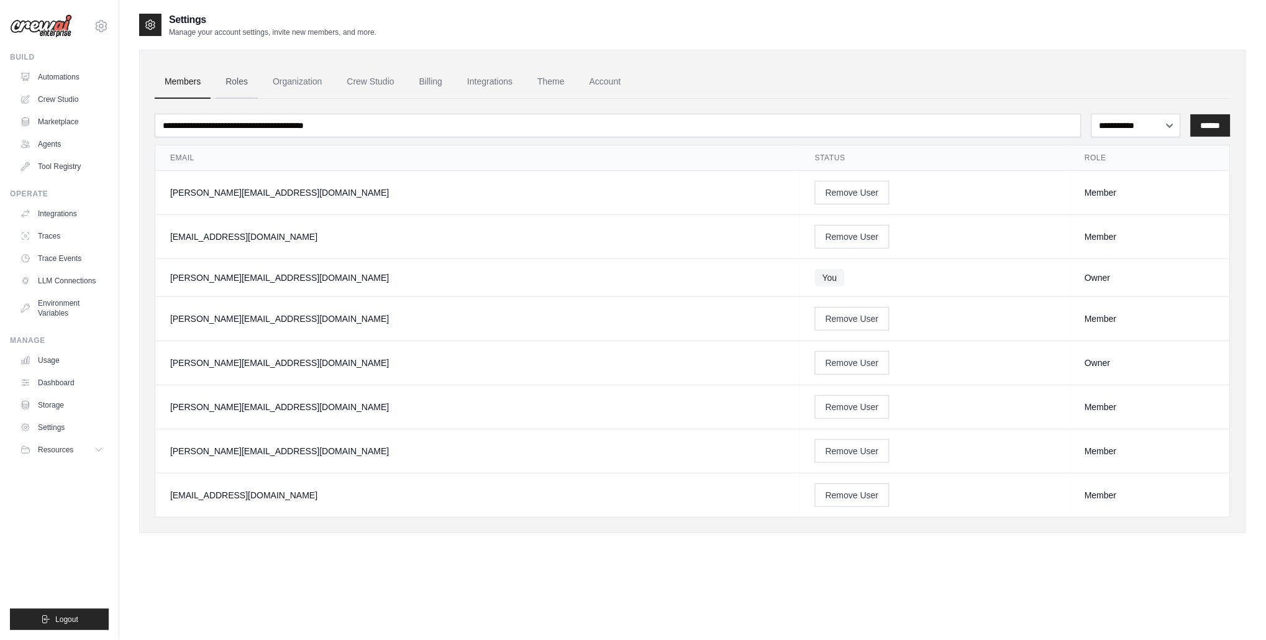
click at [234, 94] on link "Roles" at bounding box center [237, 82] width 42 height 34
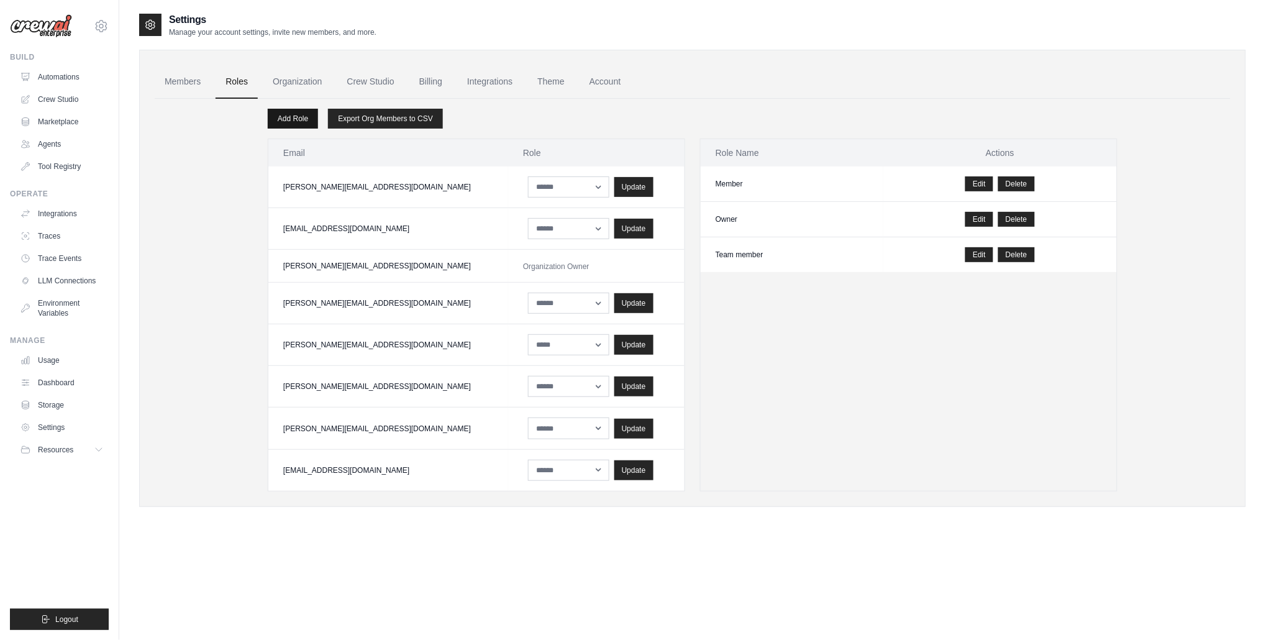
click at [309, 117] on link "Add Role" at bounding box center [293, 119] width 50 height 20
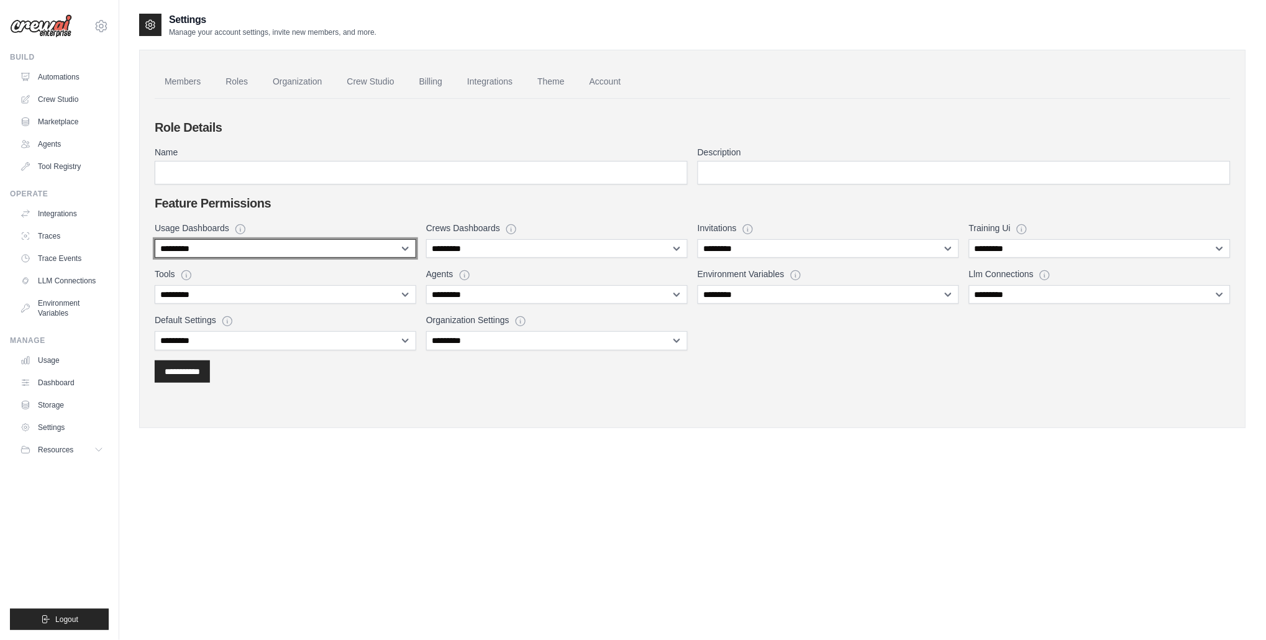
click at [353, 242] on select "**********" at bounding box center [286, 248] width 262 height 19
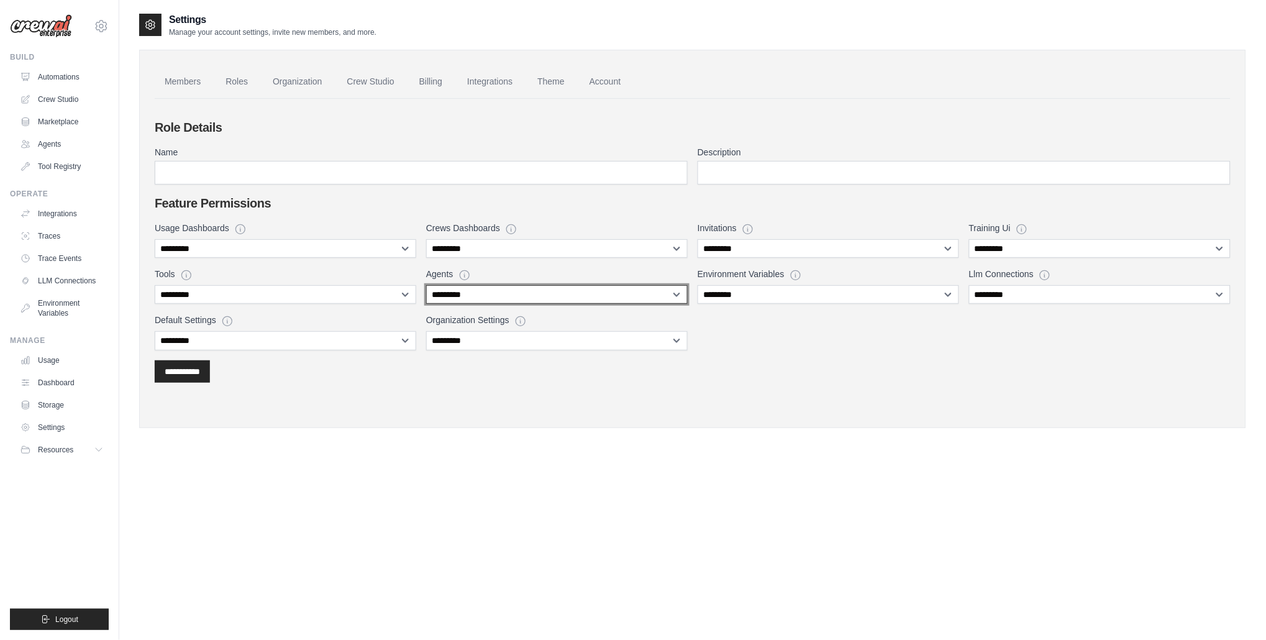
click at [537, 294] on select "**********" at bounding box center [557, 294] width 262 height 19
click at [65, 168] on link "Tool Registry" at bounding box center [63, 167] width 94 height 20
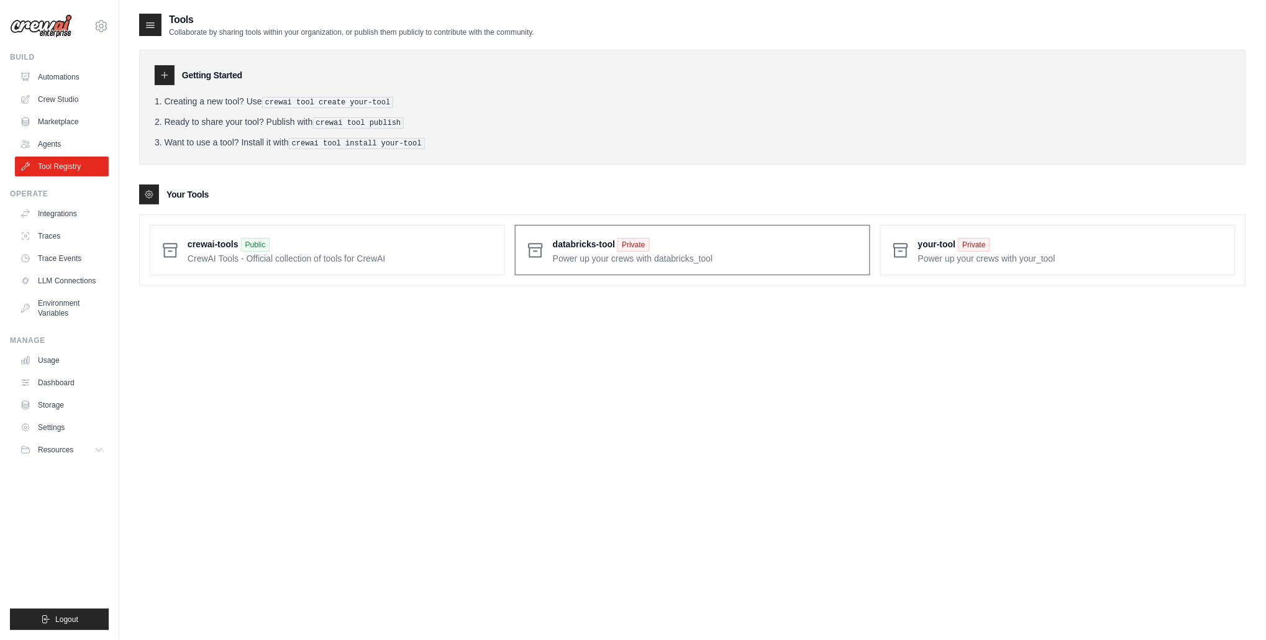
click at [698, 257] on span at bounding box center [706, 249] width 307 height 29
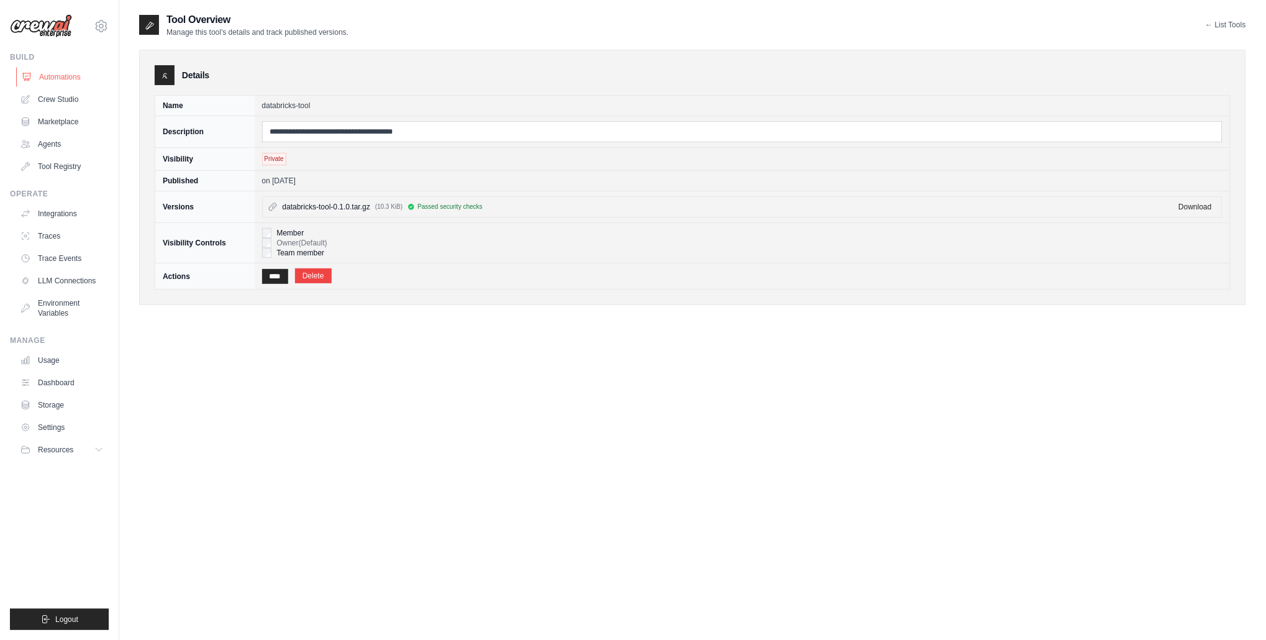
click at [89, 70] on link "Automations" at bounding box center [63, 77] width 94 height 20
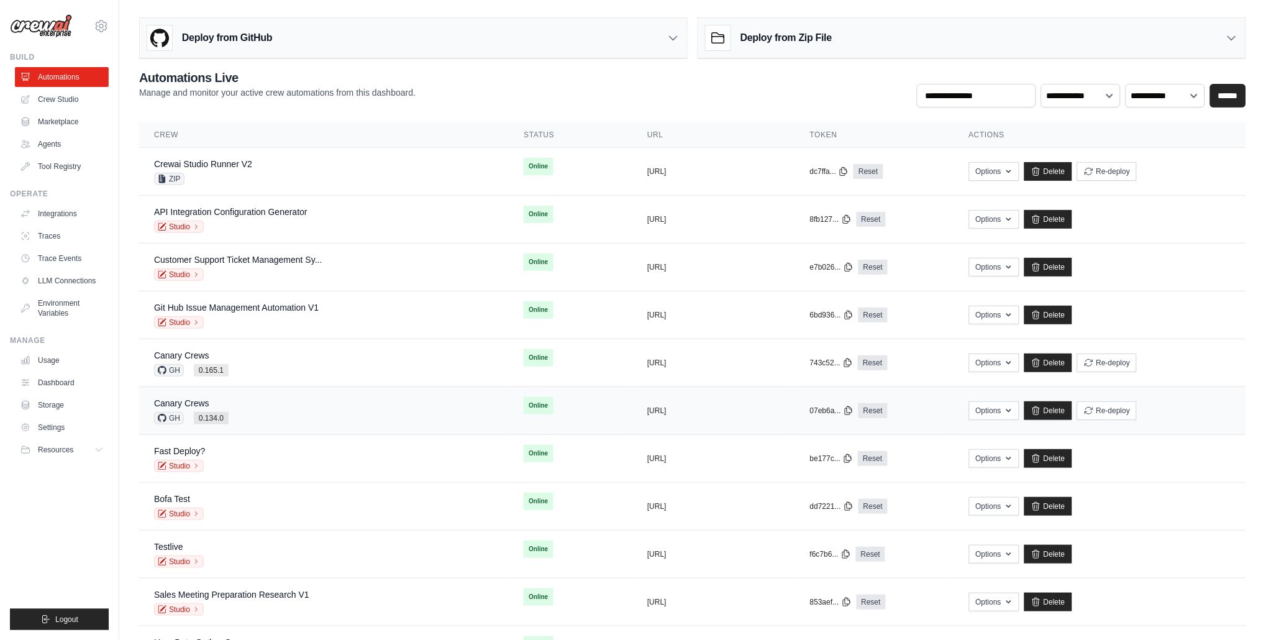
click at [202, 393] on td "Canary [PERSON_NAME] 0.134.0" at bounding box center [324, 411] width 370 height 48
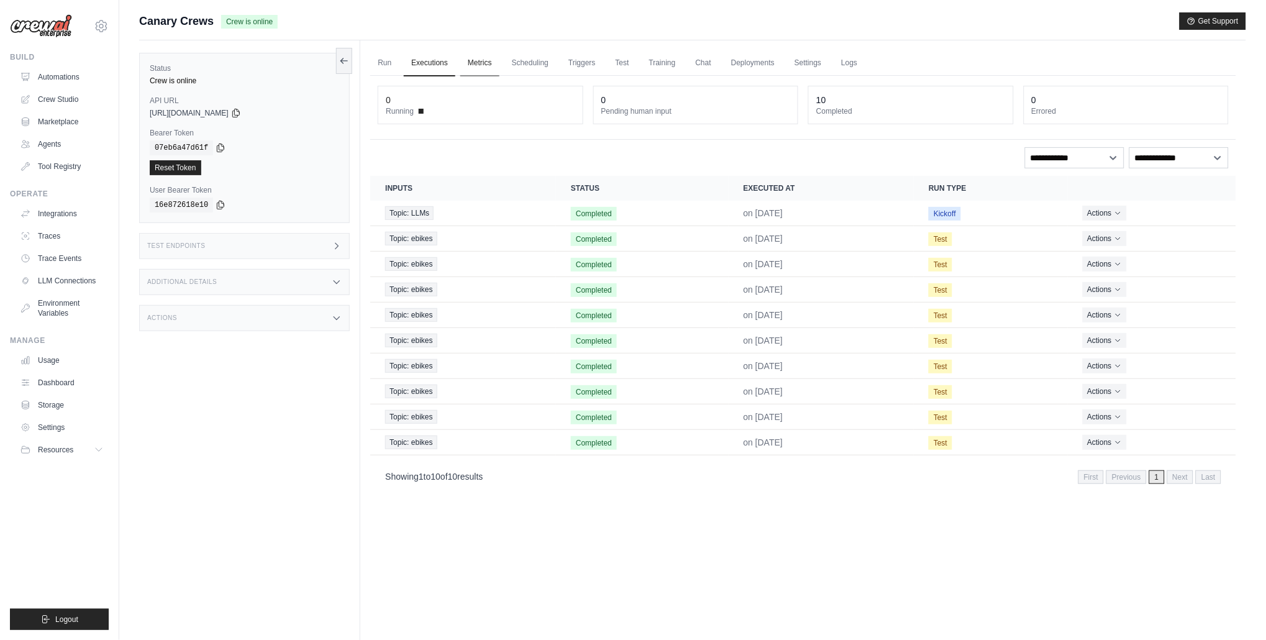
click at [483, 66] on link "Metrics" at bounding box center [479, 63] width 39 height 26
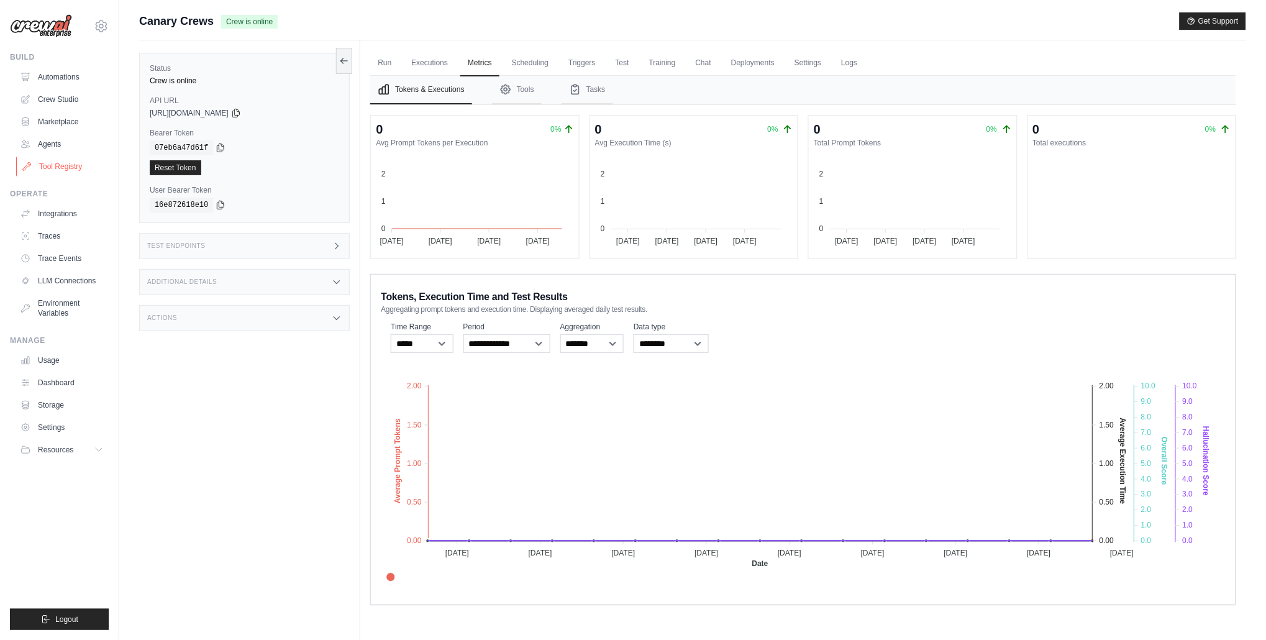
click at [70, 169] on link "Tool Registry" at bounding box center [63, 167] width 94 height 20
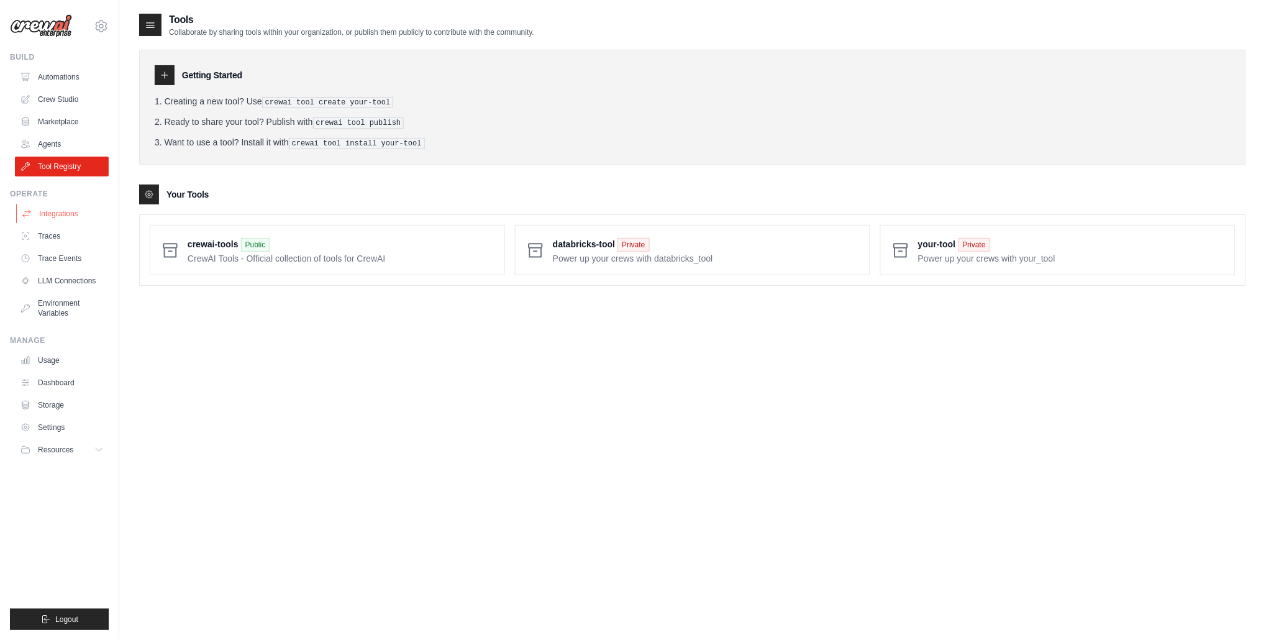
click at [75, 214] on link "Integrations" at bounding box center [63, 214] width 94 height 20
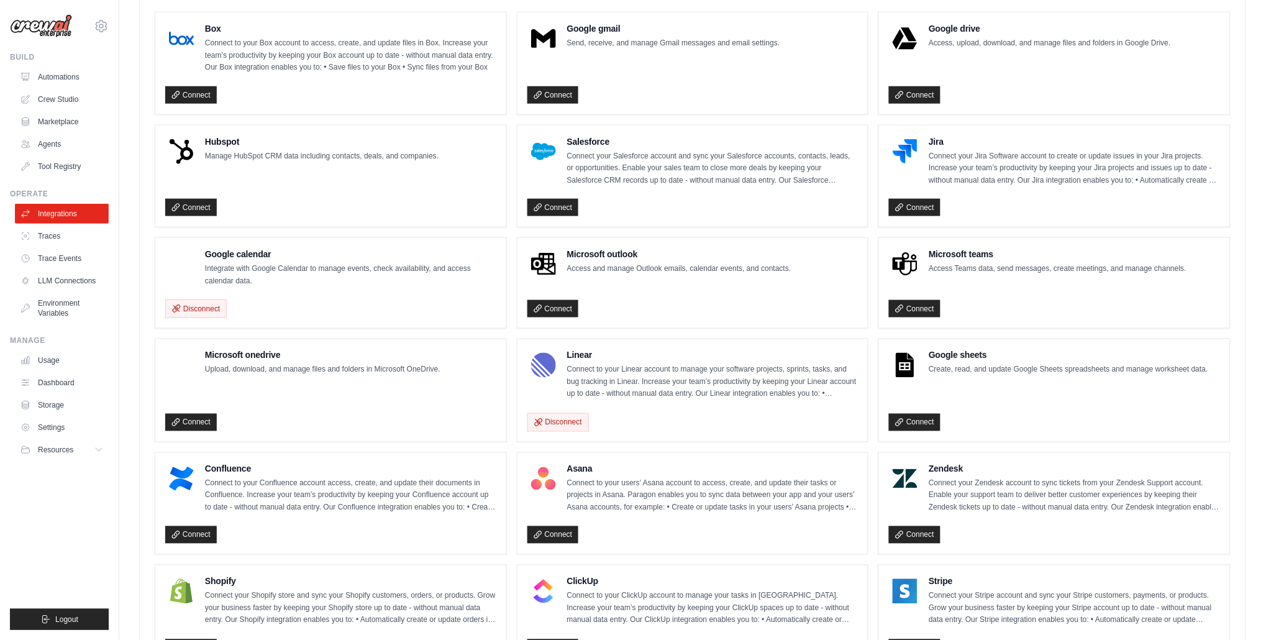
scroll to position [280, 0]
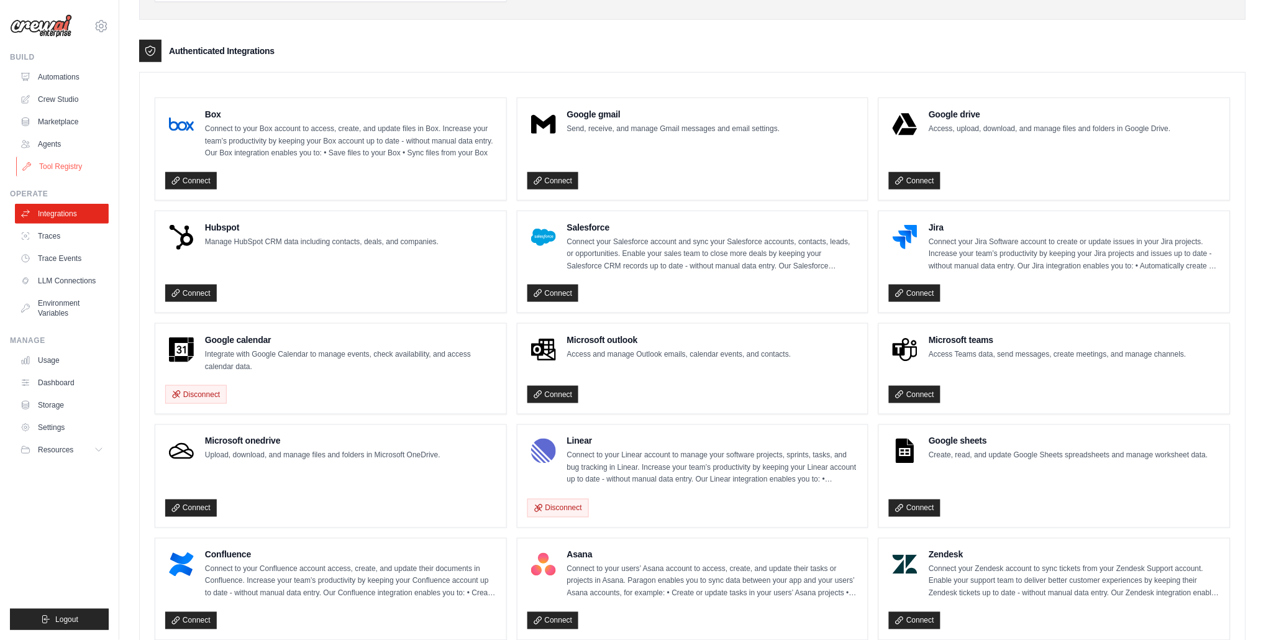
click at [66, 163] on link "Tool Registry" at bounding box center [63, 167] width 94 height 20
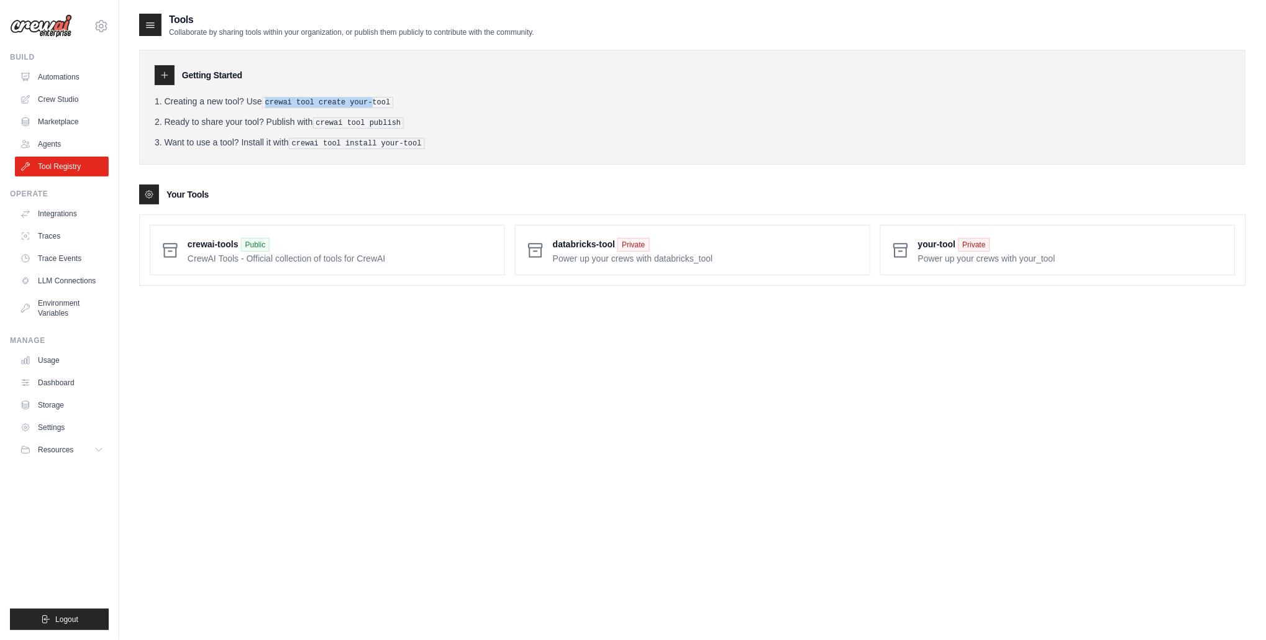
drag, startPoint x: 283, startPoint y: 96, endPoint x: 374, endPoint y: 106, distance: 91.9
click at [374, 106] on pre "crewai tool create your-tool" at bounding box center [328, 102] width 132 height 11
click at [731, 259] on span at bounding box center [706, 249] width 307 height 29
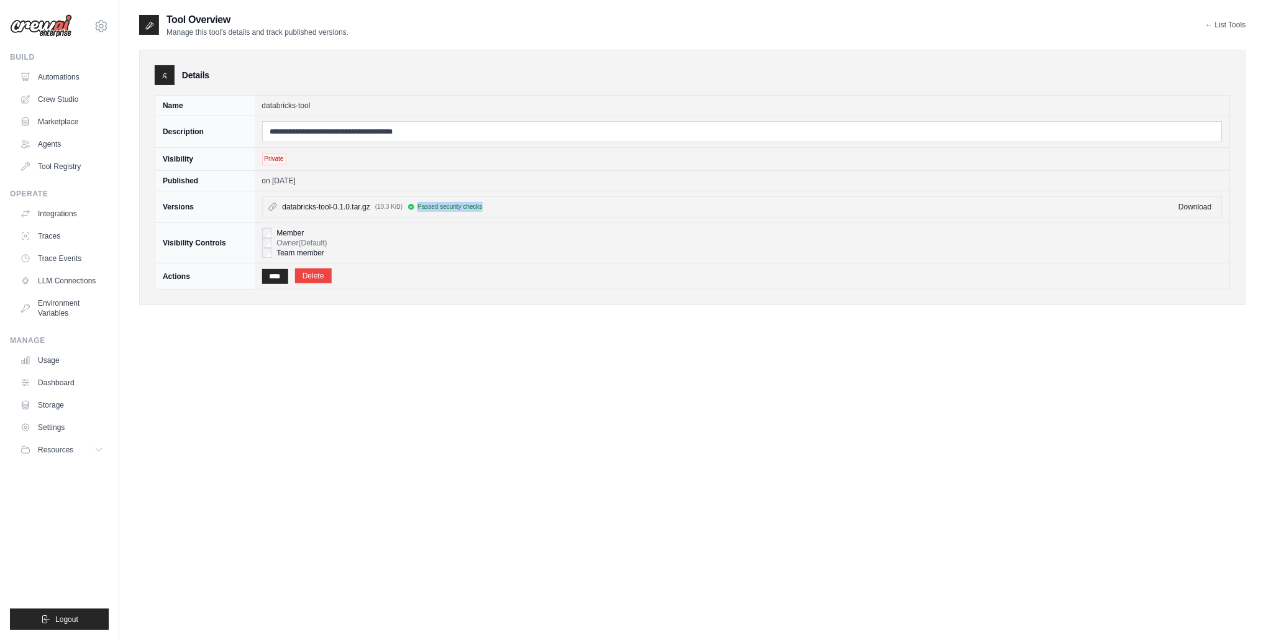
drag, startPoint x: 412, startPoint y: 208, endPoint x: 495, endPoint y: 207, distance: 83.3
click at [495, 207] on div "databricks-tool-0.1.0.tar.gz (10.3 KiB) Passed security checks" at bounding box center [727, 207] width 889 height 10
drag, startPoint x: 314, startPoint y: 108, endPoint x: 263, endPoint y: 109, distance: 50.3
click at [261, 106] on td "databricks-tool" at bounding box center [743, 106] width 976 height 20
click at [71, 284] on link "LLM Connections" at bounding box center [63, 281] width 94 height 20
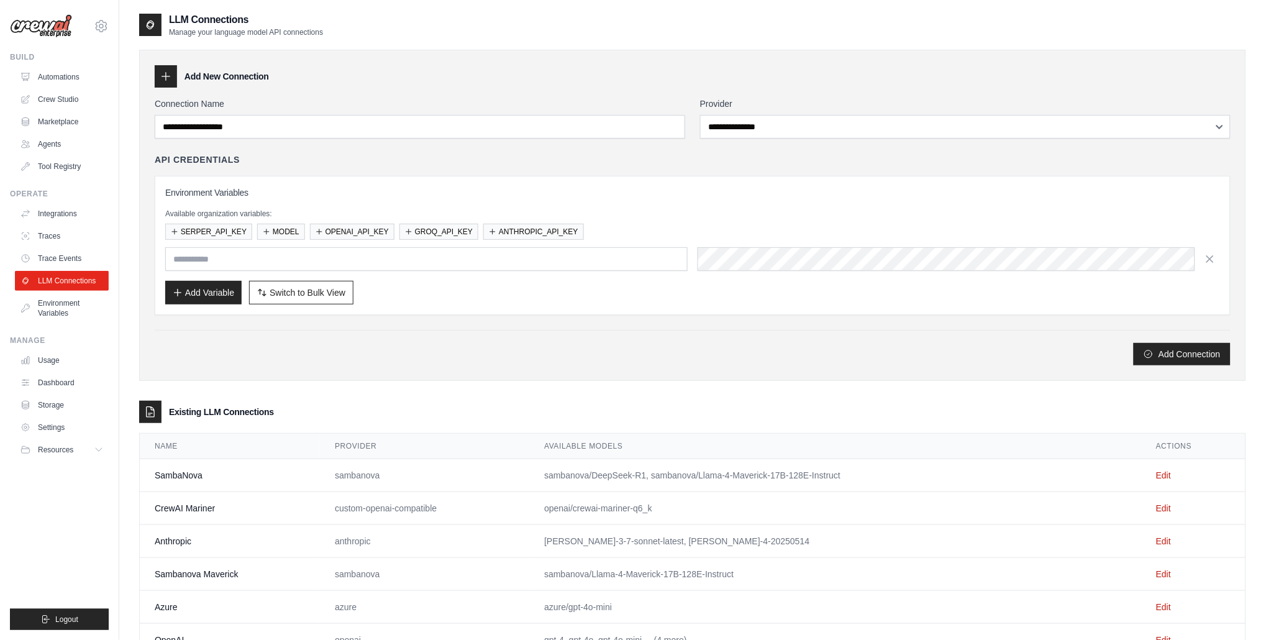
scroll to position [83, 0]
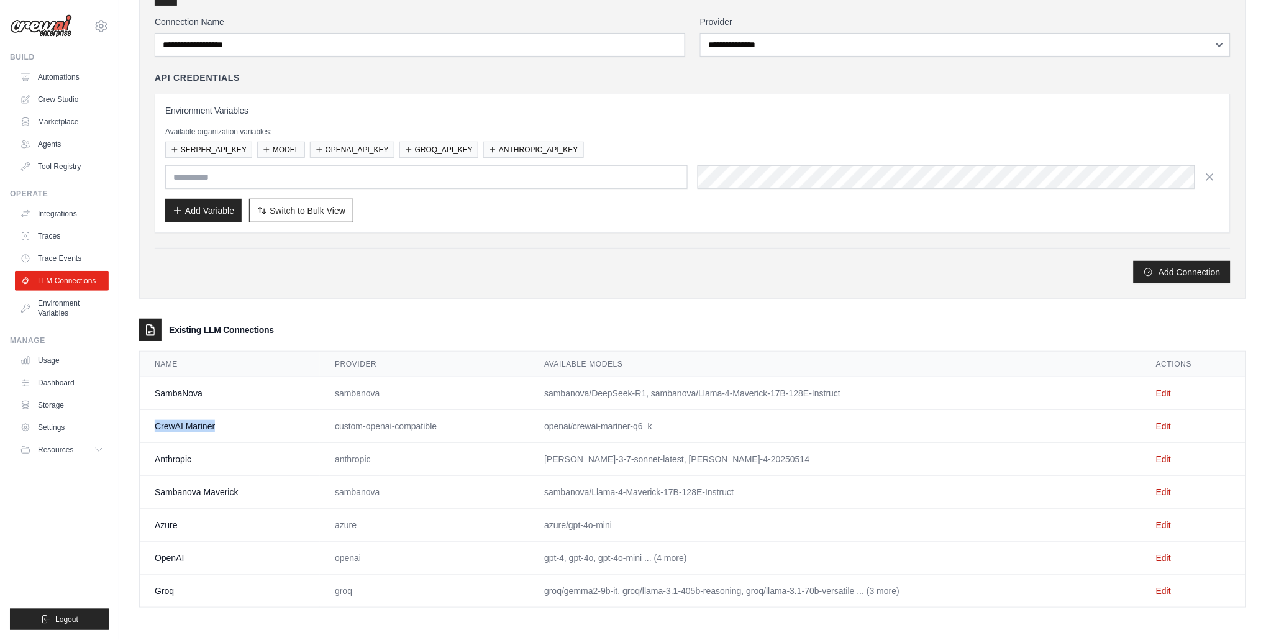
drag, startPoint x: 217, startPoint y: 427, endPoint x: 137, endPoint y: 424, distance: 80.8
click at [137, 424] on div "**********" at bounding box center [692, 278] width 1147 height 697
click at [588, 420] on td "openai/crewai-mariner-q6_k" at bounding box center [835, 426] width 612 height 33
drag, startPoint x: 682, startPoint y: 437, endPoint x: 148, endPoint y: 424, distance: 533.8
click at [148, 424] on tr "CrewAI Mariner custom-openai-compatible openai/crewai-mariner-q6_k Edit" at bounding box center [693, 426] width 1106 height 33
